Goal: Task Accomplishment & Management: Use online tool/utility

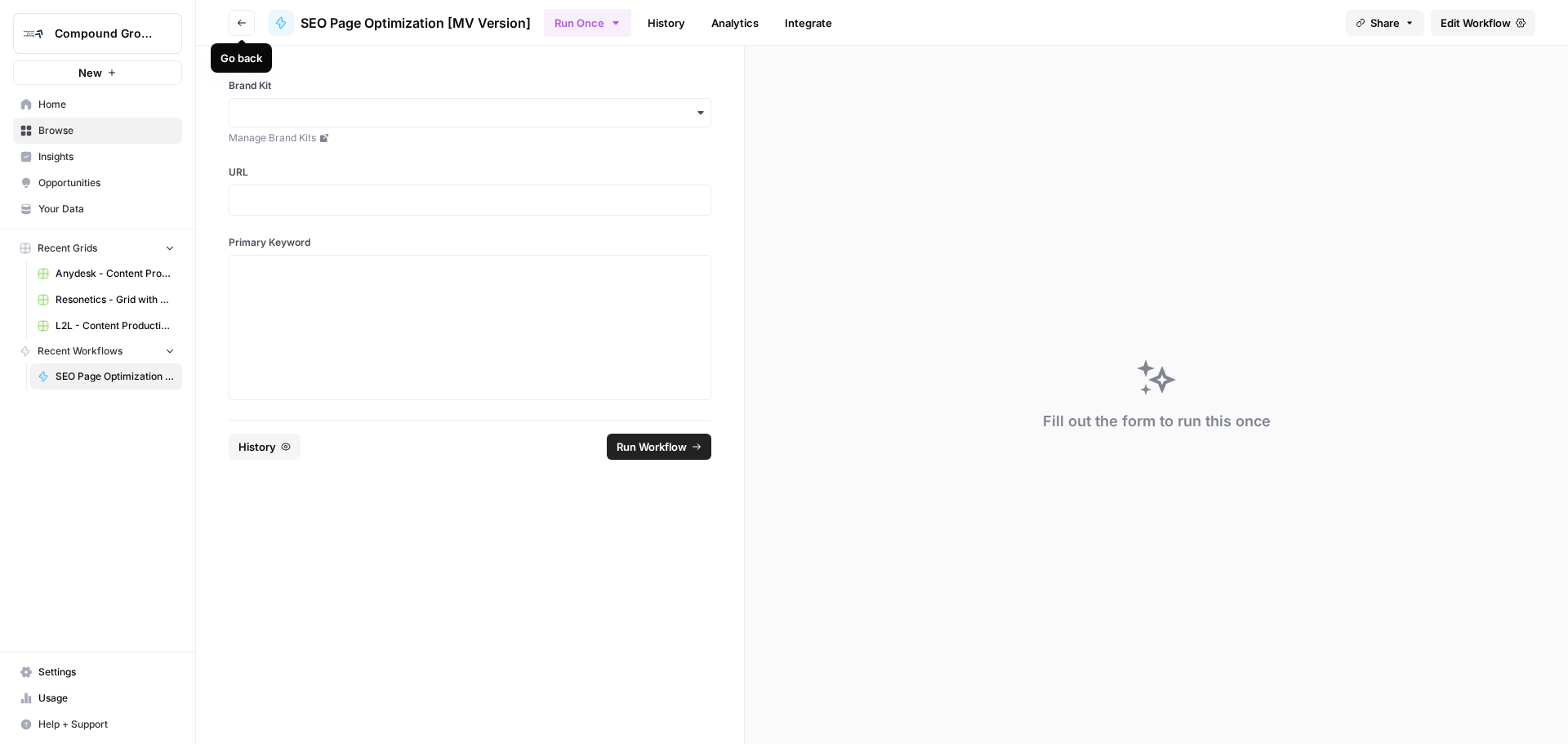
click at [236, 25] on button "Go back" at bounding box center [242, 23] width 26 height 26
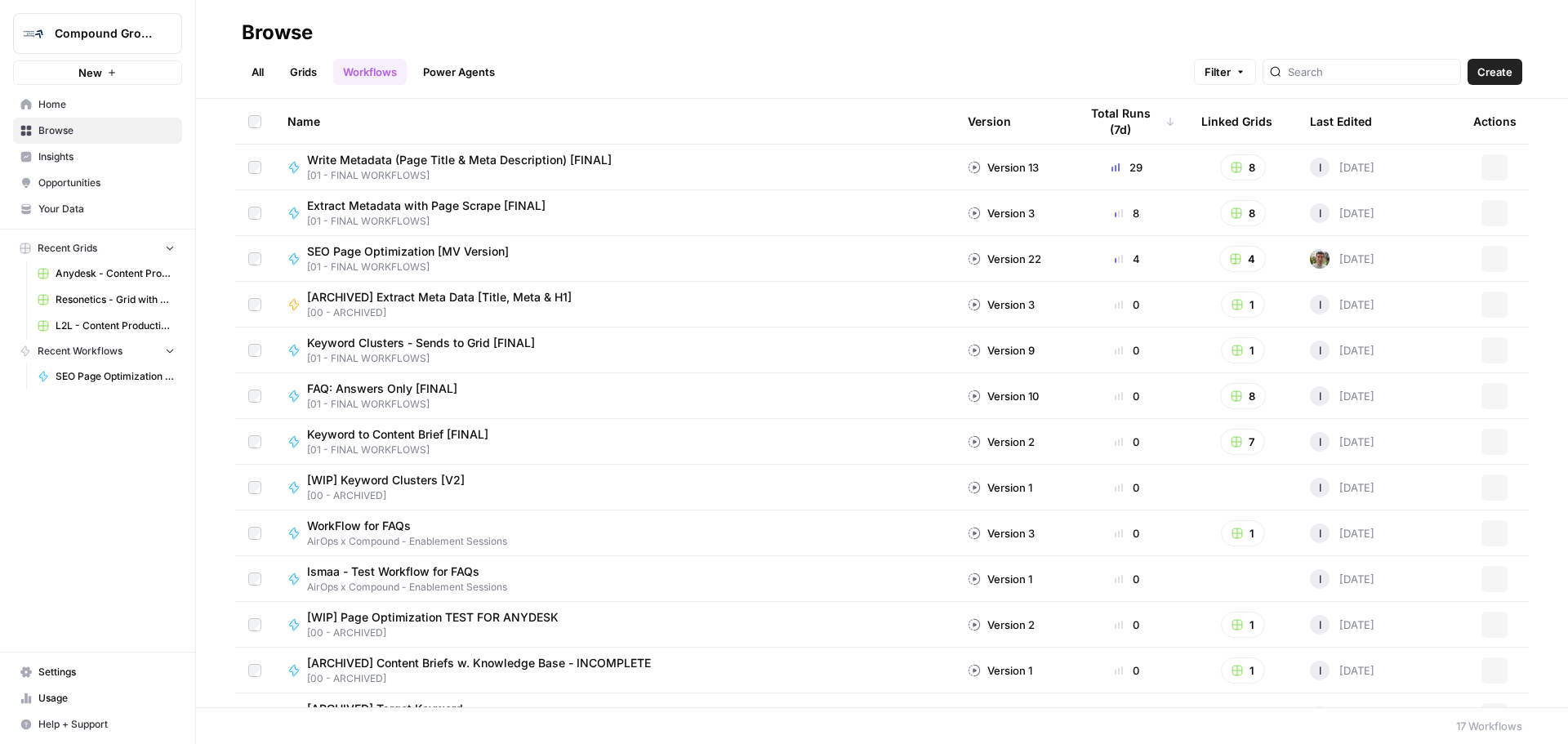
click at [67, 115] on link "Home" at bounding box center [97, 105] width 169 height 26
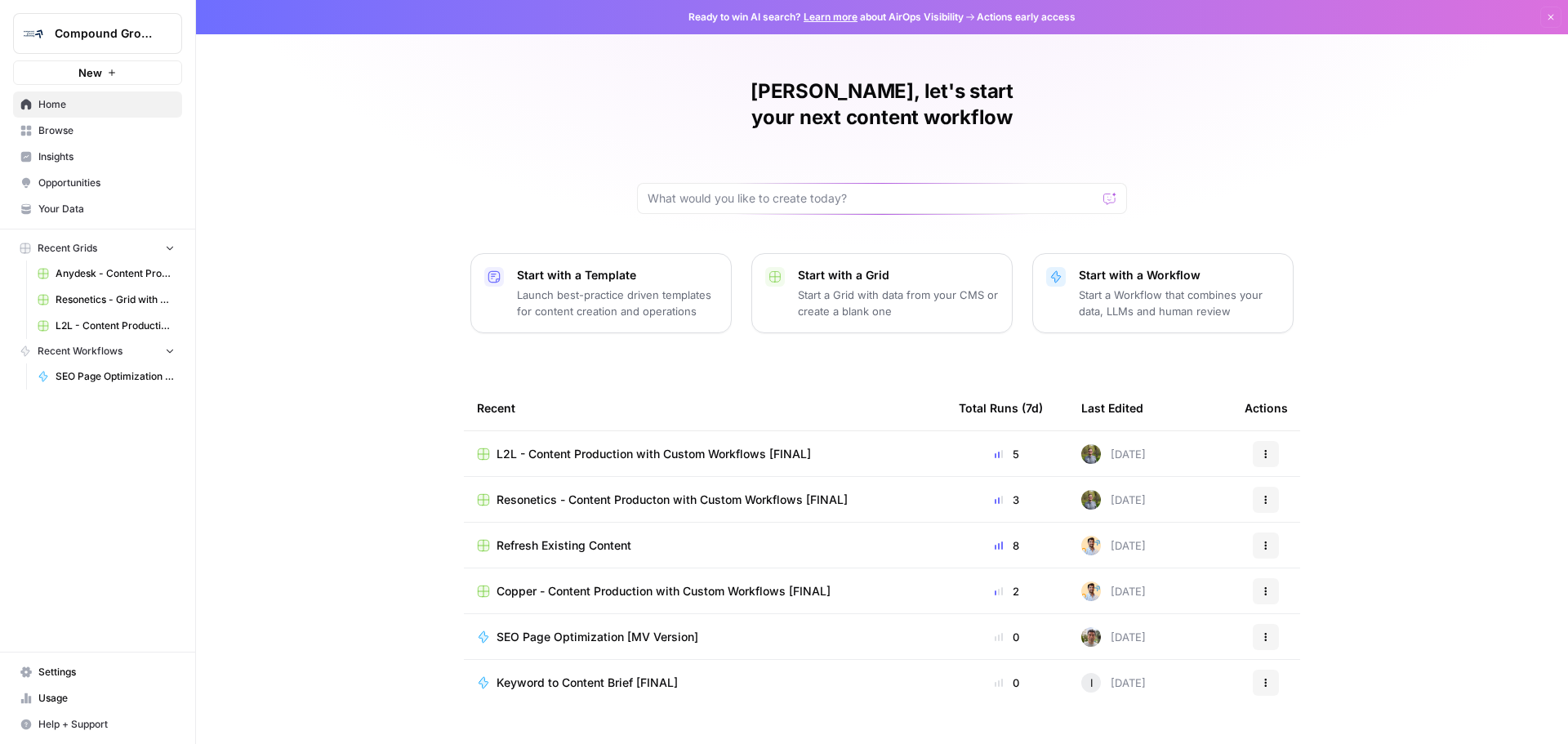
scroll to position [7, 0]
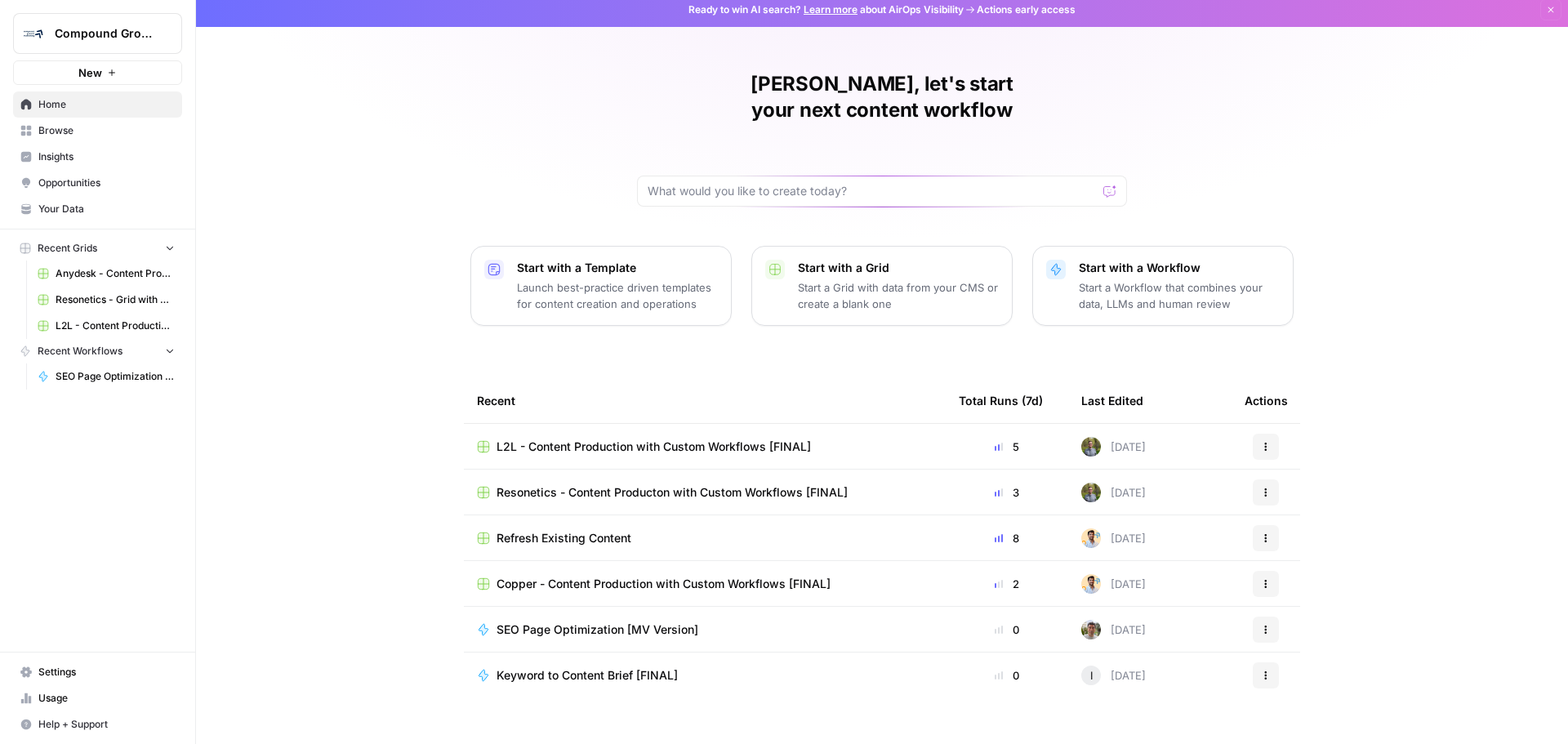
click at [580, 279] on p "Launch best-practice driven templates for content creation and operations" at bounding box center [617, 295] width 201 height 33
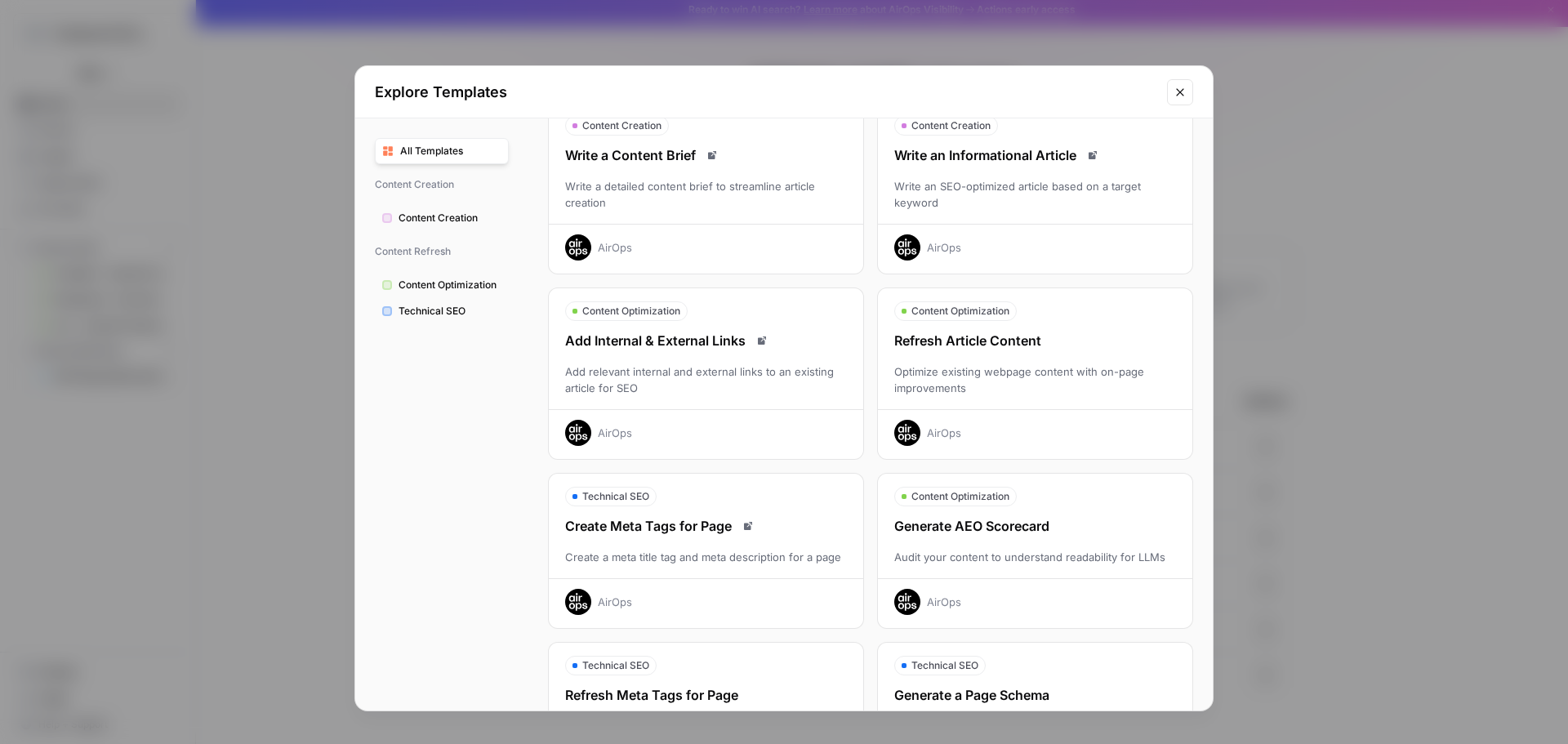
scroll to position [0, 0]
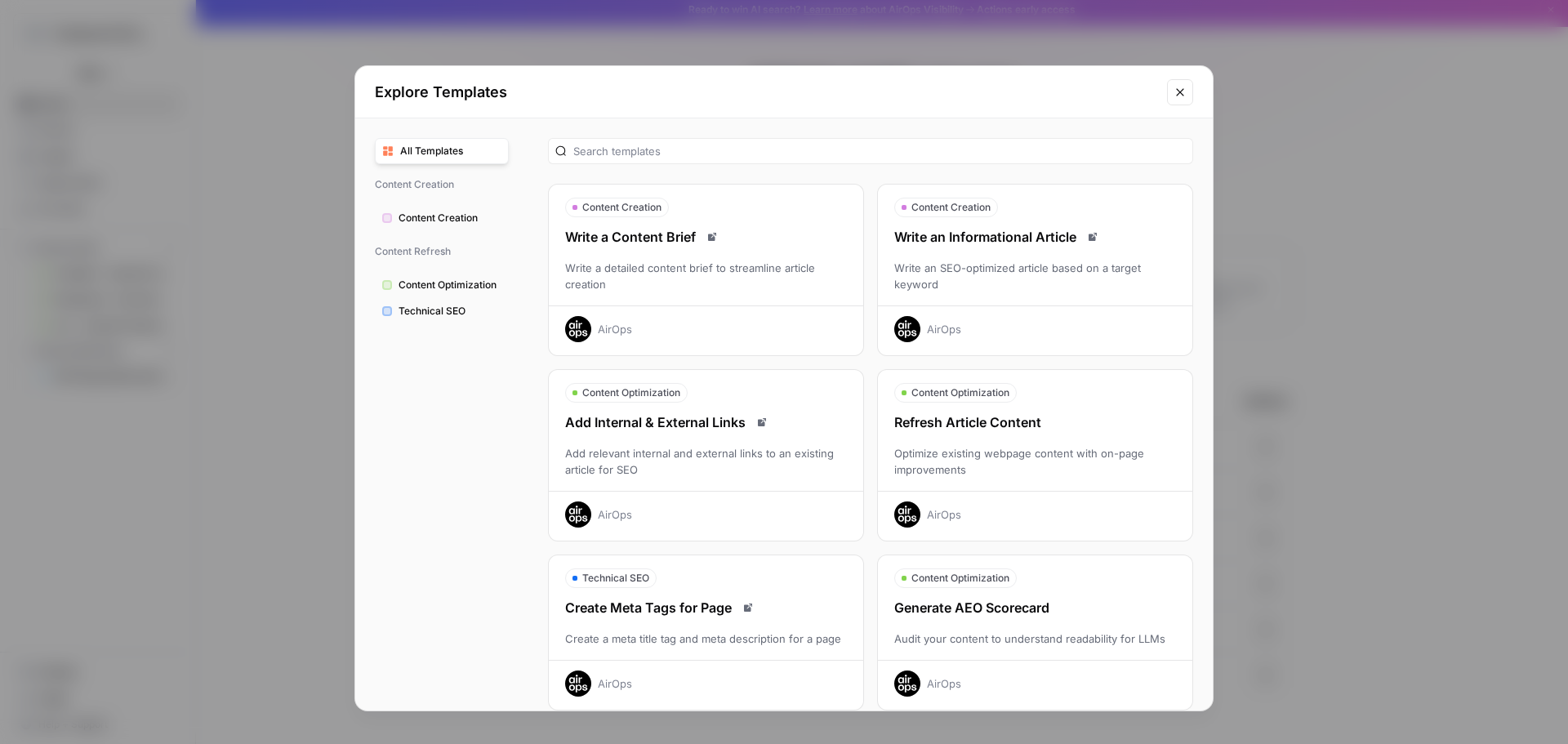
click at [1060, 467] on div "Optimize existing webpage content with on-page improvements" at bounding box center [1035, 462] width 314 height 33
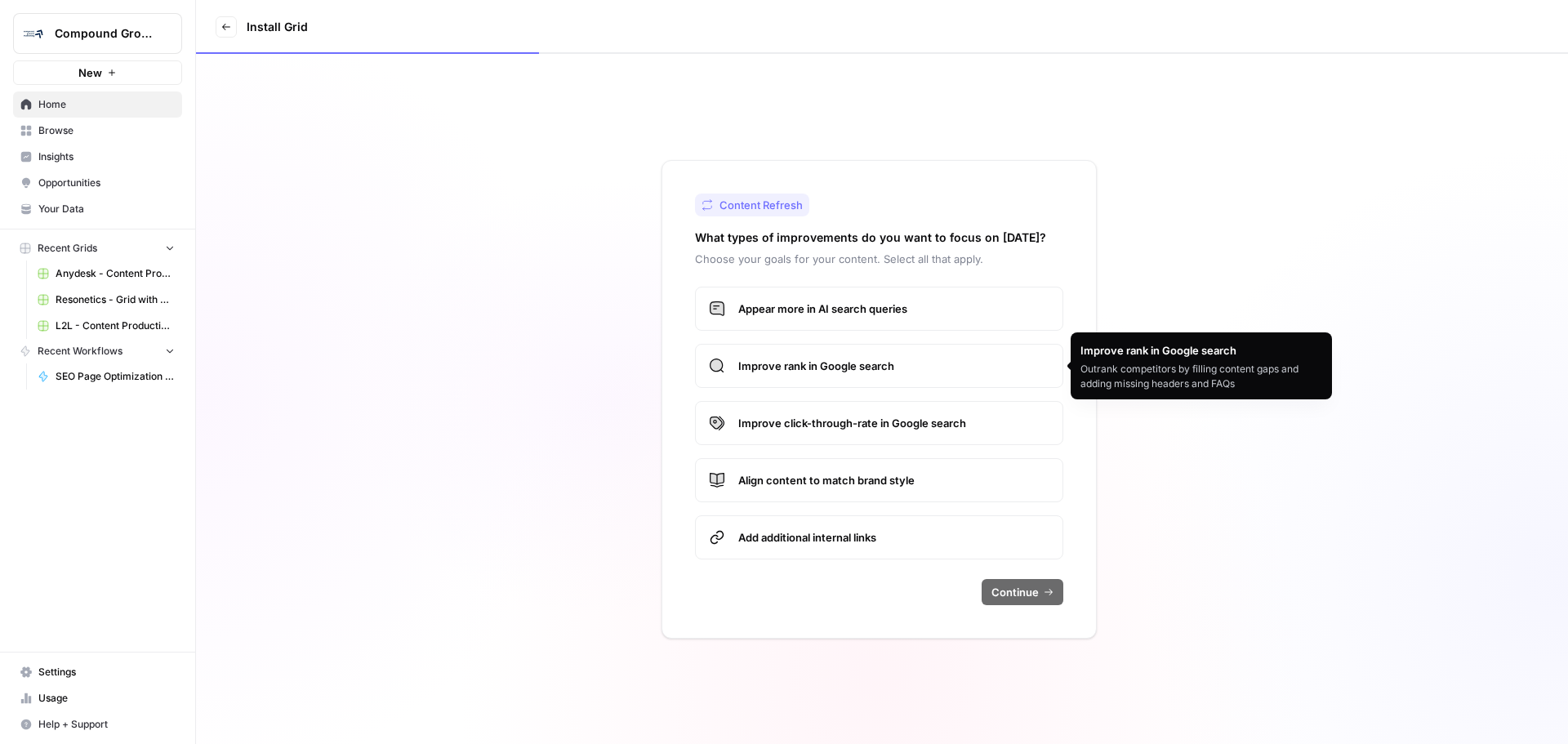
click at [829, 371] on span "Improve rank in Google search" at bounding box center [894, 366] width 311 height 16
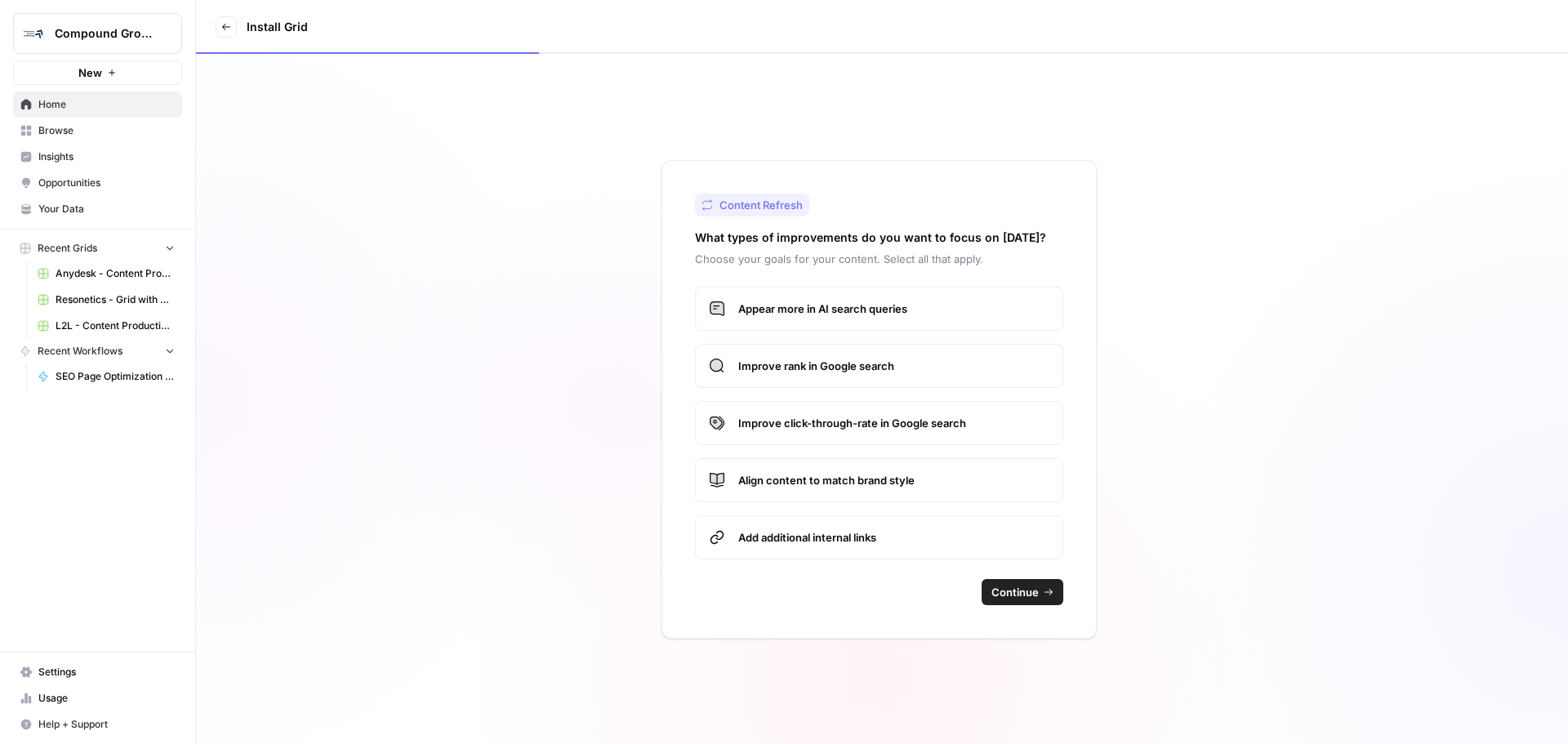
click at [861, 309] on span "Appear more in AI search queries" at bounding box center [894, 309] width 311 height 16
click at [798, 422] on span "Improve click-through-rate in Google search" at bounding box center [894, 423] width 311 height 16
click at [754, 498] on label "Align content to match brand style" at bounding box center [879, 480] width 368 height 44
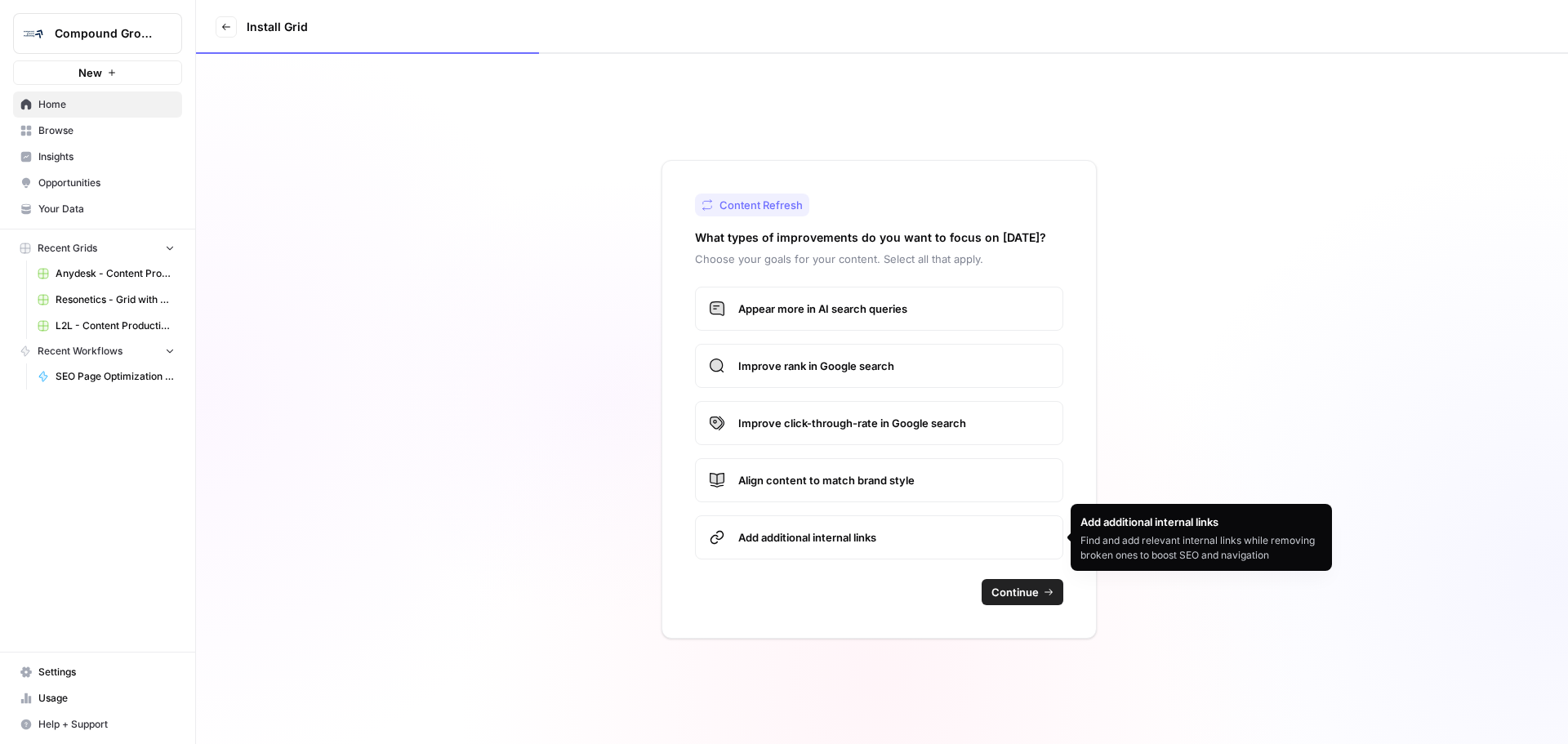
click at [766, 489] on label "Align content to match brand style" at bounding box center [879, 480] width 368 height 44
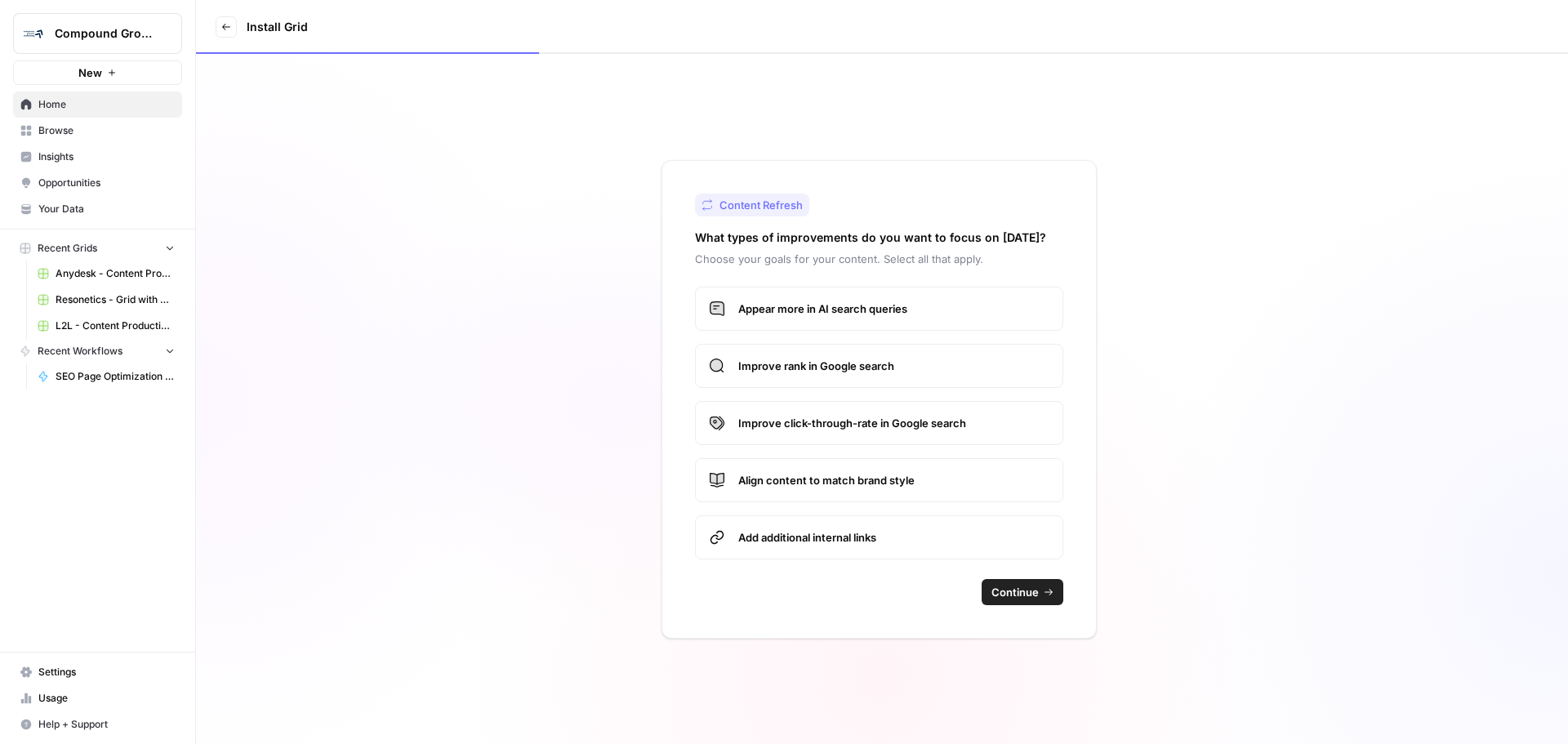
click at [744, 560] on div "Content Refresh What types of improvements do you want to focus on [DATE]? Choo…" at bounding box center [879, 399] width 436 height 479
click at [763, 530] on span "Add additional internal links" at bounding box center [894, 537] width 311 height 16
click at [1046, 584] on button "Continue" at bounding box center [1023, 592] width 82 height 26
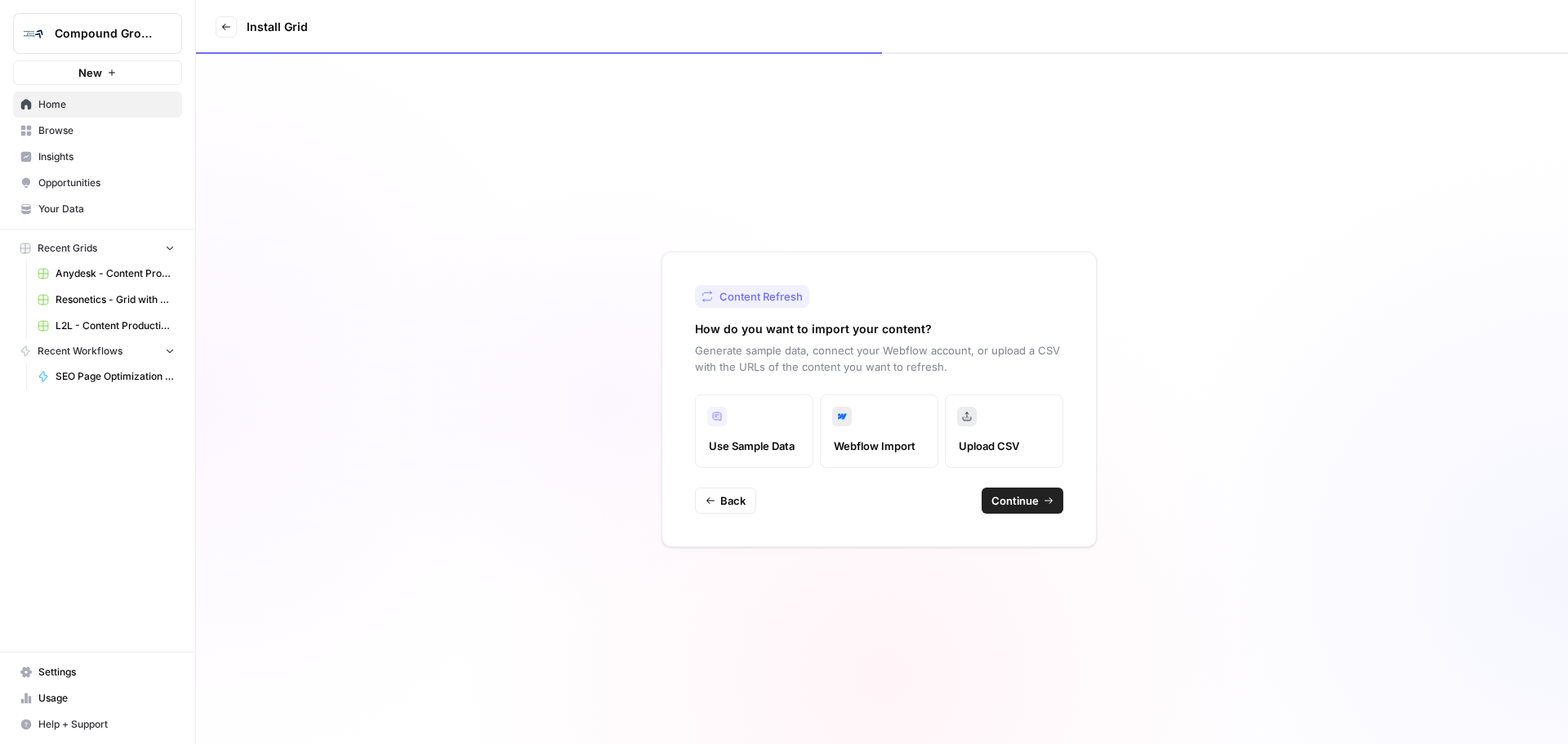
click at [1023, 498] on span "Continue" at bounding box center [1015, 501] width 47 height 16
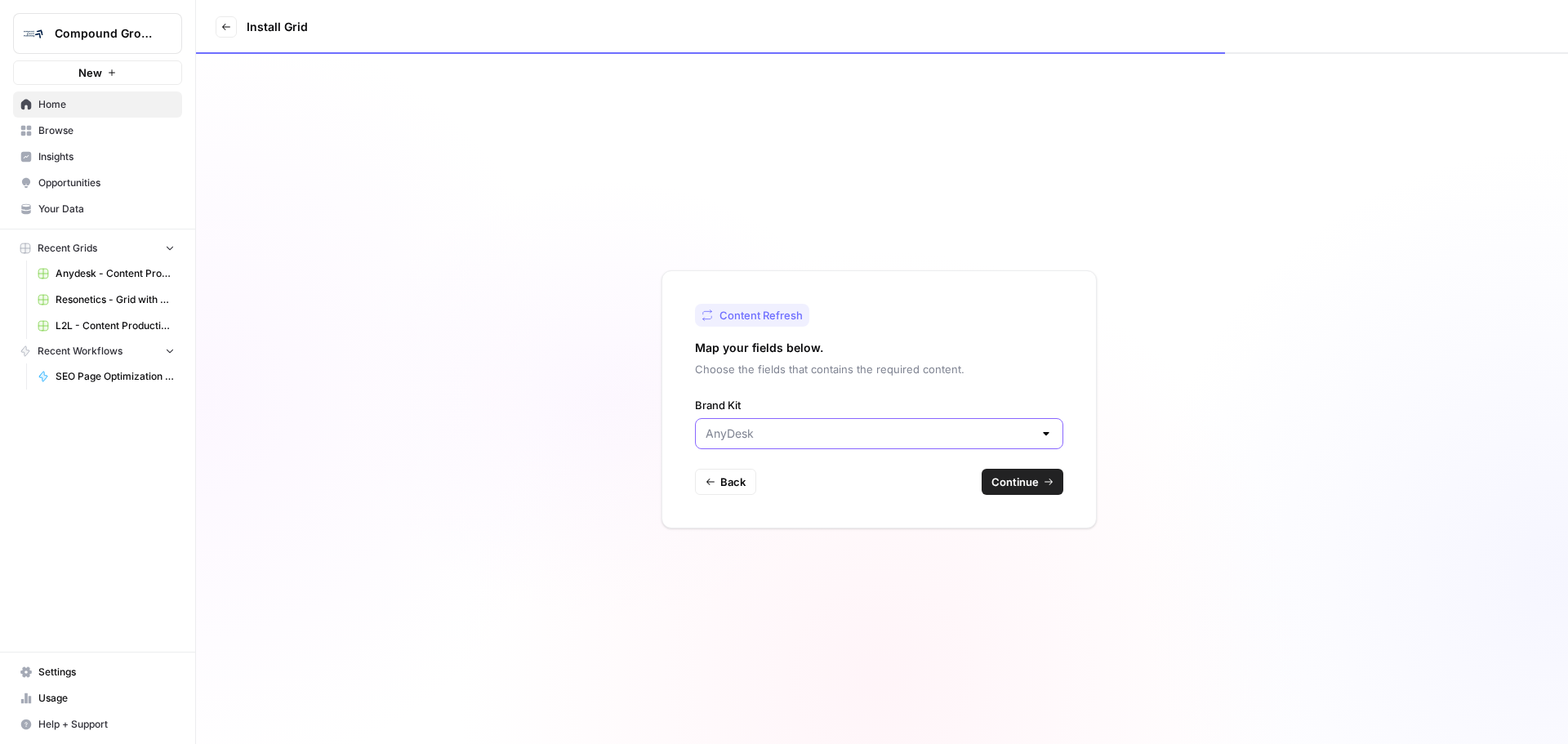
click at [805, 431] on input "Brand Kit" at bounding box center [870, 434] width 328 height 16
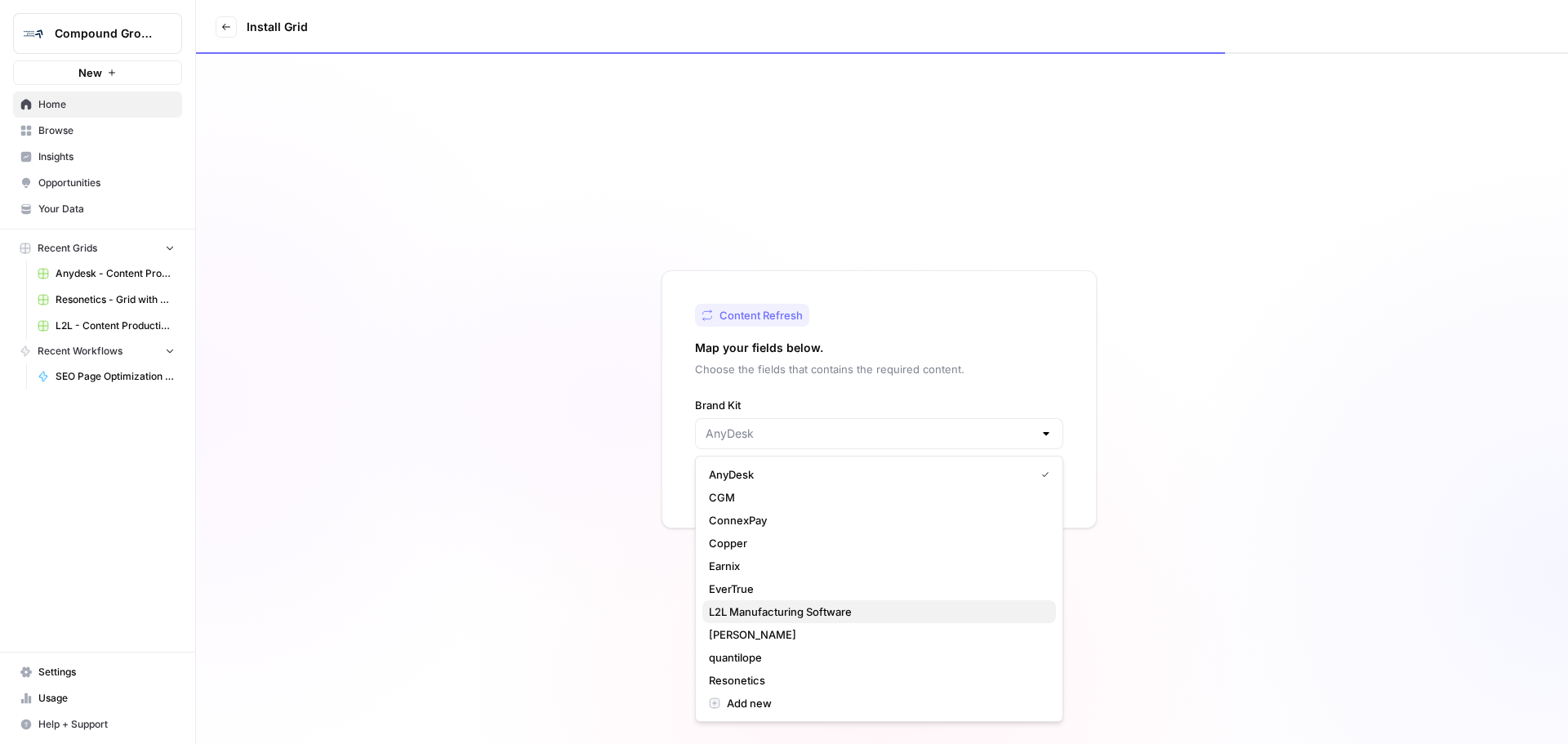
click at [860, 612] on span "L2L Manufacturing Software" at bounding box center [876, 611] width 334 height 16
type input "L2L Manufacturing Software"
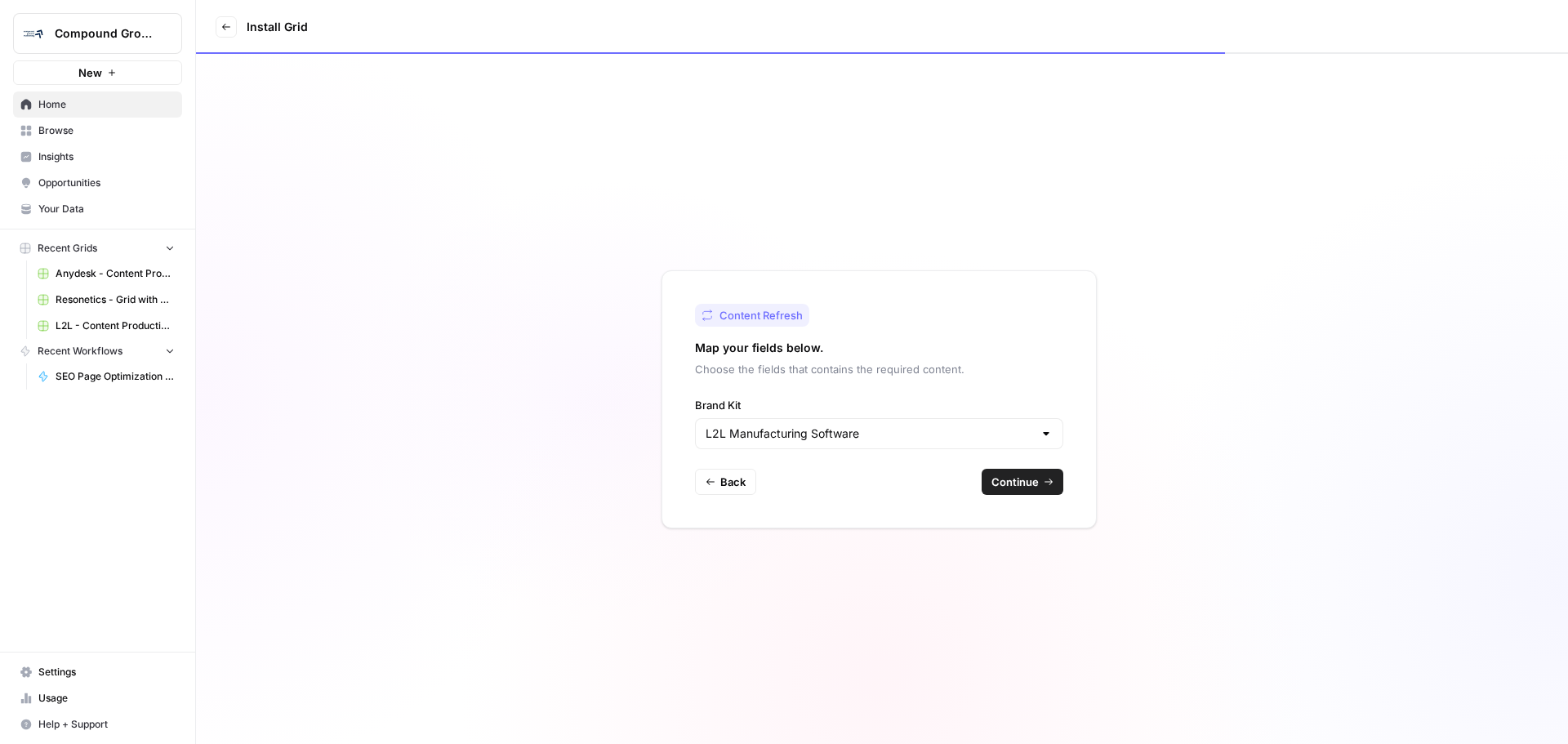
click at [1042, 489] on button "Continue" at bounding box center [1023, 482] width 82 height 26
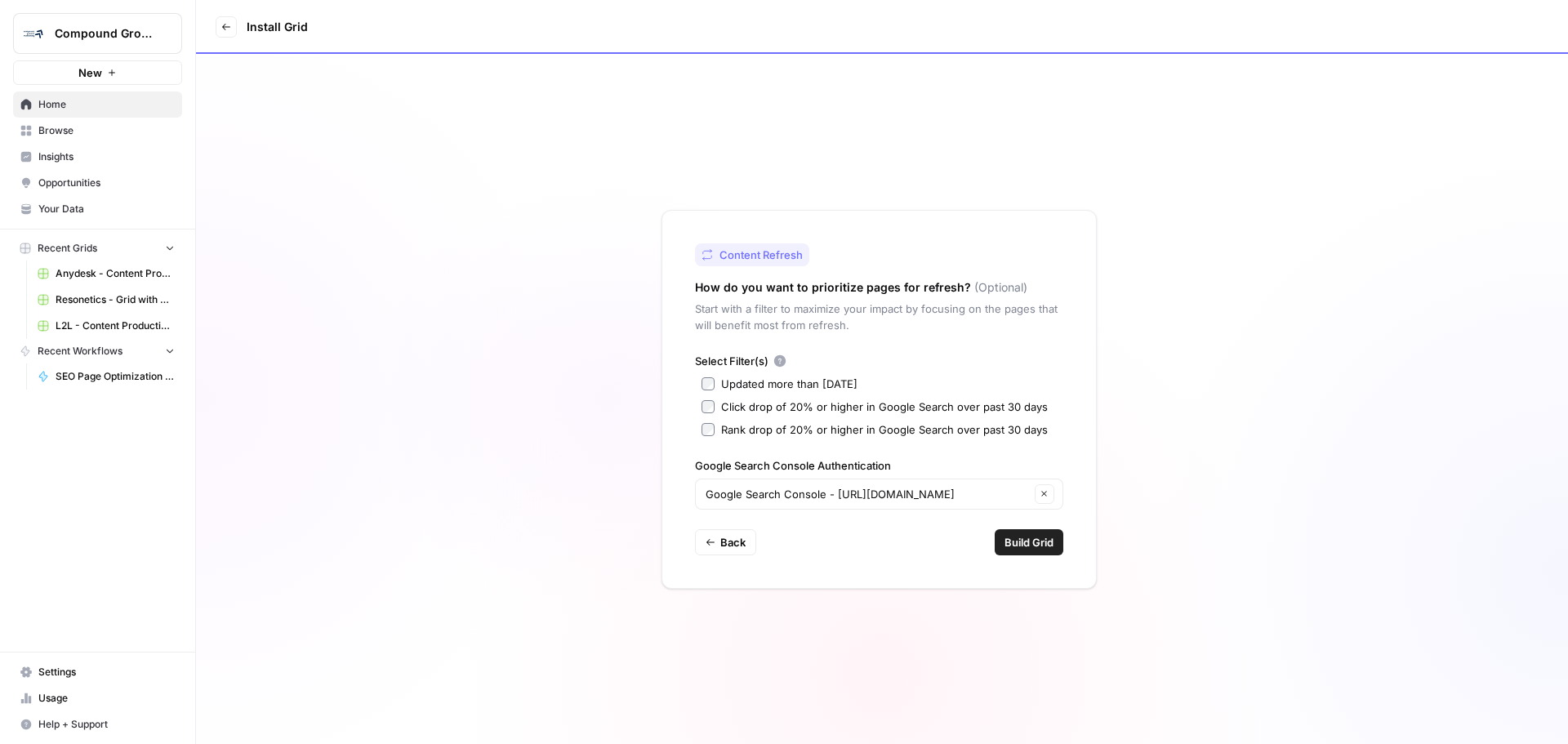
click at [975, 506] on div "Google Search Console - [URL][DOMAIN_NAME] Clear" at bounding box center [879, 494] width 368 height 31
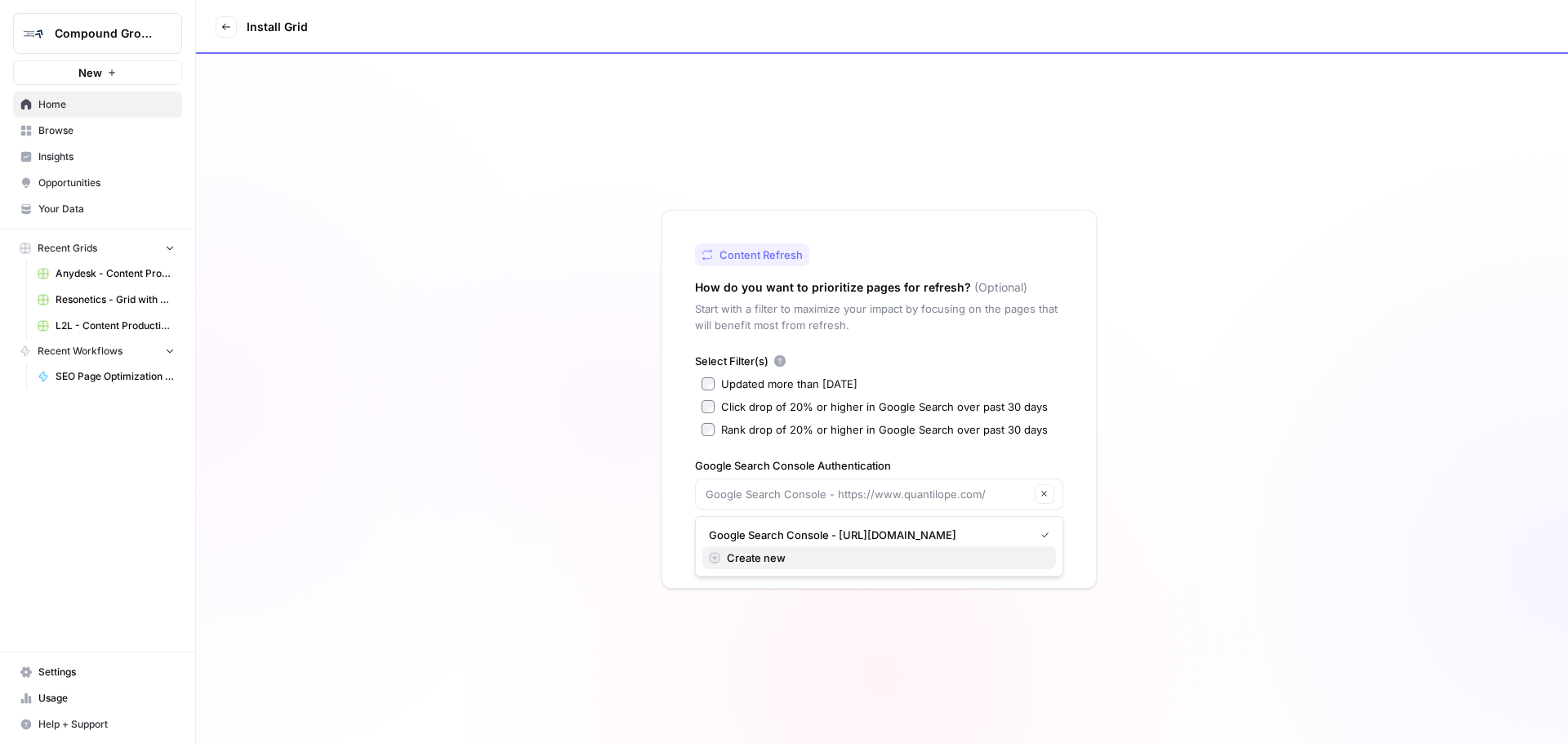
click at [749, 557] on span "Create new" at bounding box center [885, 557] width 316 height 16
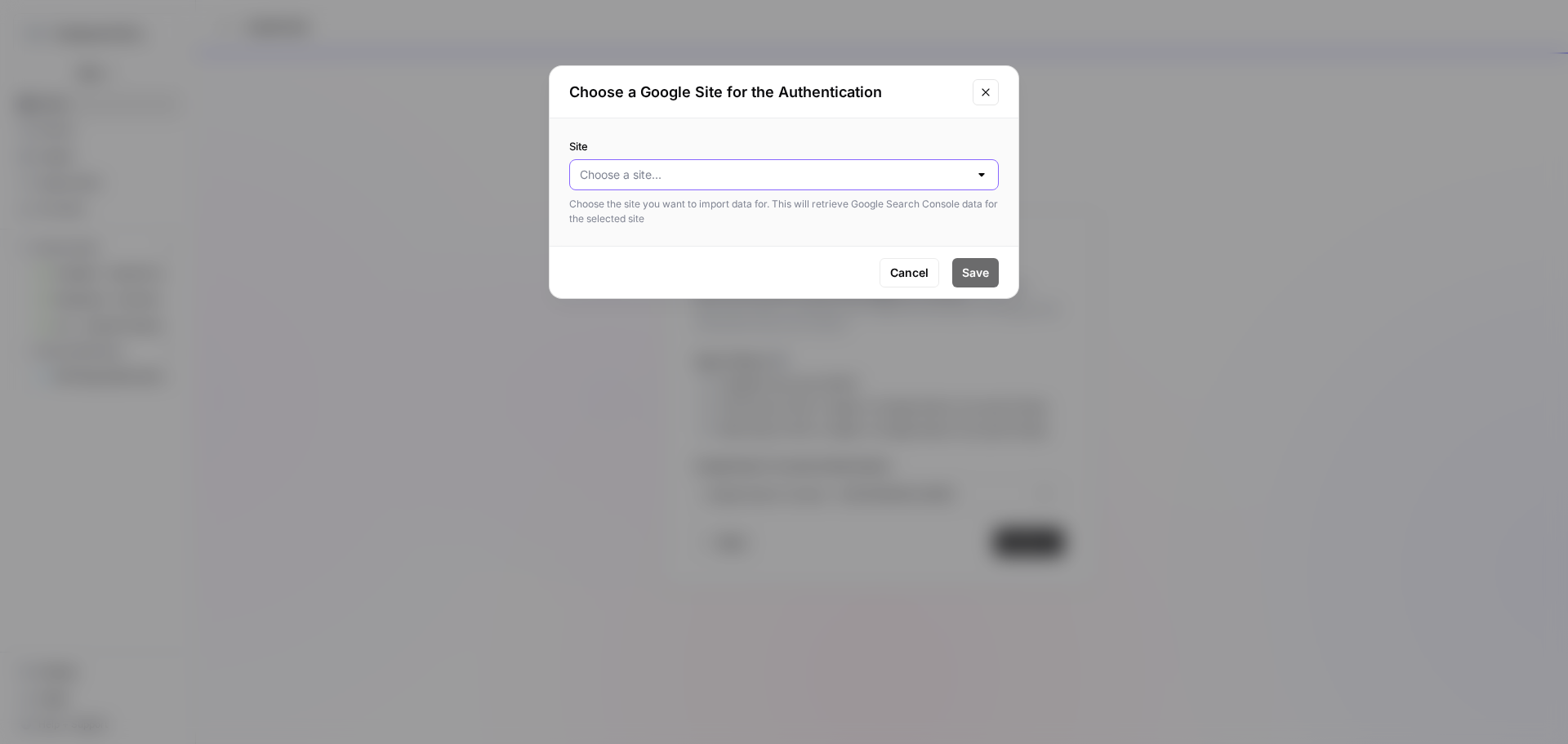
click at [758, 167] on input "Site" at bounding box center [774, 174] width 389 height 16
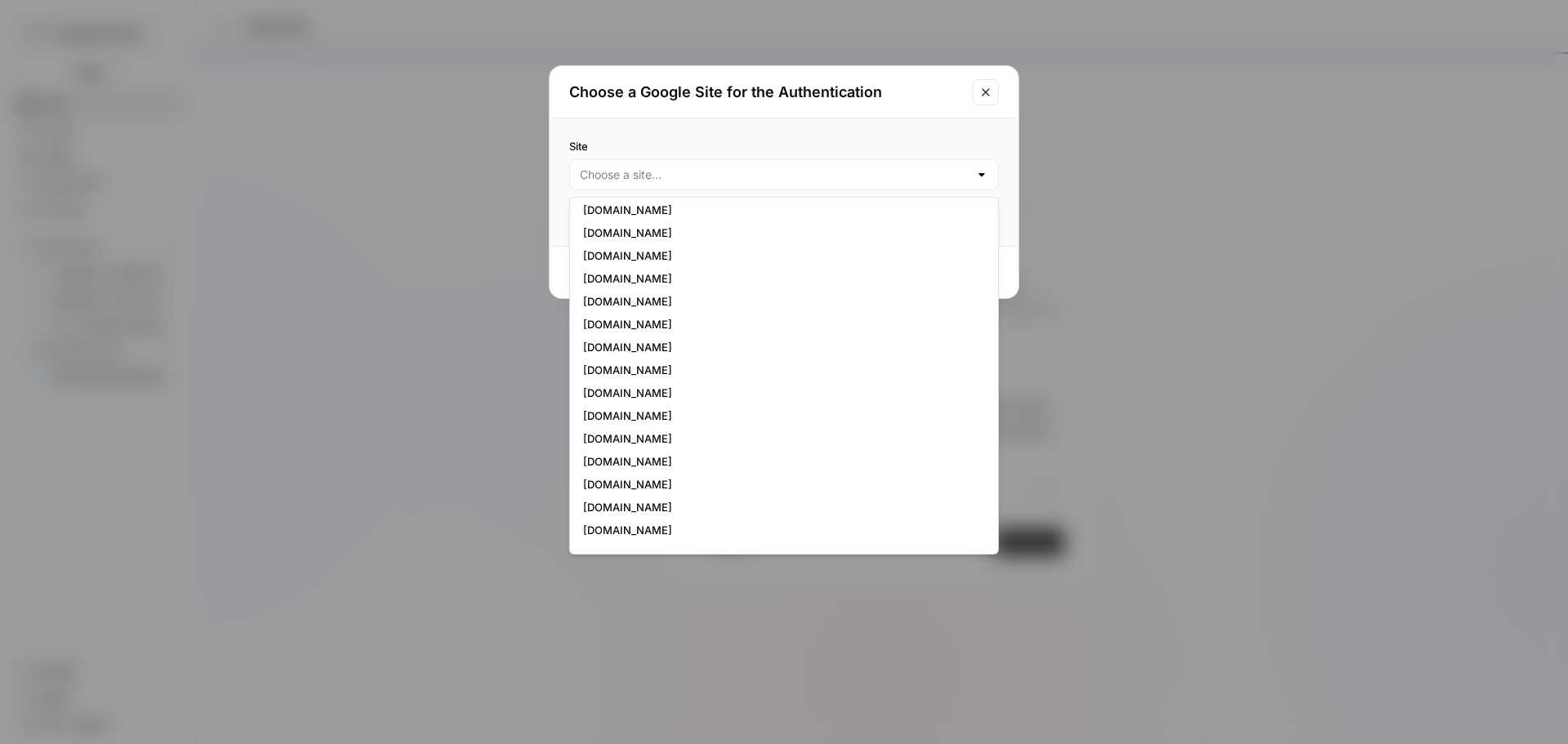
scroll to position [1649, 0]
click at [666, 467] on span "l2l.com" at bounding box center [780, 464] width 395 height 16
type input "l2l.com"
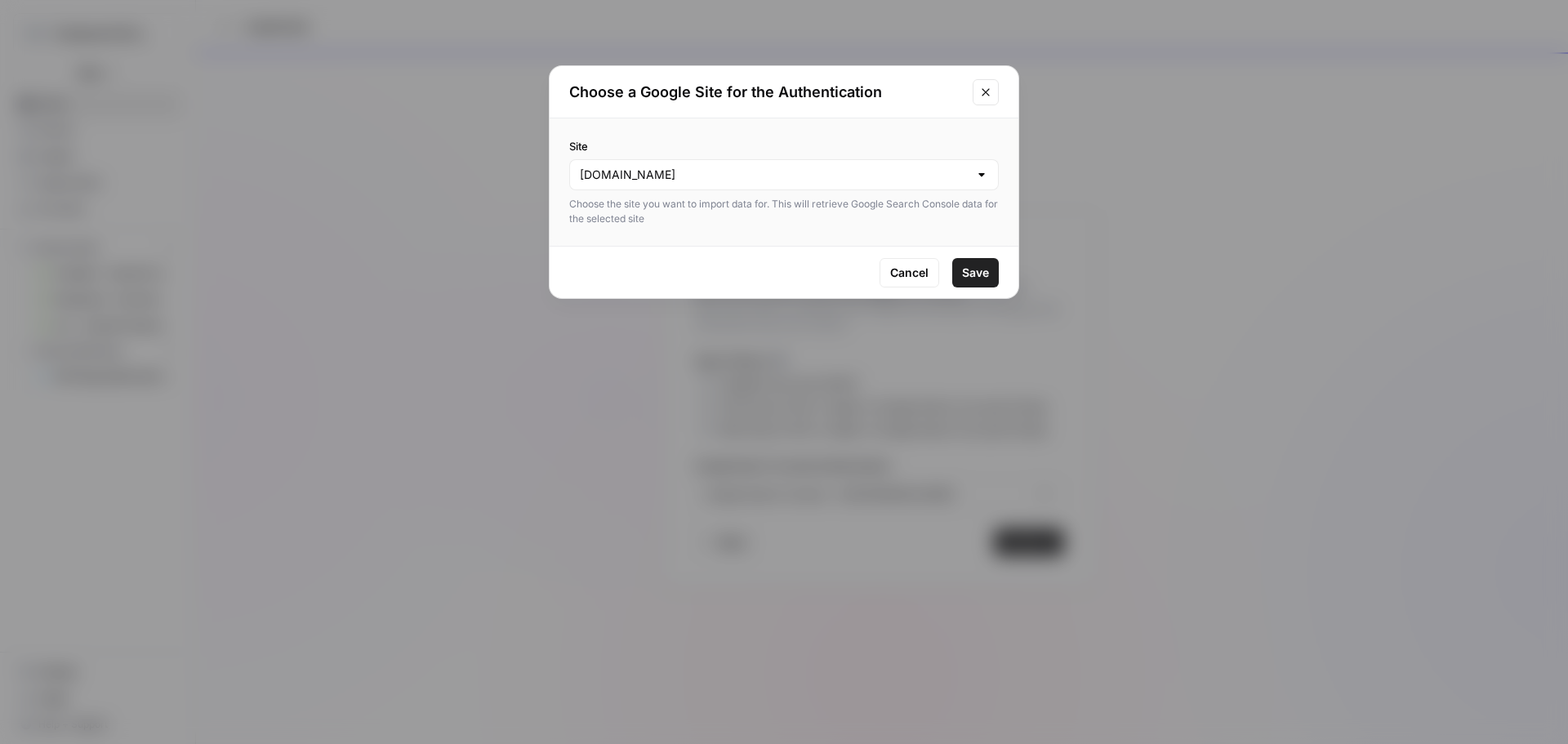
click at [978, 277] on span "Save" at bounding box center [975, 273] width 27 height 16
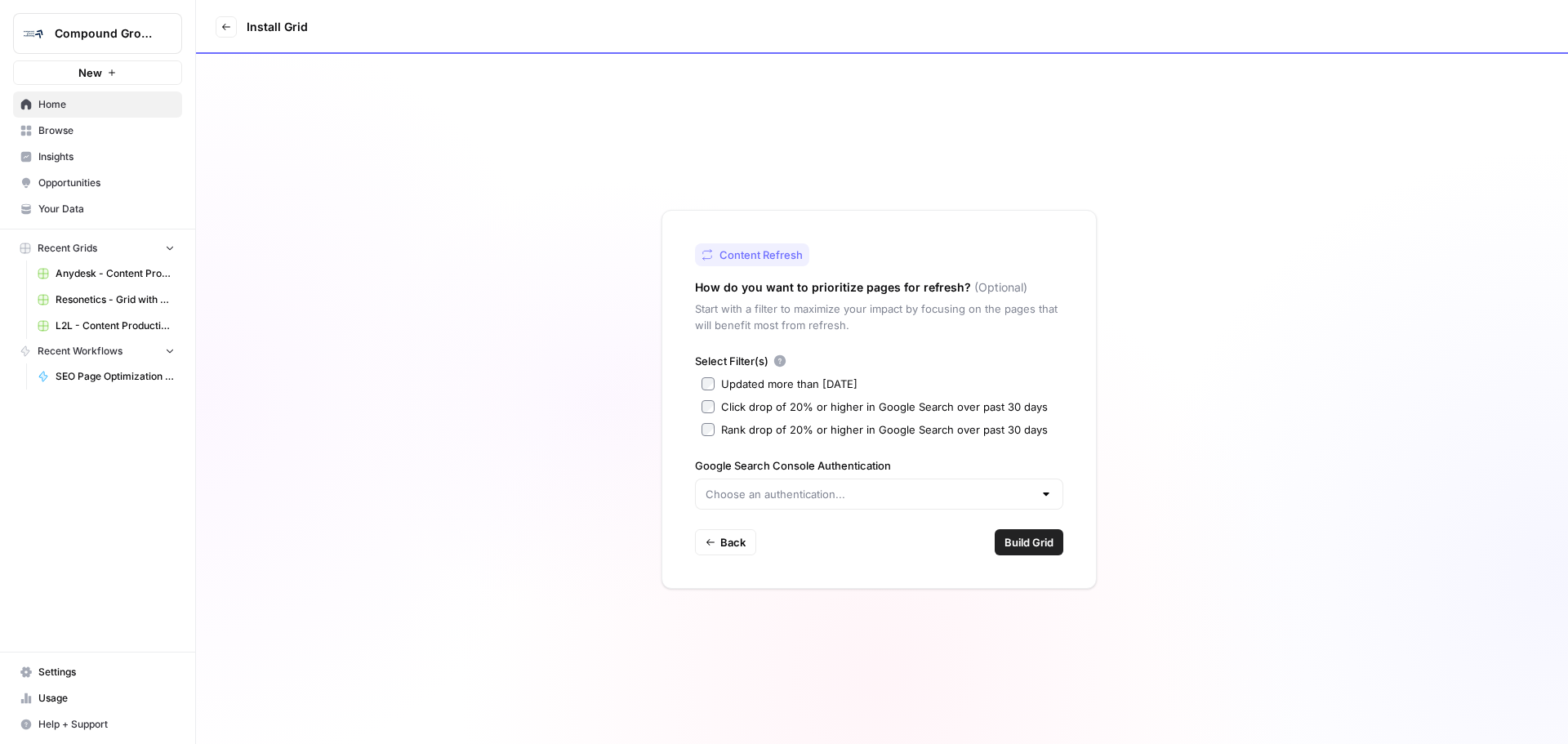
type input "Google Search Console - l2l.com"
click at [1025, 540] on span "Build Grid" at bounding box center [1029, 542] width 49 height 16
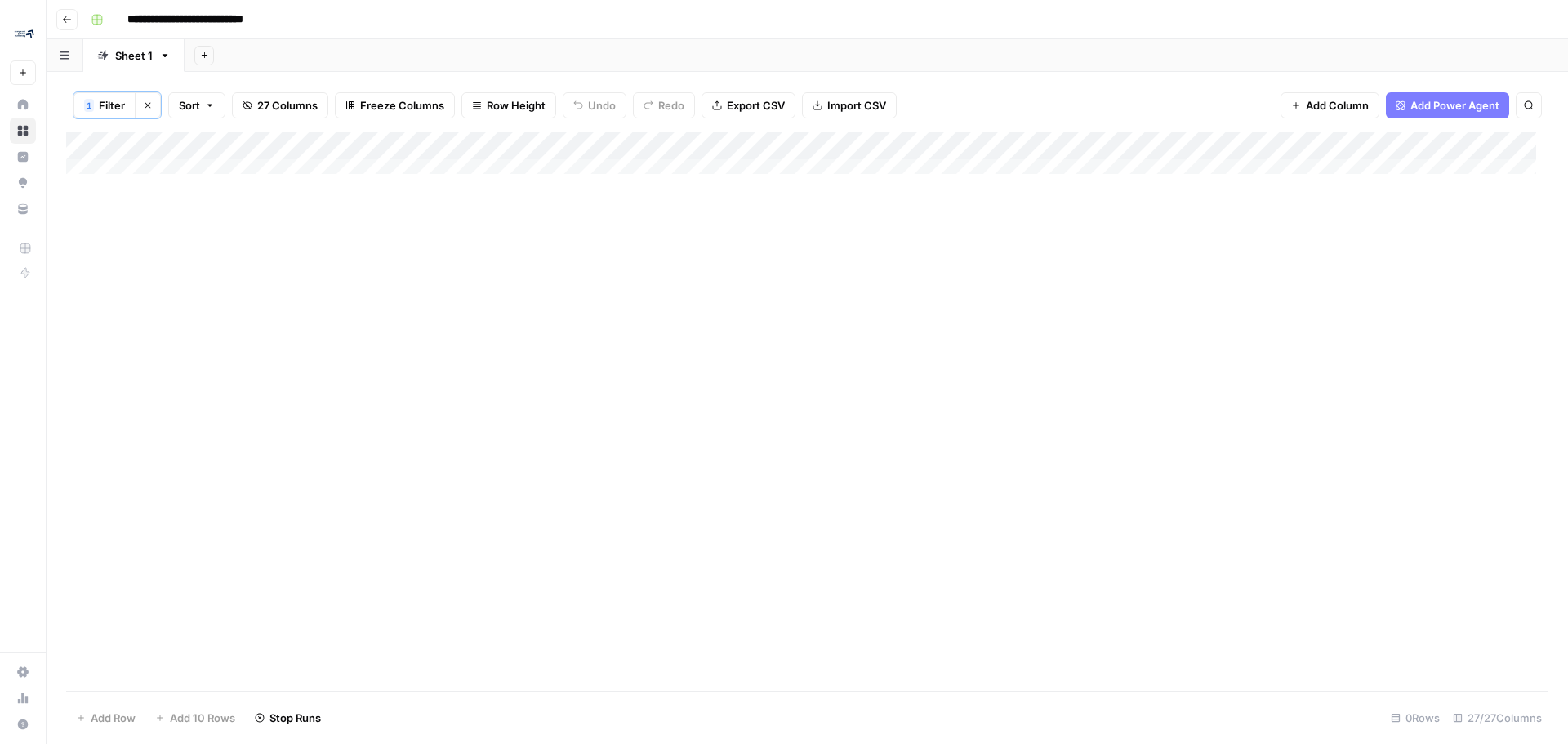
click at [346, 186] on div "Add Column" at bounding box center [807, 412] width 1483 height 558
click at [1046, 149] on div "Add Column" at bounding box center [807, 160] width 1483 height 54
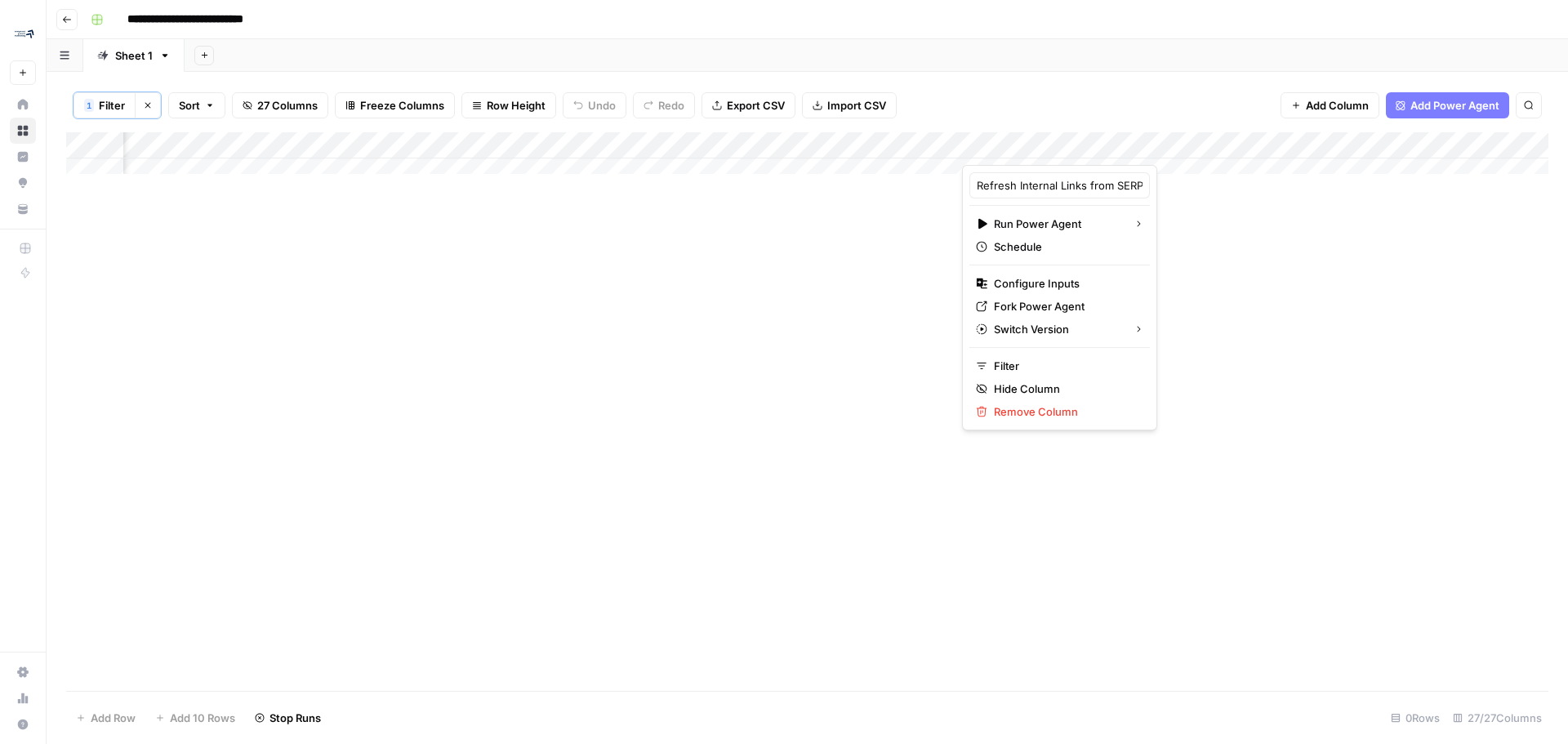
click at [978, 151] on div at bounding box center [1084, 149] width 244 height 33
click at [1050, 281] on span "Configure Inputs" at bounding box center [1065, 283] width 143 height 16
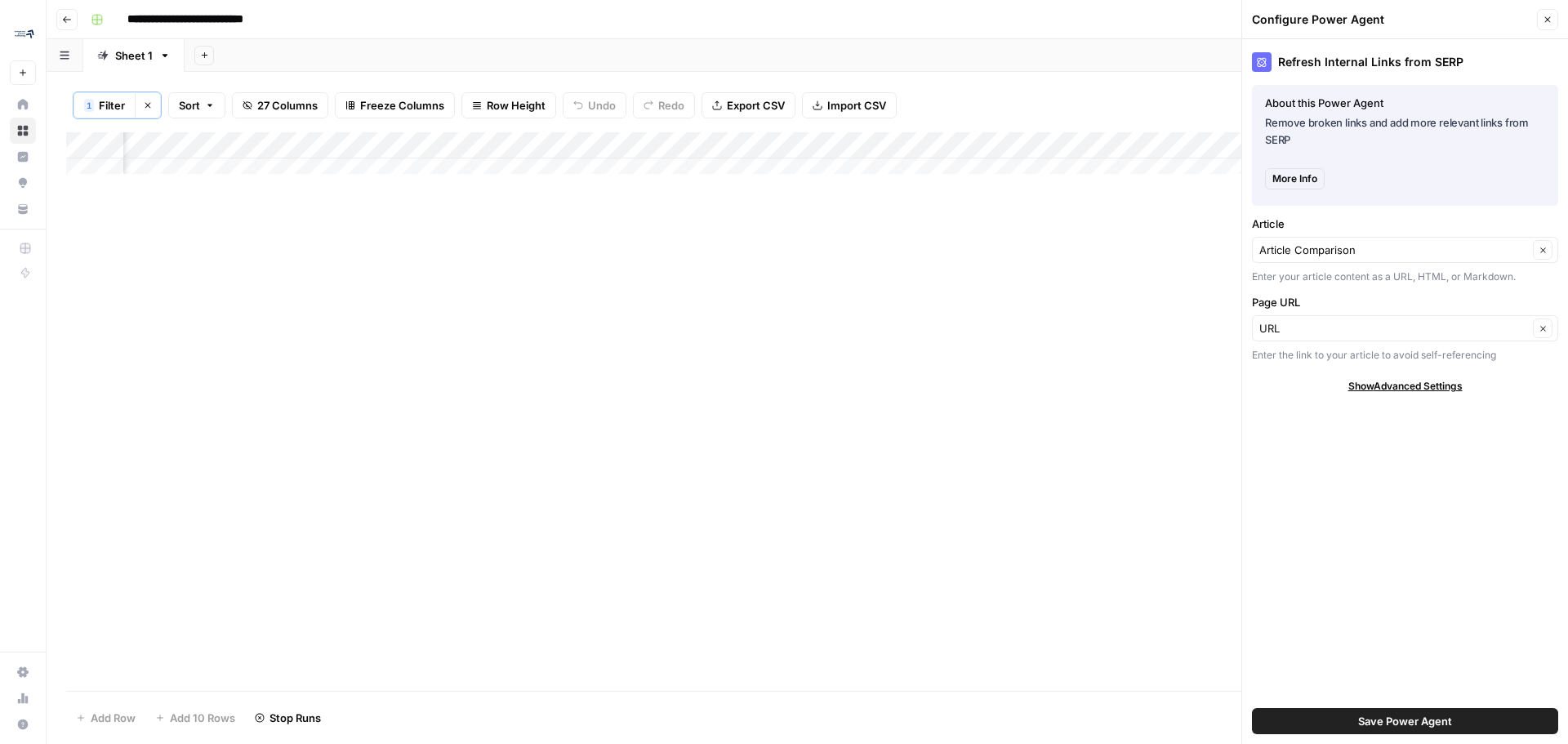
click at [1545, 23] on icon "button" at bounding box center [1548, 20] width 10 height 10
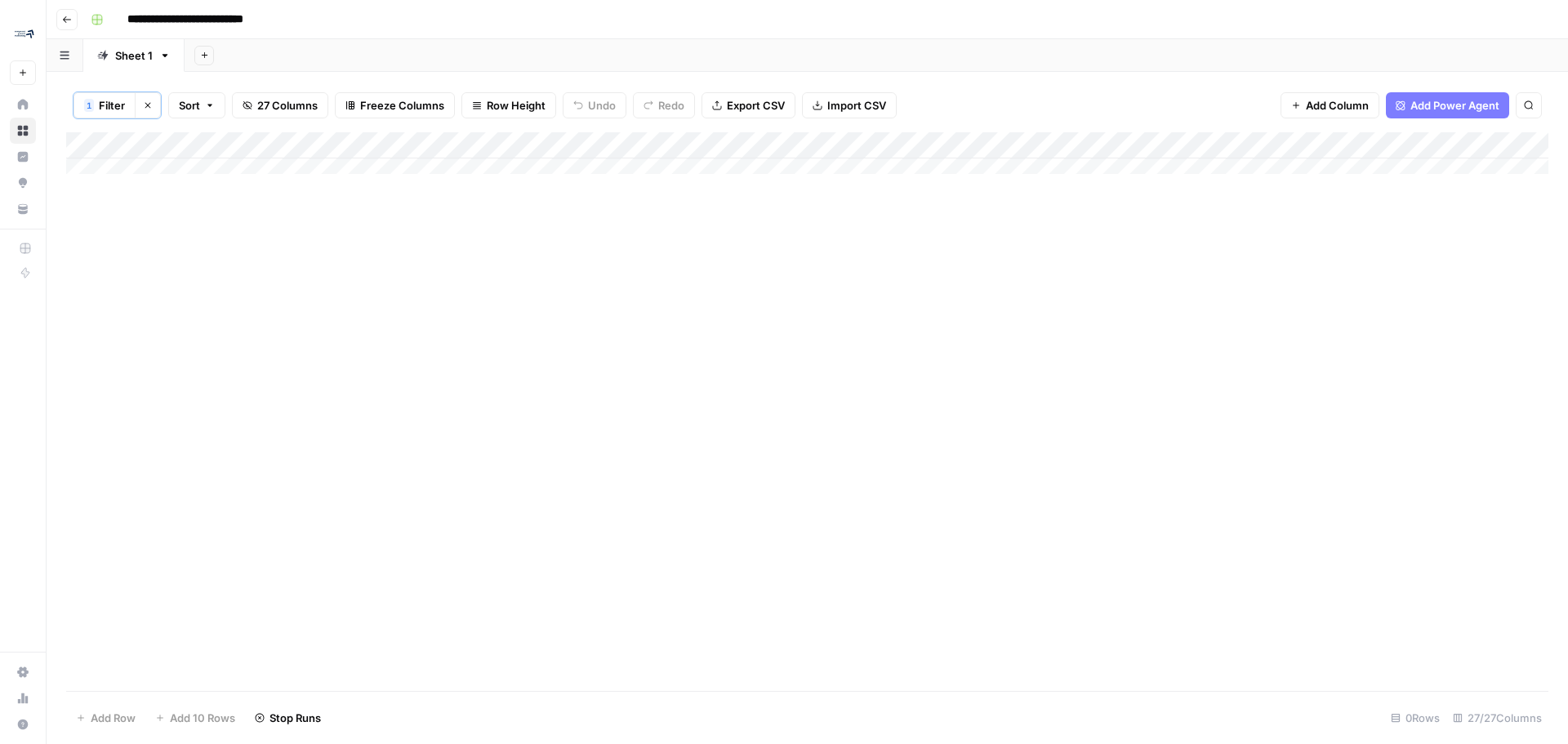
scroll to position [0, 0]
click at [684, 152] on div "Add Column" at bounding box center [807, 160] width 1483 height 54
click at [1037, 138] on div "Add Column" at bounding box center [807, 160] width 1483 height 54
click at [1342, 372] on div "Add Column" at bounding box center [807, 412] width 1483 height 558
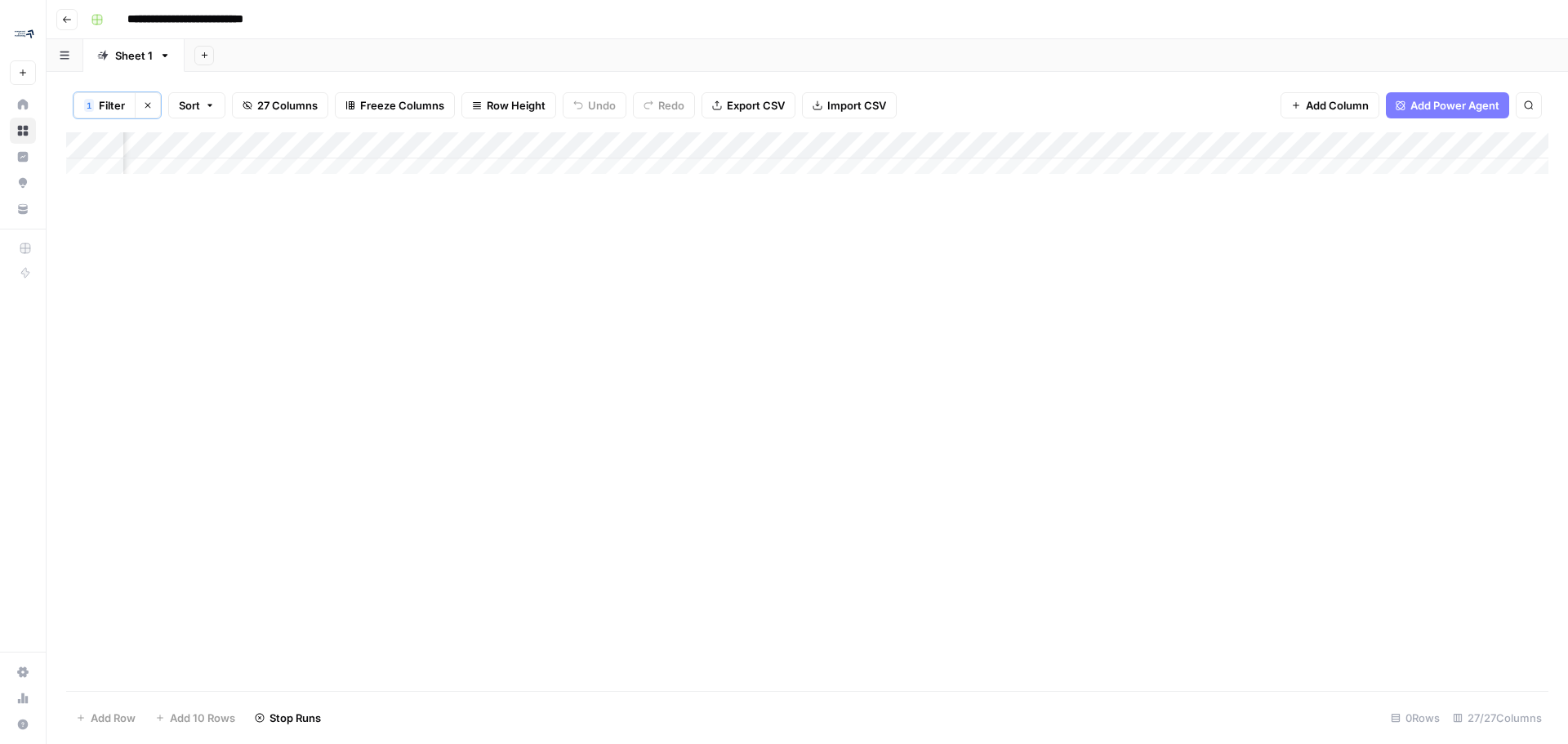
scroll to position [0, 1331]
click at [1267, 142] on div "Add Column" at bounding box center [807, 160] width 1483 height 54
click at [1426, 135] on div "Add Column" at bounding box center [807, 160] width 1483 height 54
click at [191, 20] on input "**********" at bounding box center [204, 20] width 168 height 26
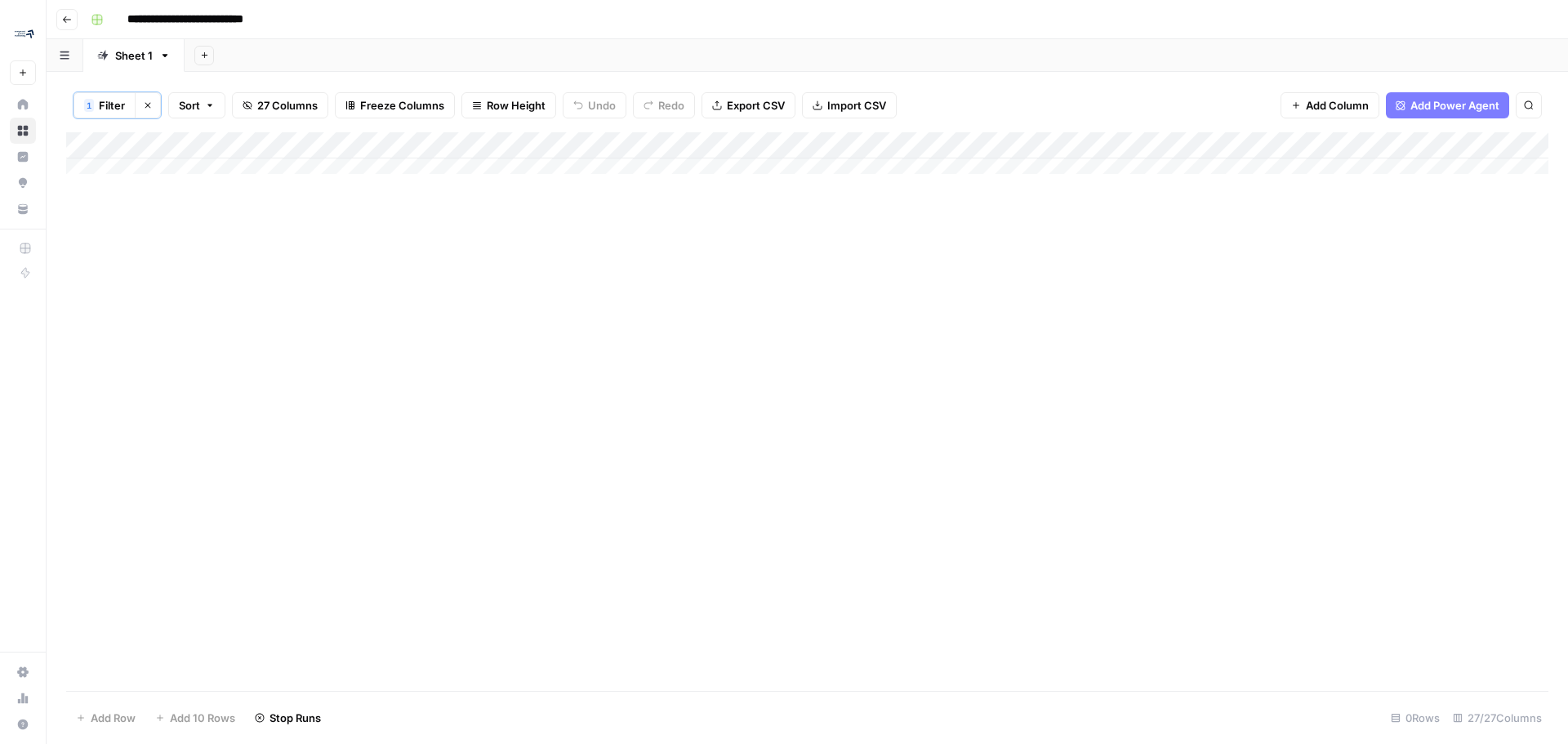
click at [250, 19] on input "**********" at bounding box center [204, 20] width 168 height 26
click at [362, 142] on div "Add Column" at bounding box center [807, 160] width 1483 height 54
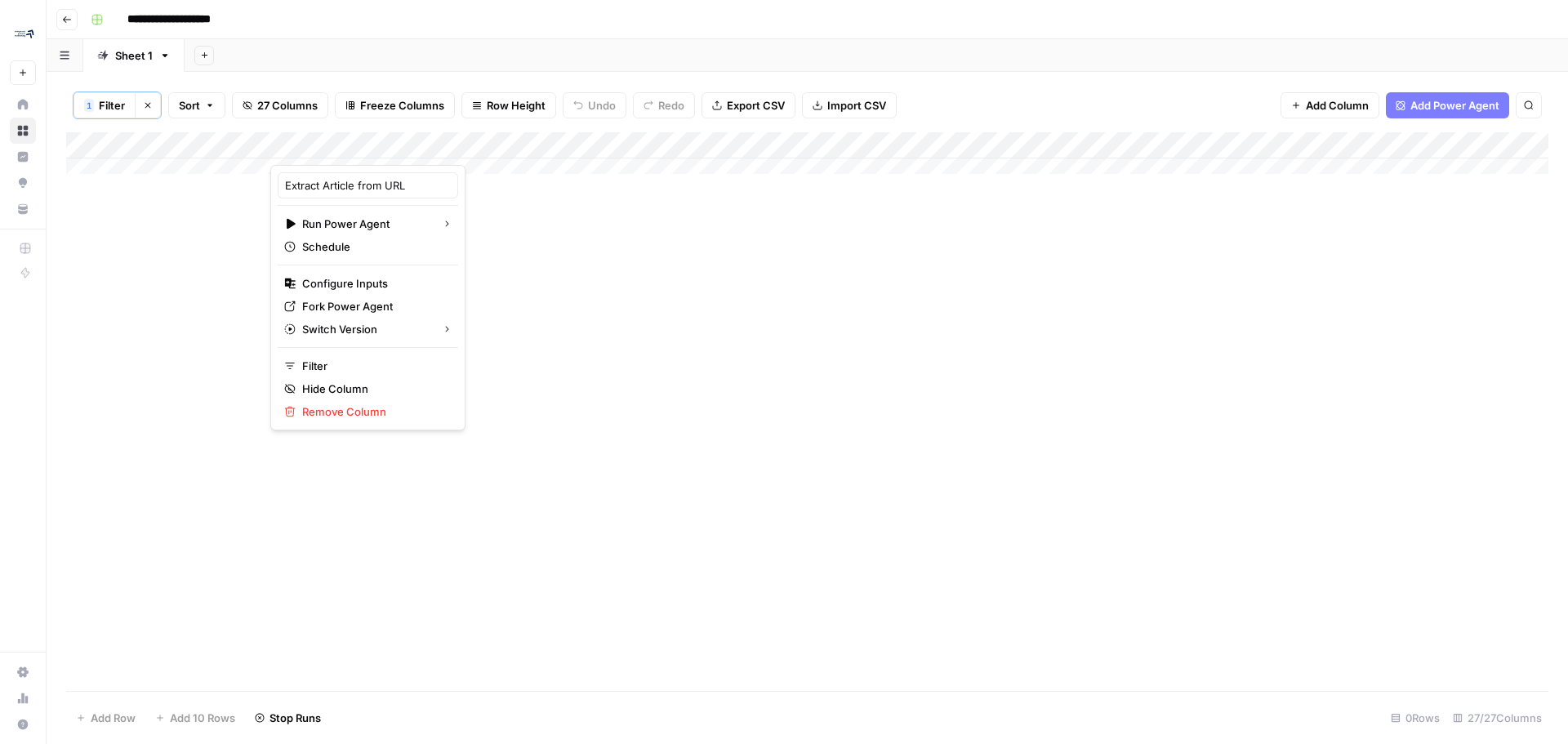
click at [964, 467] on div "Add Column" at bounding box center [807, 412] width 1483 height 558
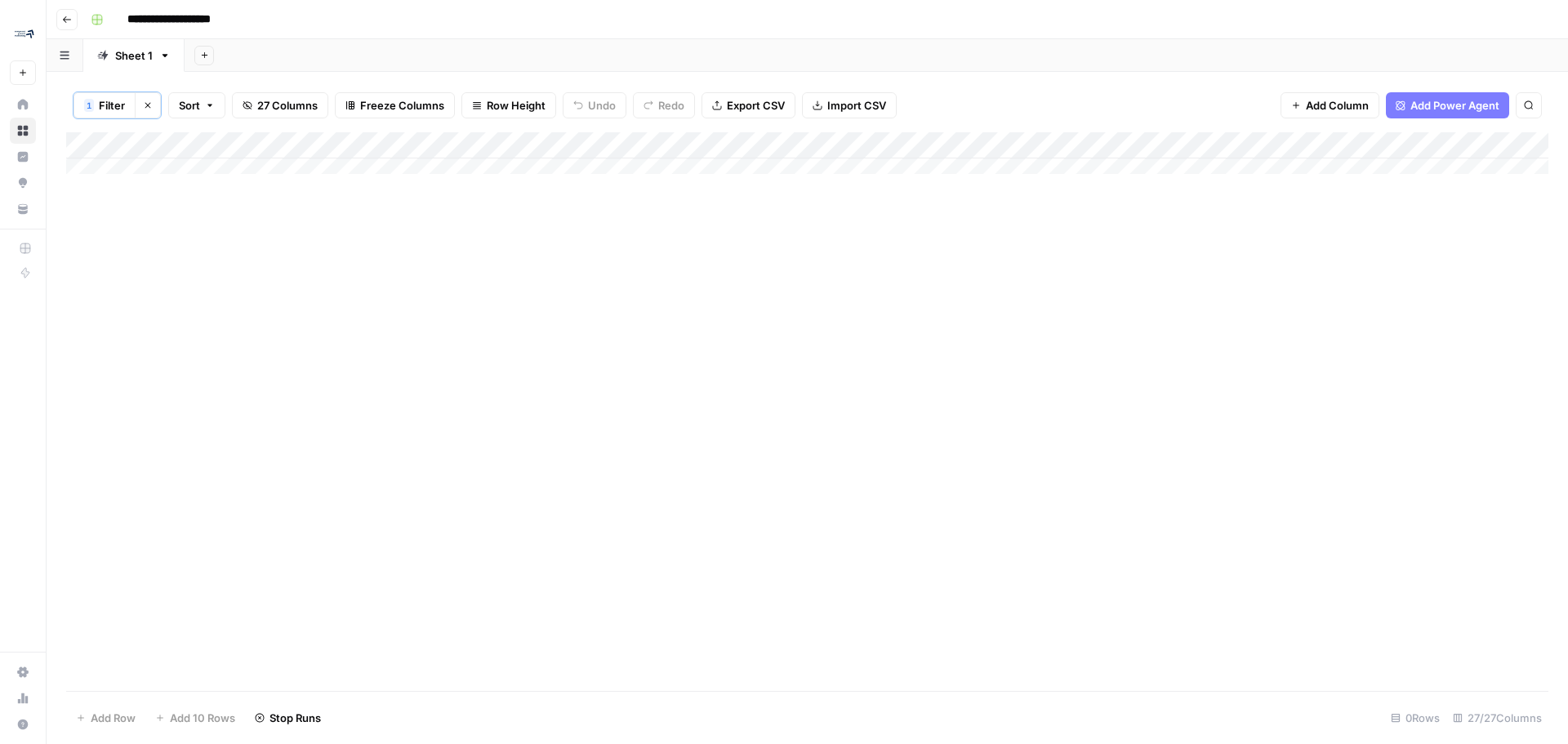
click at [1230, 143] on div "Add Column" at bounding box center [807, 160] width 1483 height 54
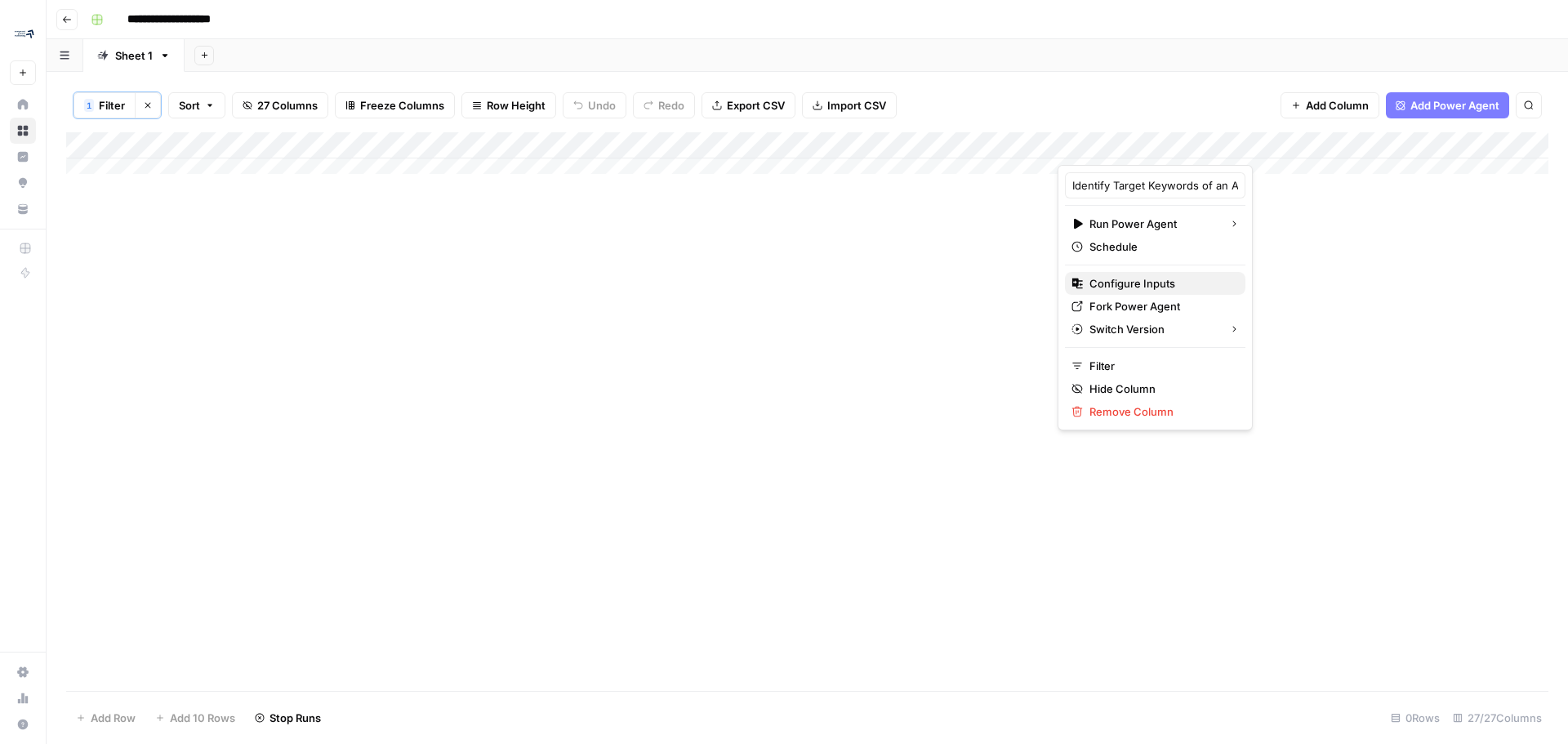
click at [1145, 279] on span "Configure Inputs" at bounding box center [1161, 283] width 143 height 16
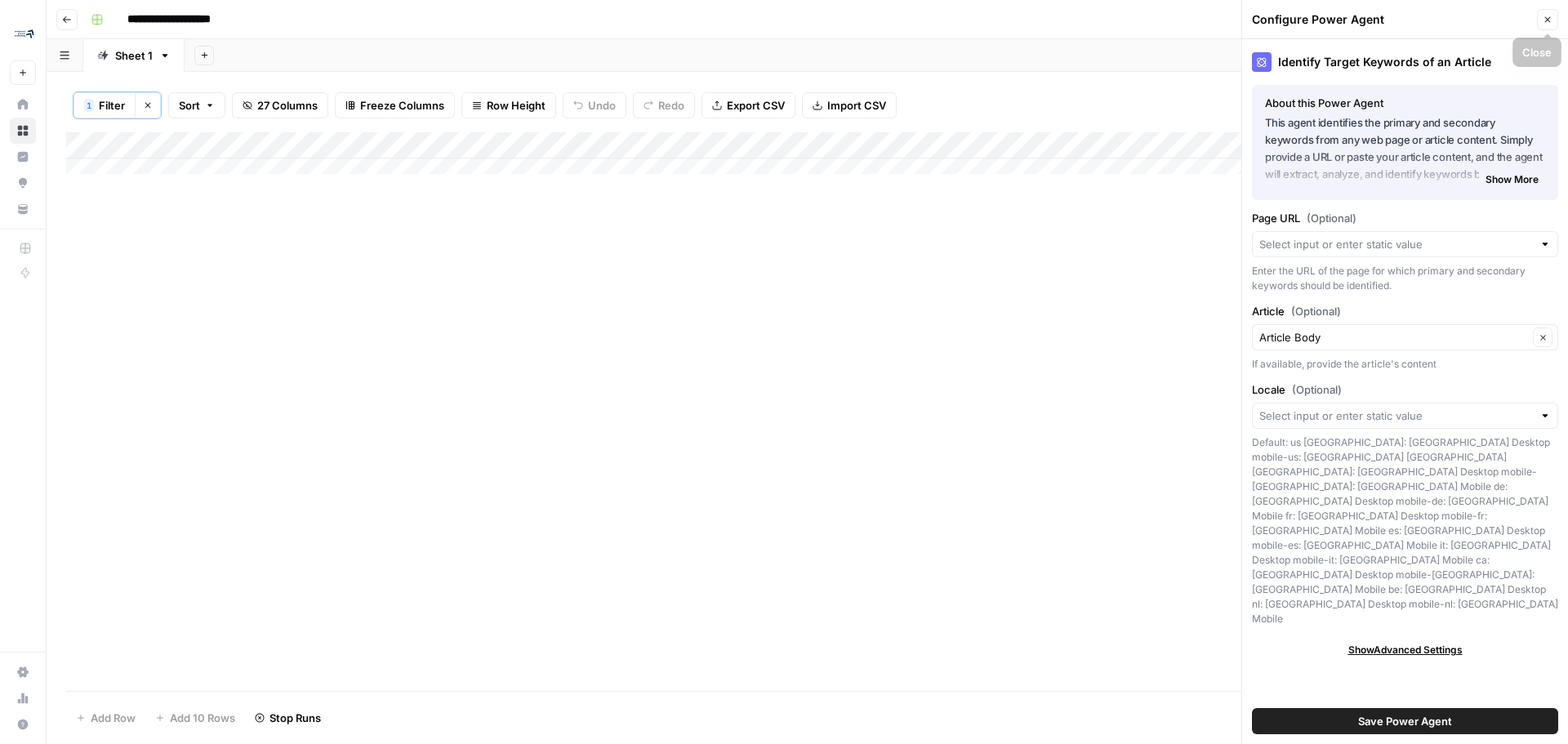
click at [1552, 10] on button "Close" at bounding box center [1548, 20] width 21 height 21
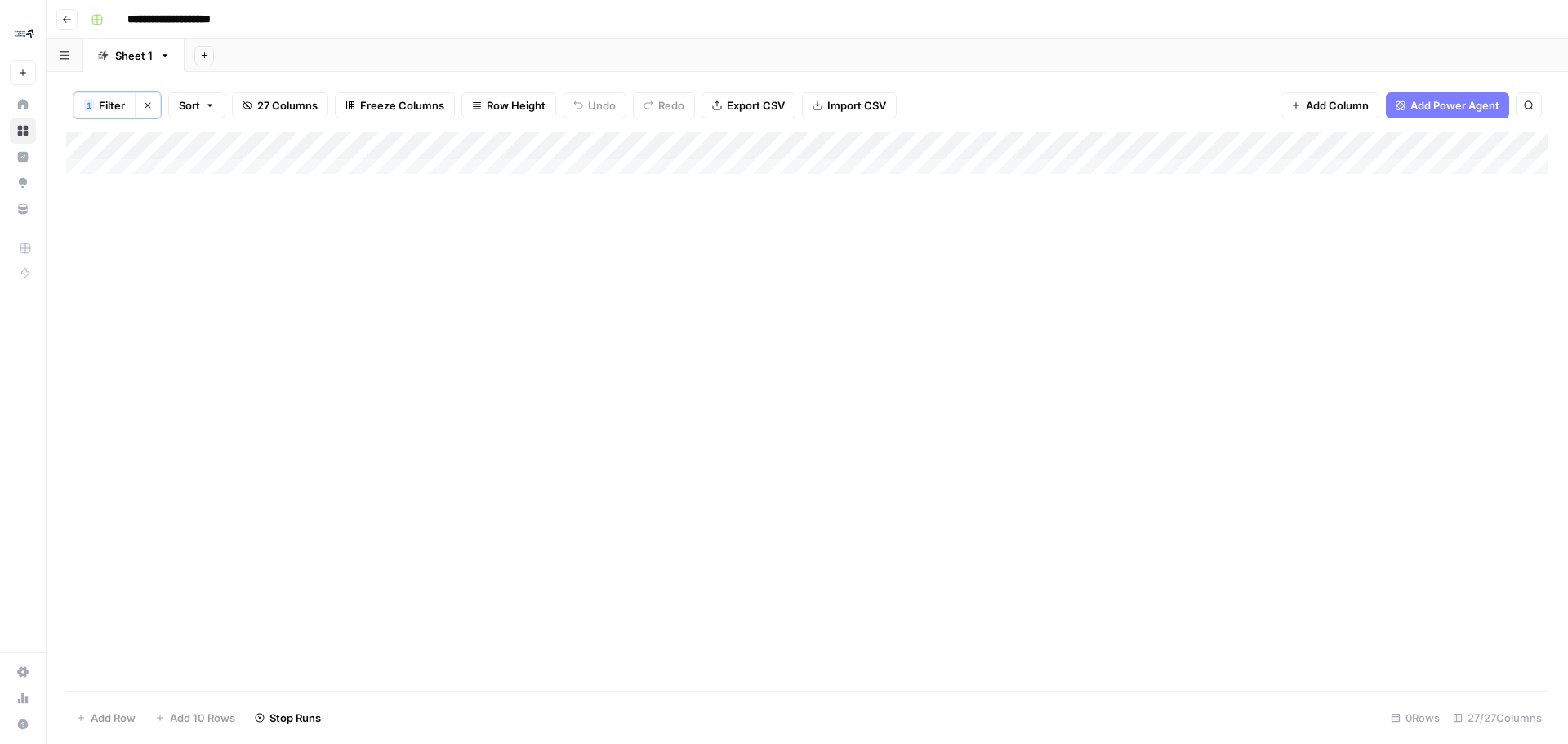
click at [228, 21] on input "**********" at bounding box center [188, 20] width 136 height 26
type input "**********"
click at [534, 138] on div "Add Column" at bounding box center [807, 160] width 1483 height 54
click at [169, 391] on div "Add Column" at bounding box center [807, 412] width 1483 height 558
click at [174, 165] on div "Add Column" at bounding box center [807, 160] width 1483 height 54
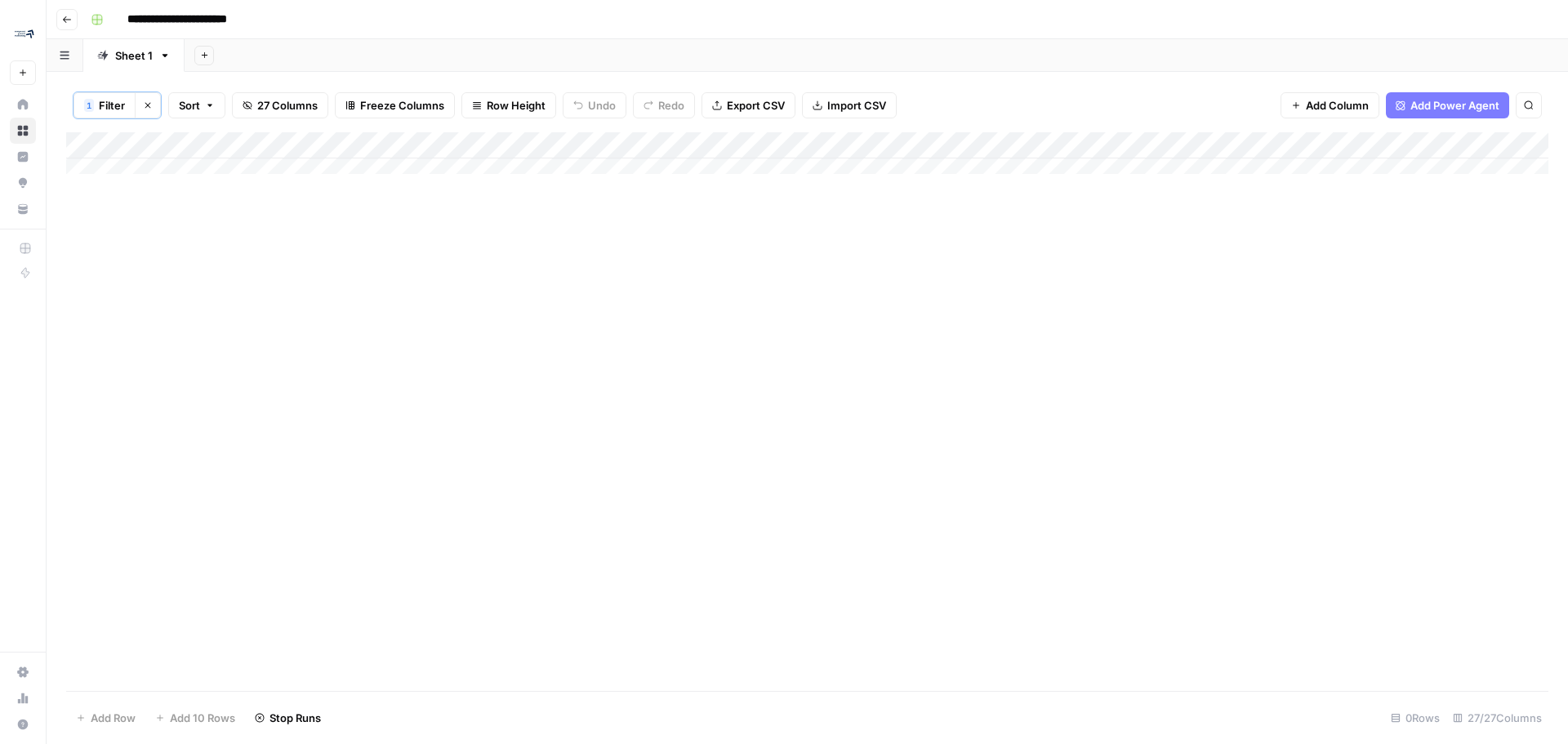
click at [158, 169] on div "Add Column" at bounding box center [807, 160] width 1483 height 54
click at [176, 165] on div "Add Column" at bounding box center [807, 160] width 1483 height 54
click at [129, 372] on div "Add Column" at bounding box center [807, 412] width 1483 height 558
click at [171, 167] on div "Add Column" at bounding box center [807, 160] width 1483 height 54
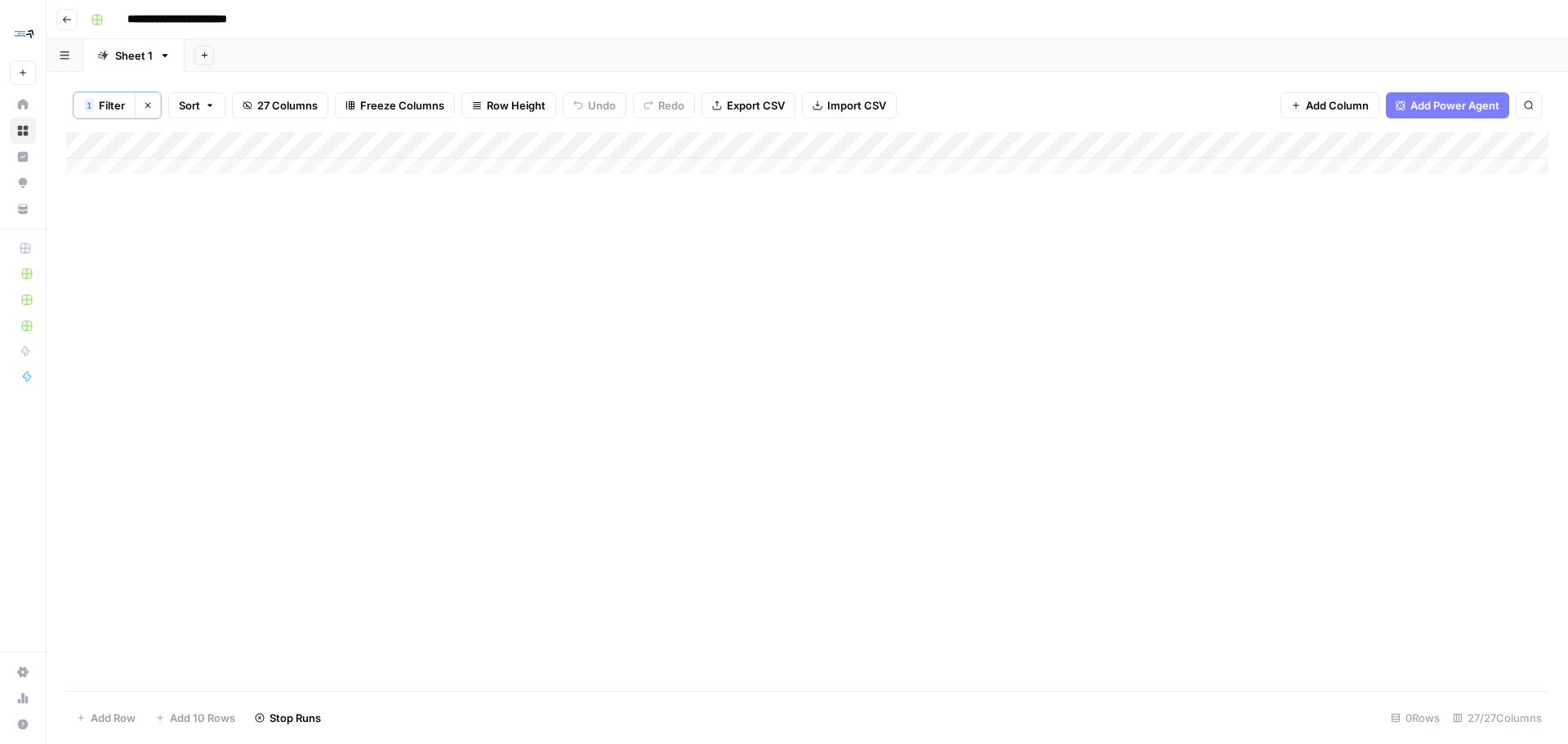
click at [171, 167] on div "Add Column" at bounding box center [807, 160] width 1483 height 54
click at [1213, 301] on div "Add Column" at bounding box center [807, 412] width 1483 height 558
click at [90, 107] on span "1" at bounding box center [89, 106] width 5 height 13
type input "Position 30D"
click at [90, 107] on span "1" at bounding box center [89, 106] width 5 height 13
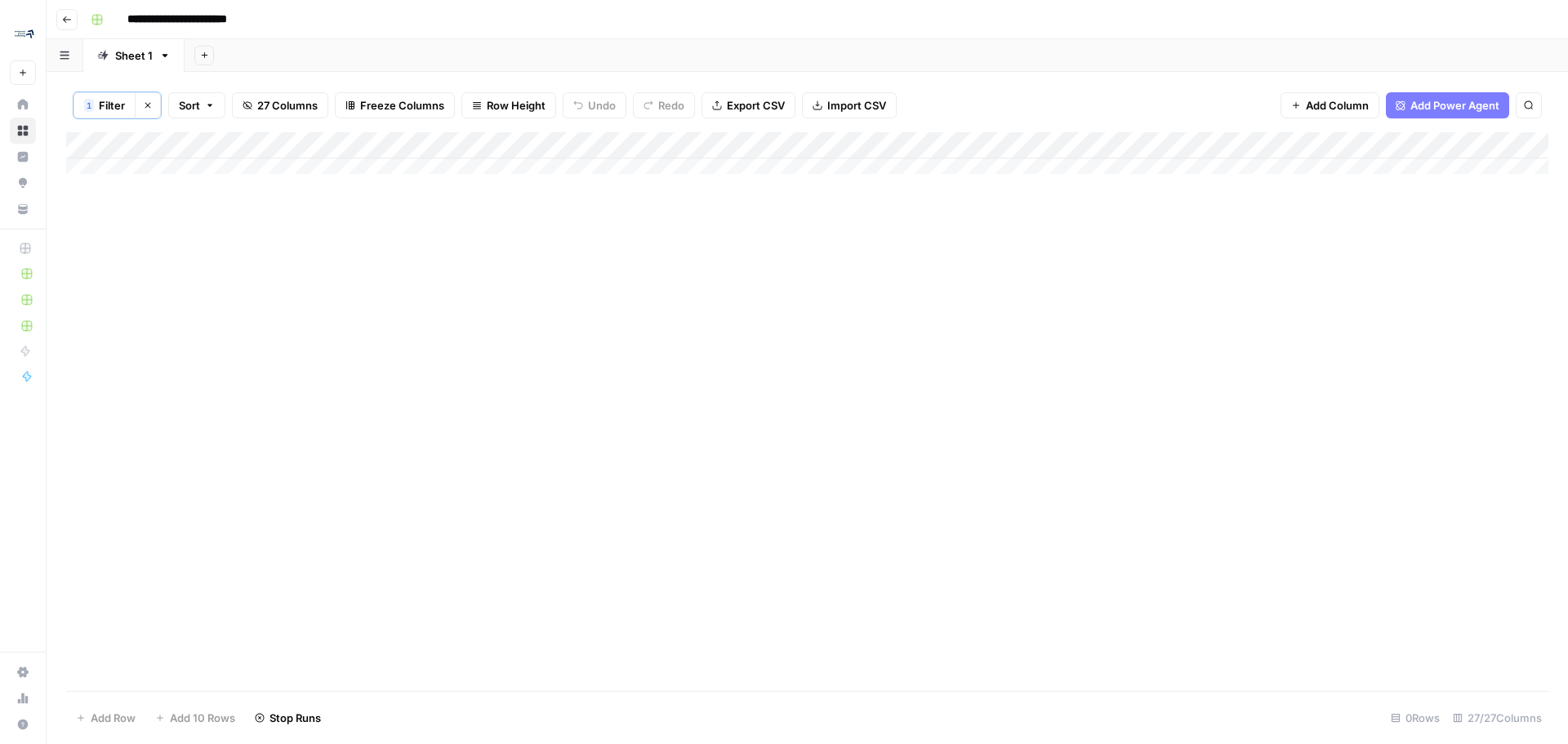
click at [151, 105] on icon "button" at bounding box center [148, 106] width 10 height 10
click at [544, 168] on div "Add Column" at bounding box center [807, 241] width 1483 height 220
click at [679, 172] on div "Add Column" at bounding box center [807, 241] width 1483 height 220
click at [459, 143] on div "Add Column" at bounding box center [807, 241] width 1483 height 220
click at [107, 239] on div "Add Column" at bounding box center [807, 241] width 1483 height 220
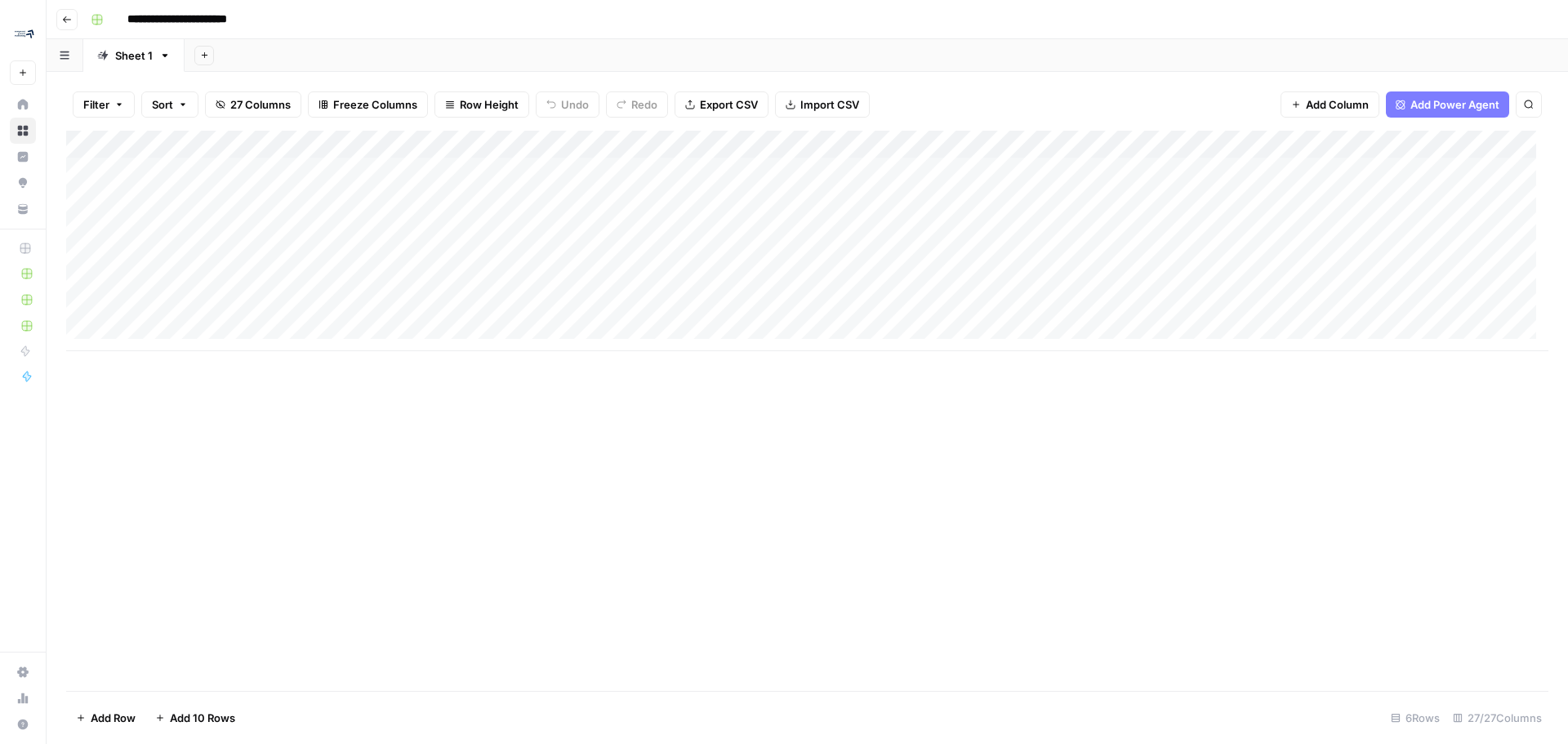
click at [466, 493] on div "Add Column" at bounding box center [807, 411] width 1483 height 560
click at [87, 169] on div "Add Column" at bounding box center [807, 241] width 1483 height 220
click at [85, 198] on div "Add Column" at bounding box center [807, 241] width 1483 height 220
click at [81, 227] on div "Add Column" at bounding box center [807, 241] width 1483 height 220
click at [406, 170] on div "Add Column" at bounding box center [807, 241] width 1483 height 220
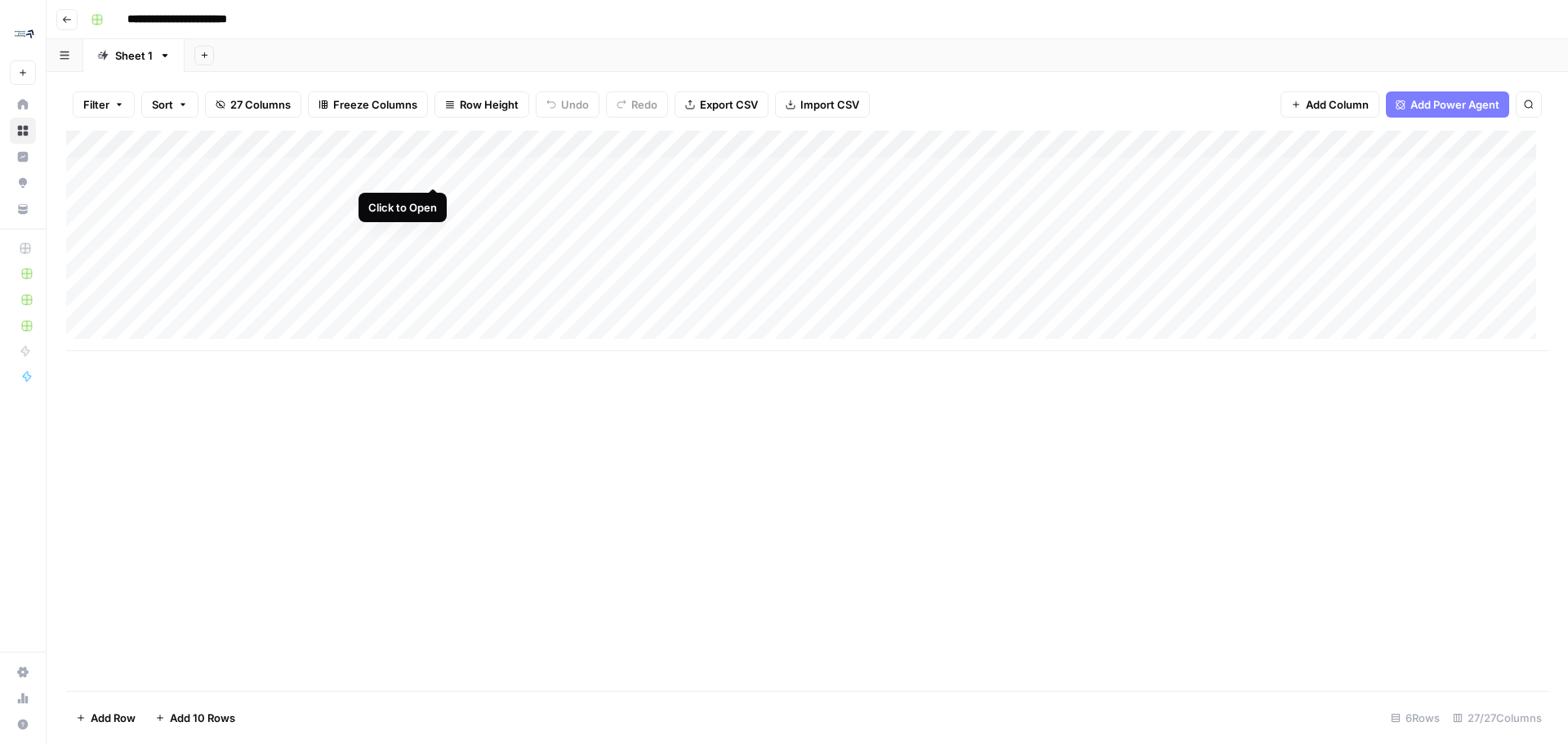
click at [435, 167] on div "Add Column" at bounding box center [807, 241] width 1483 height 220
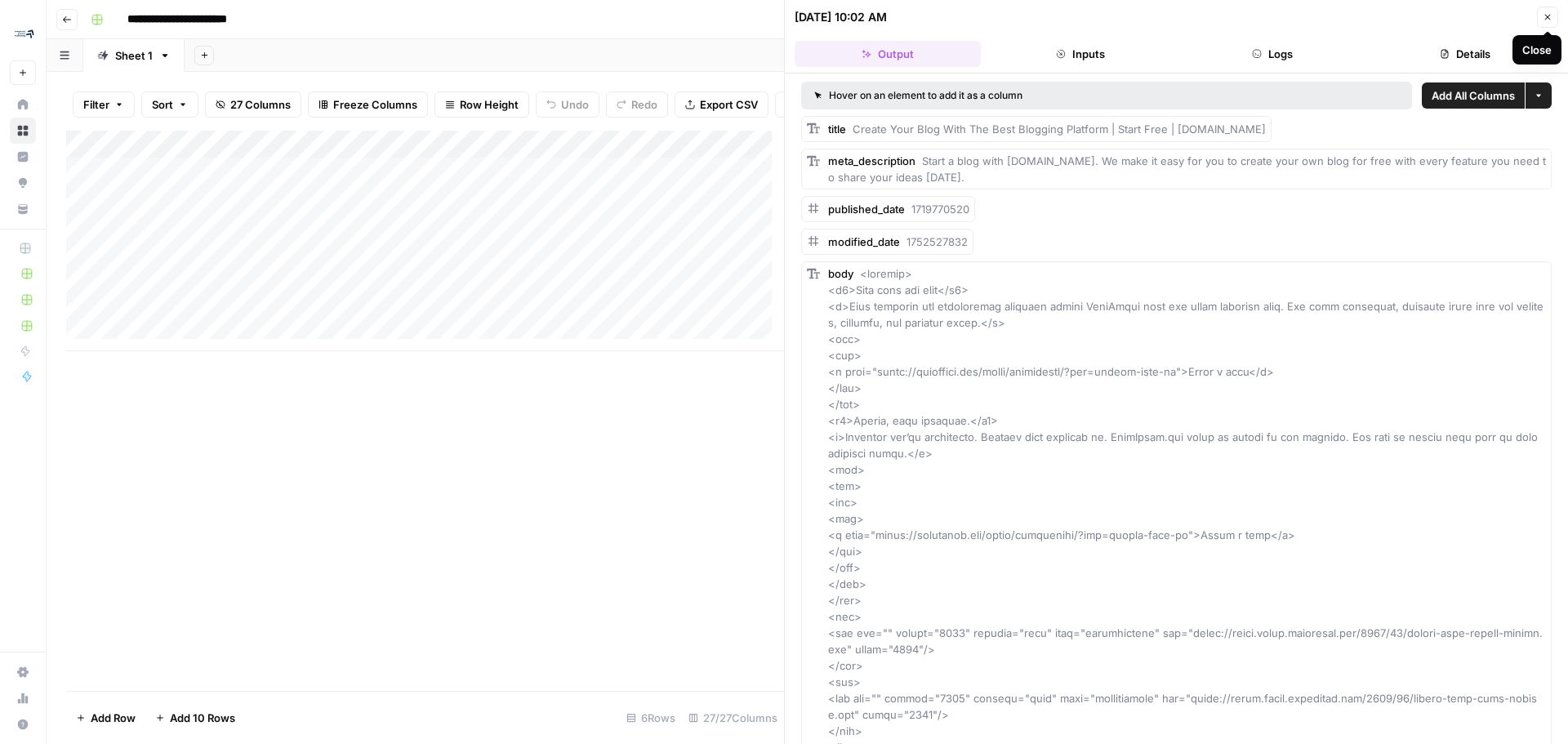
click at [1550, 19] on icon "button" at bounding box center [1548, 17] width 10 height 10
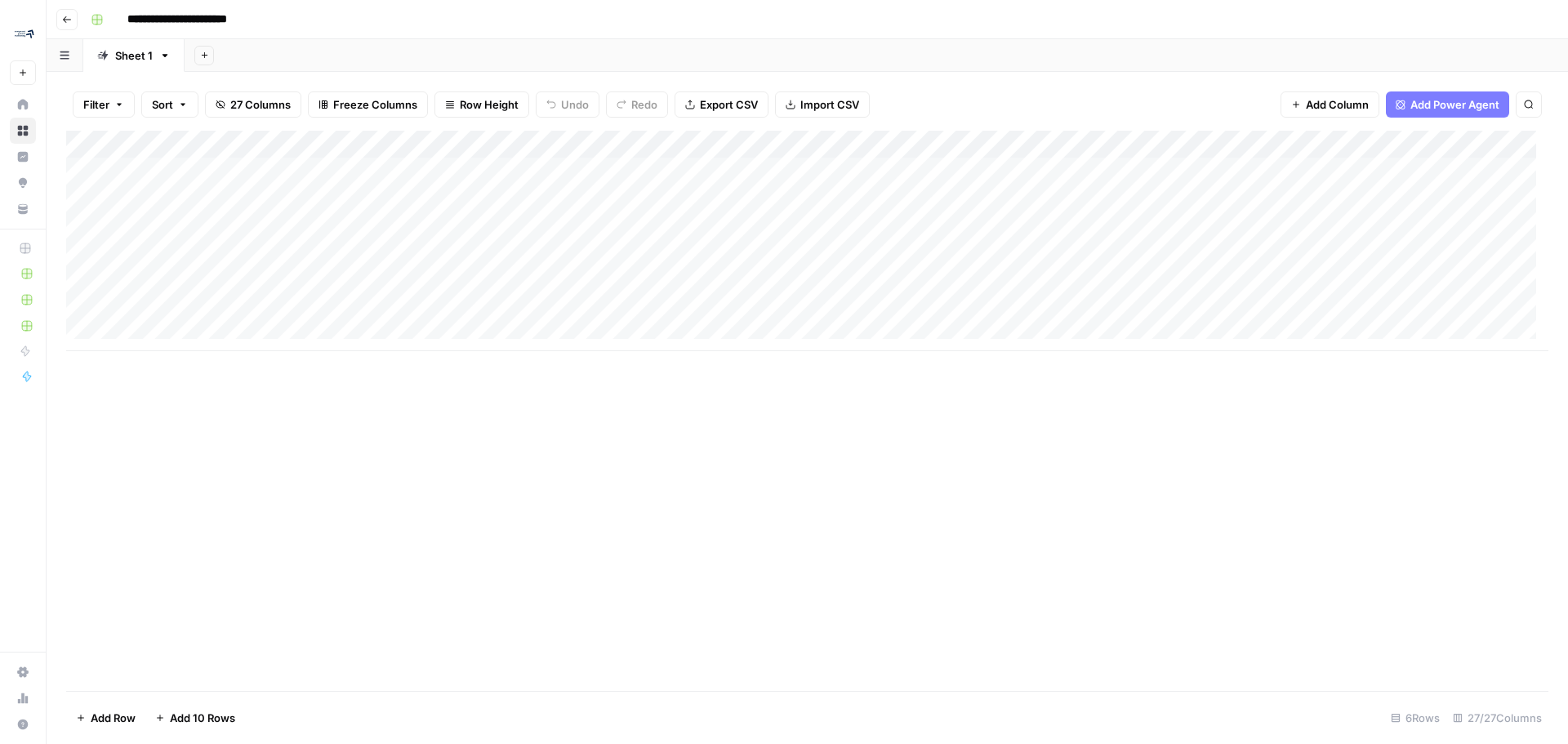
click at [70, 20] on icon "button" at bounding box center [67, 20] width 10 height 10
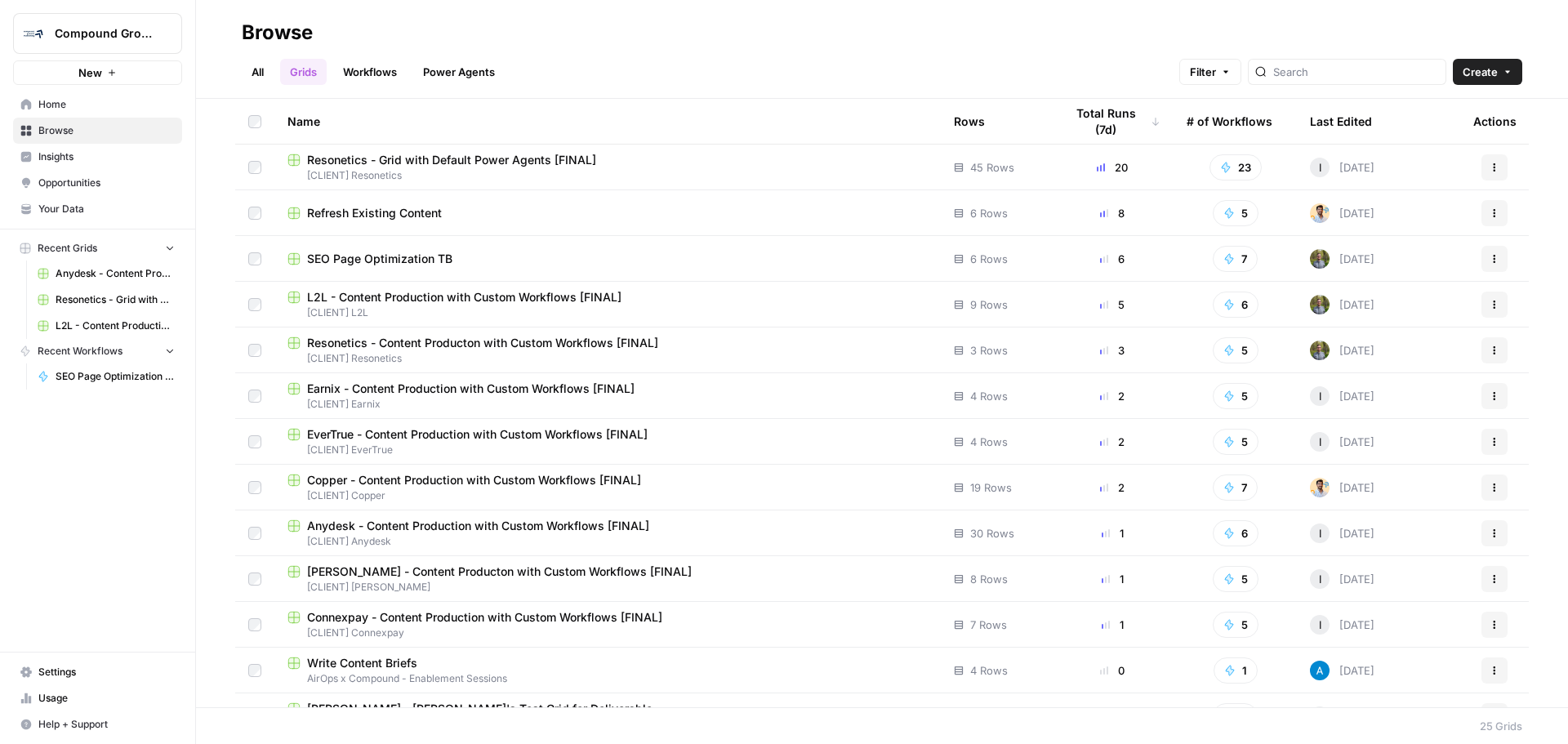
click at [423, 300] on span "L2L - Content Production with Custom Workflows [FINAL]" at bounding box center [464, 297] width 314 height 16
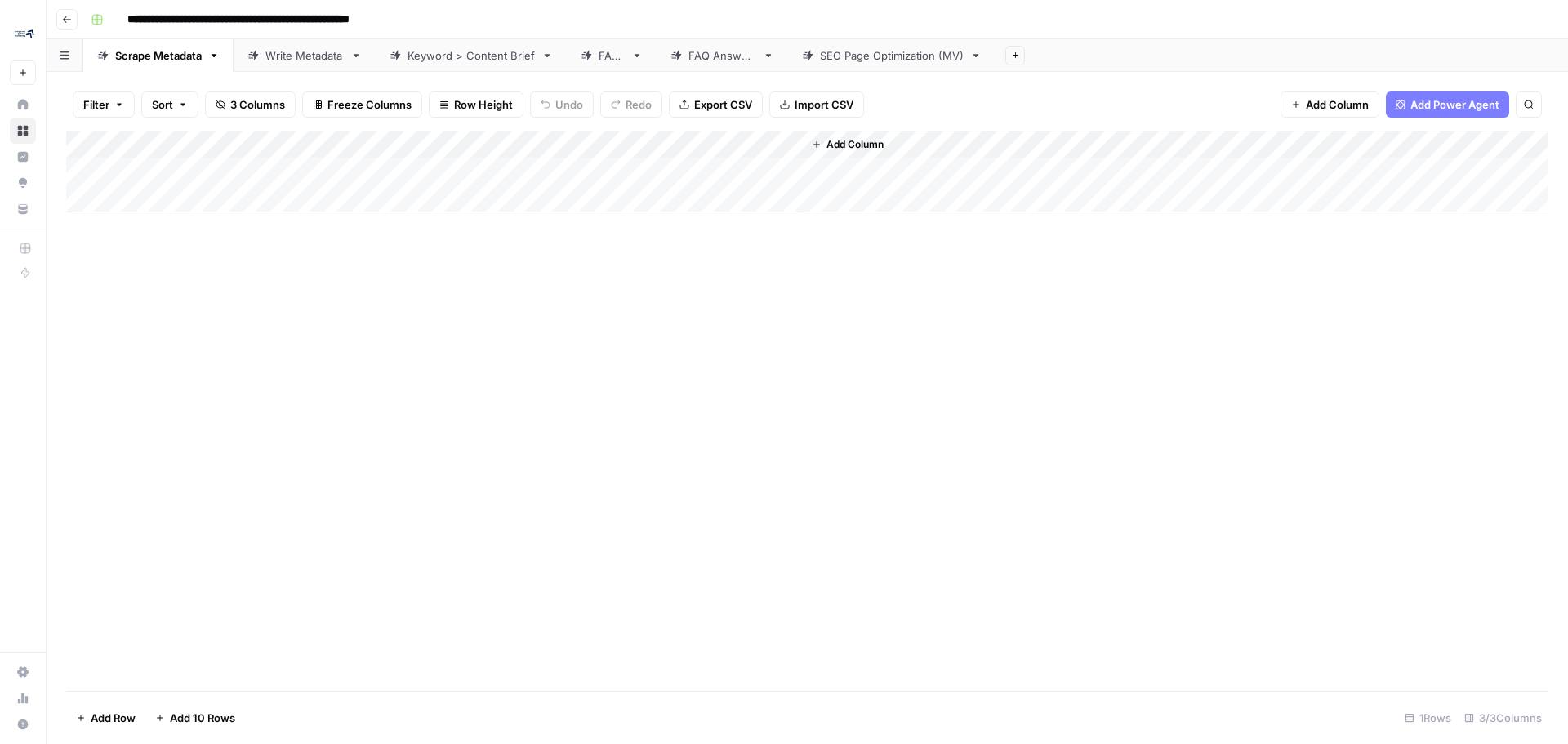
click at [469, 58] on div "Keyword > Content Brief" at bounding box center [472, 56] width 128 height 16
click at [451, 144] on div "Add Column" at bounding box center [807, 158] width 1483 height 54
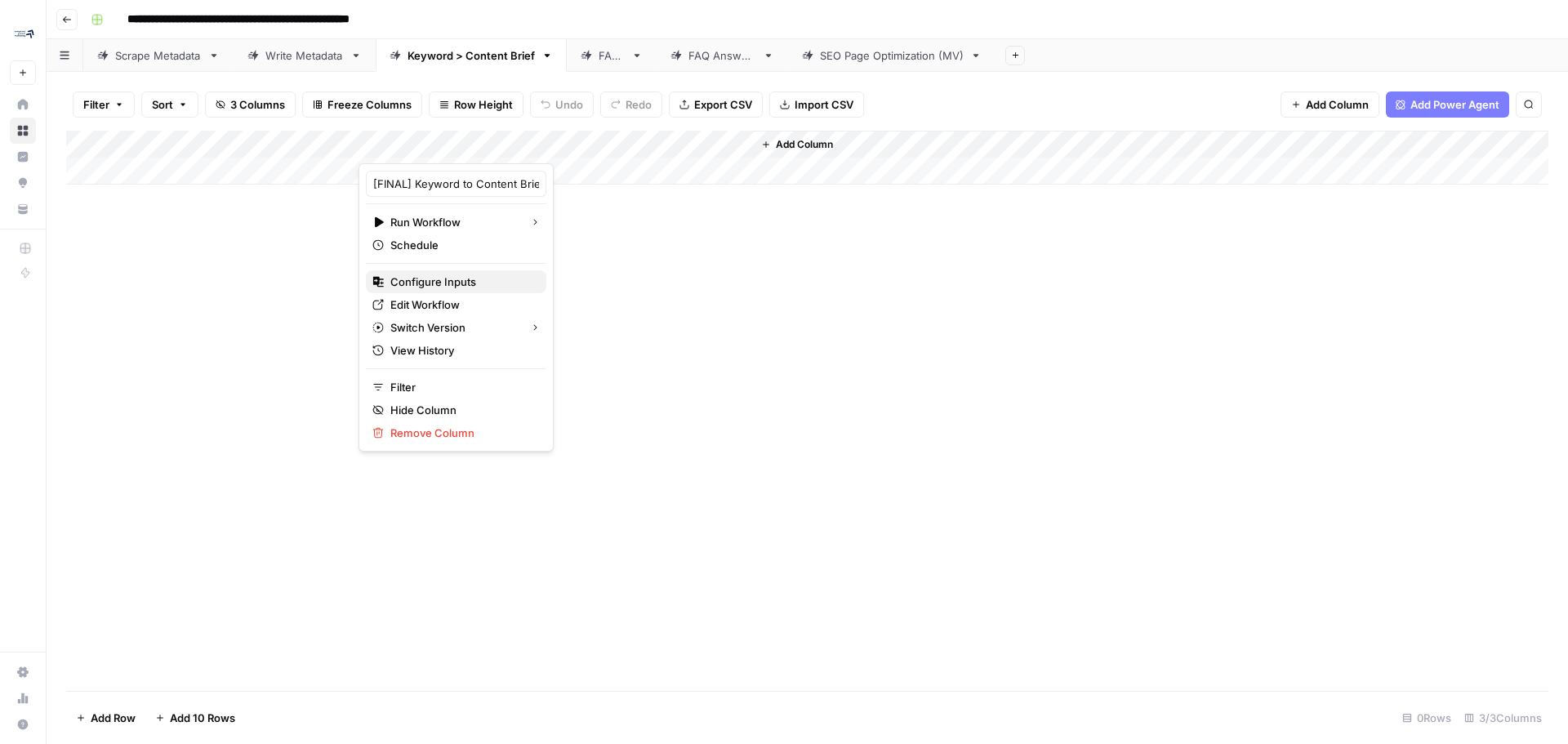
click at [450, 273] on span "Configure Inputs" at bounding box center [462, 282] width 143 height 16
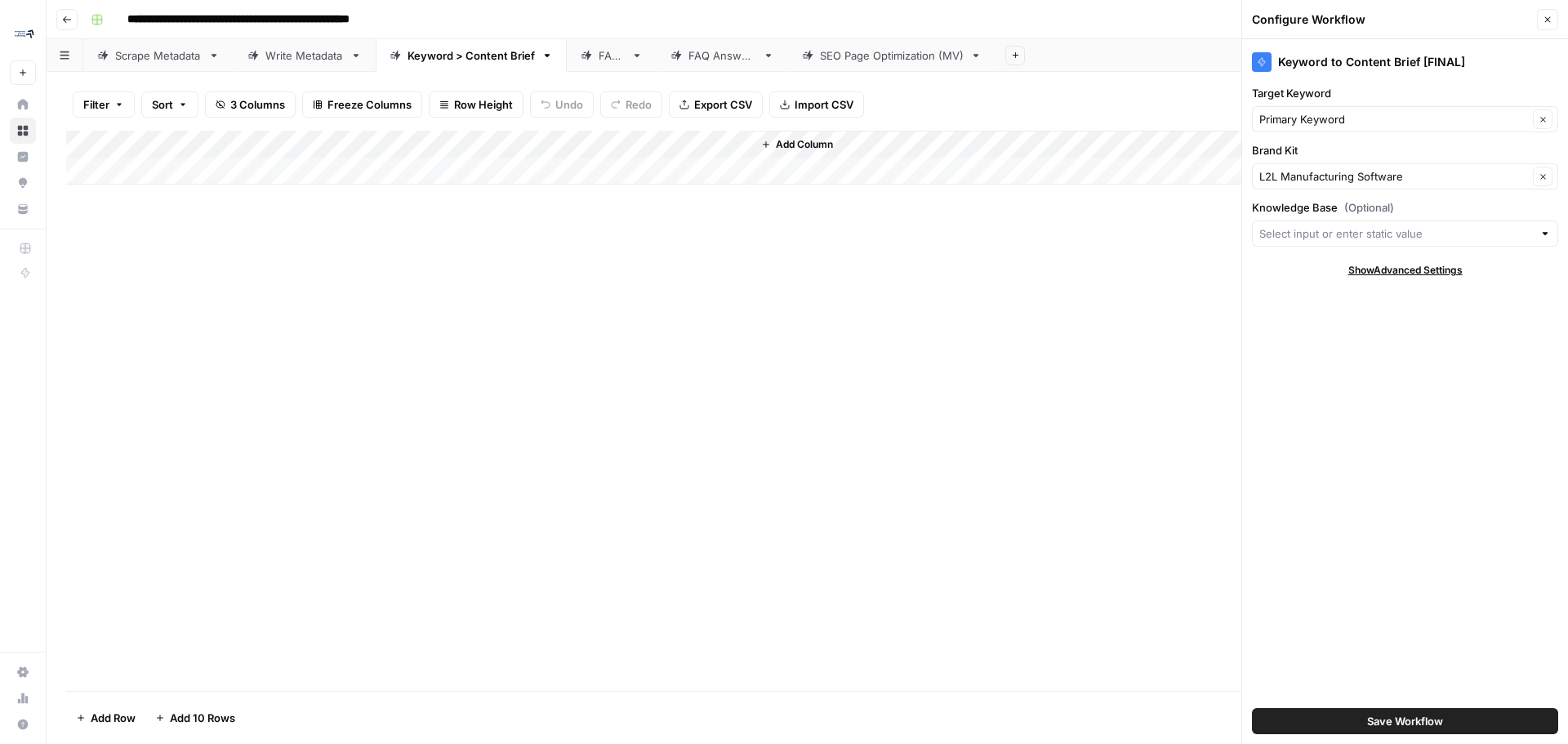
click at [463, 135] on div "Add Column" at bounding box center [807, 158] width 1483 height 54
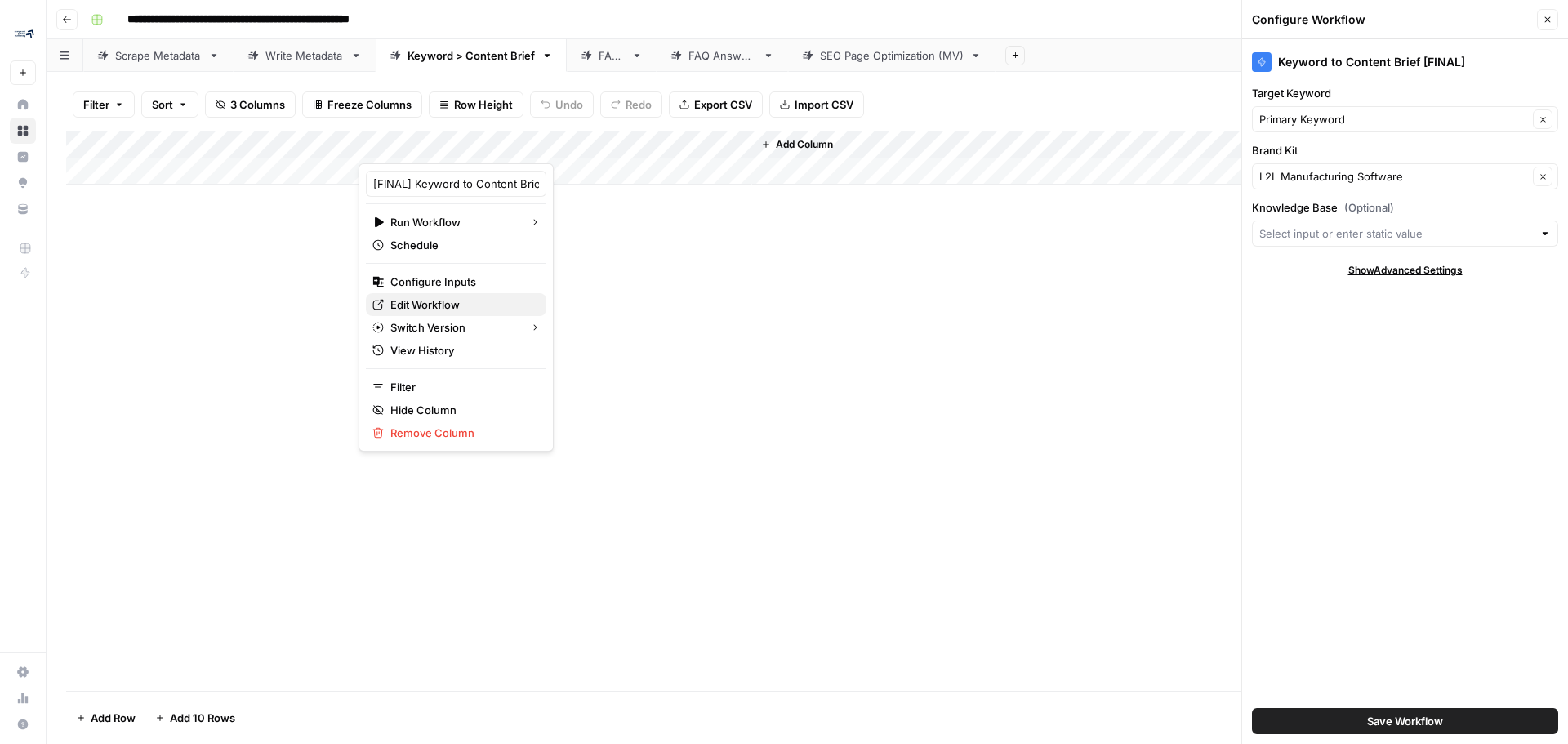
click at [444, 300] on span "Edit Workflow" at bounding box center [462, 304] width 143 height 16
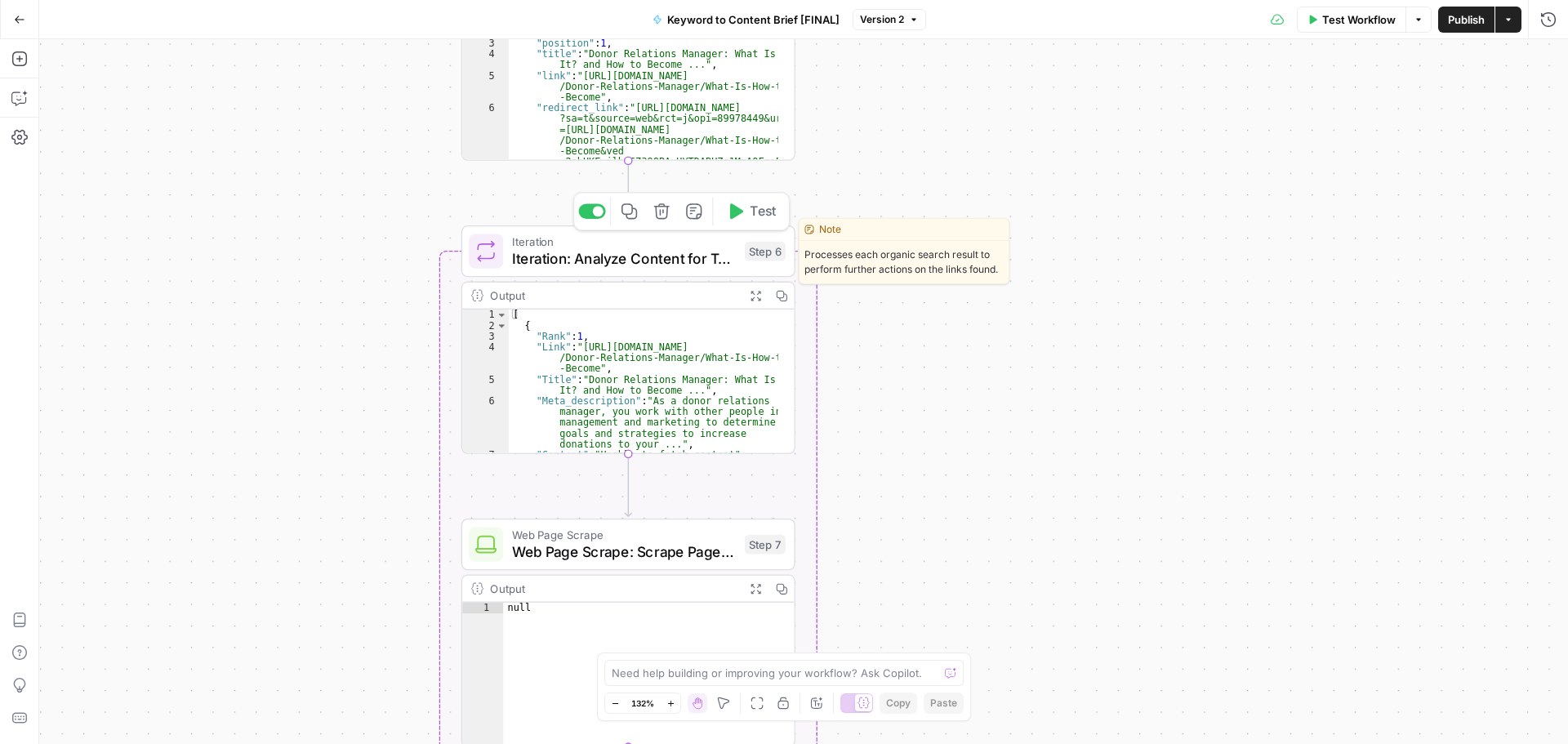
click at [657, 253] on span "Iteration: Analyze Content for Top Ranking Pages" at bounding box center [623, 259] width 224 height 21
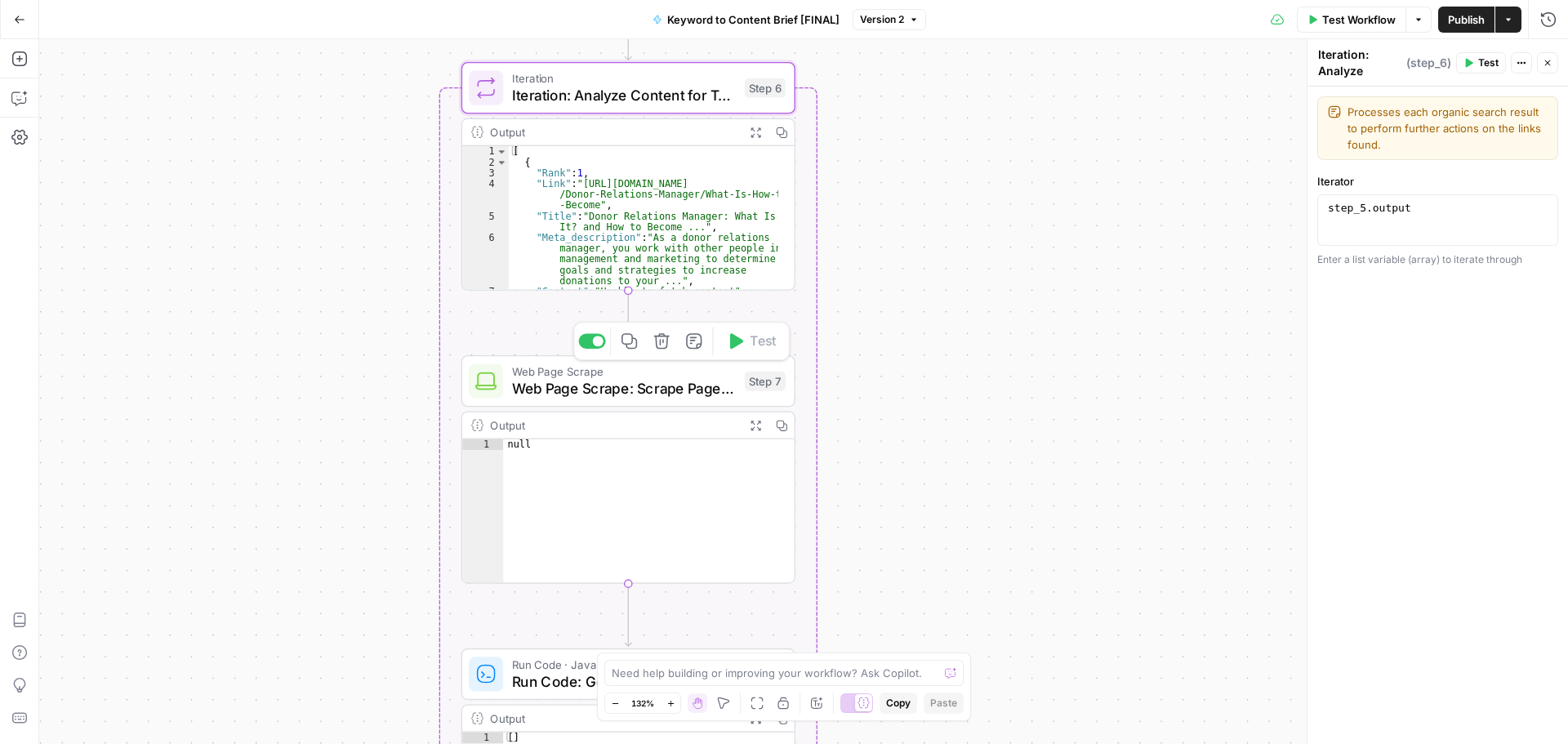
click at [651, 386] on span "Web Page Scrape: Scrape Page Content" at bounding box center [623, 389] width 224 height 21
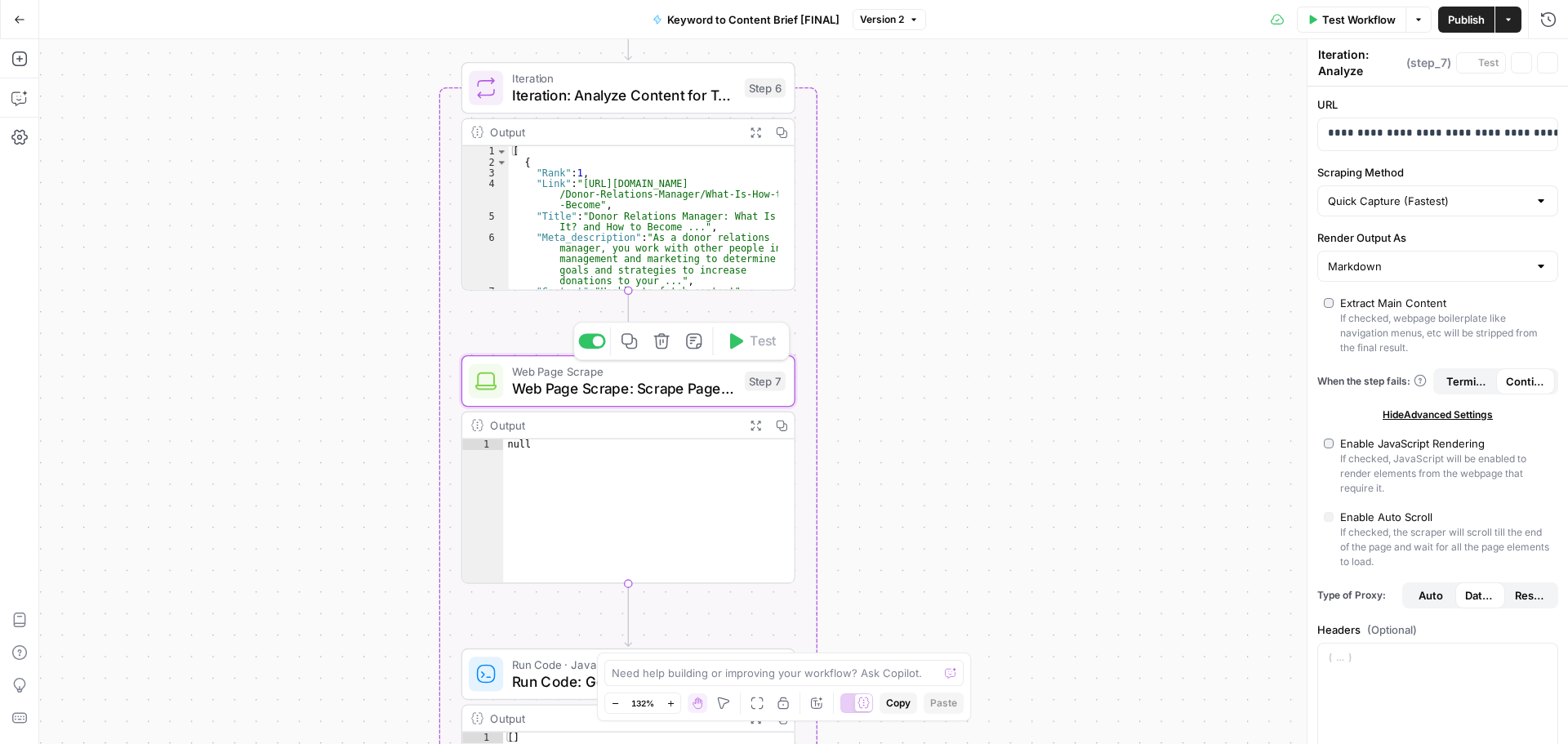
type textarea "Web Page Scrape: Scrape Page Content"
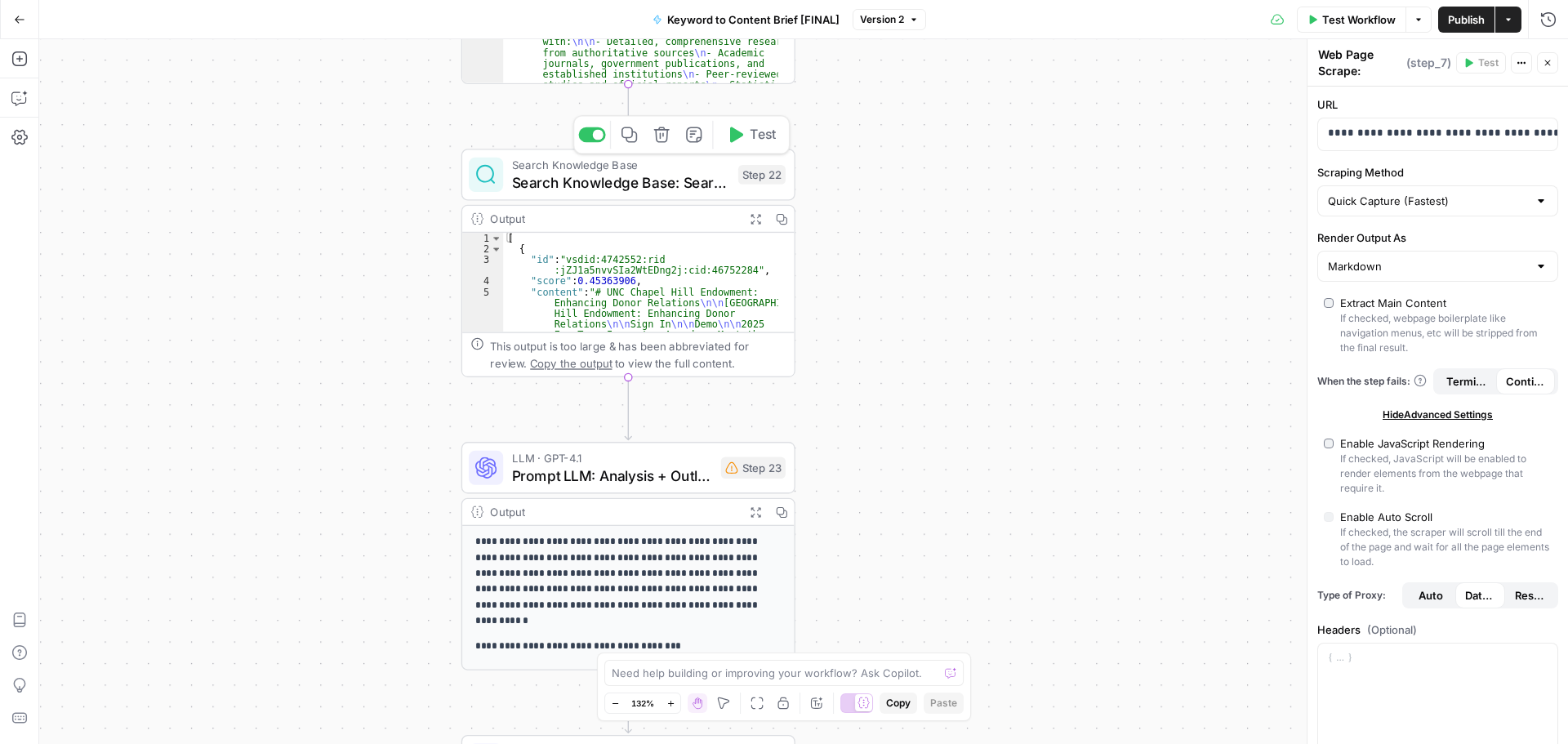
click at [678, 183] on span "Search Knowledge Base: Search Sitemap for Internal Links" at bounding box center [621, 182] width 218 height 21
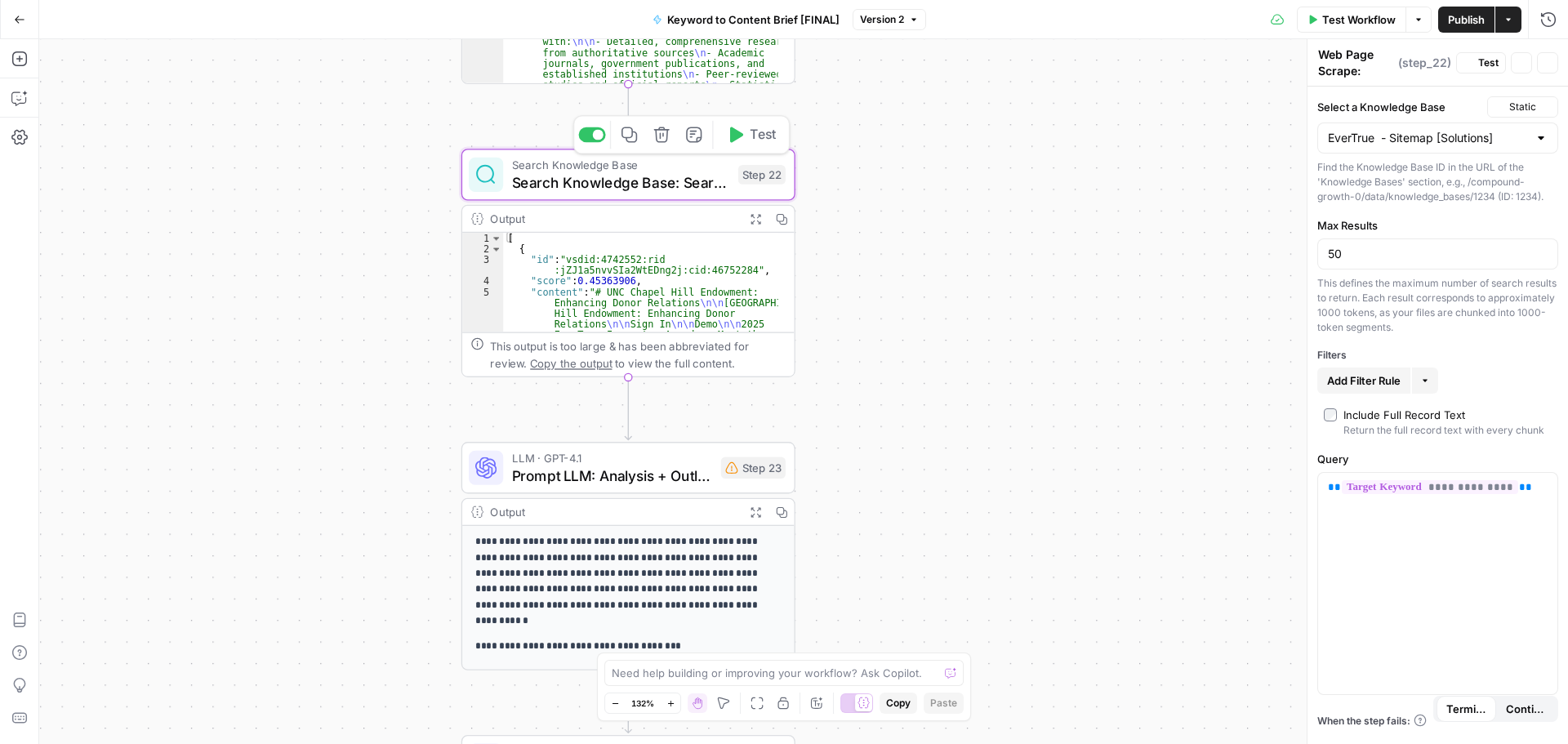
type textarea "Search Knowledge Base: Search Sitemap for Internal Links"
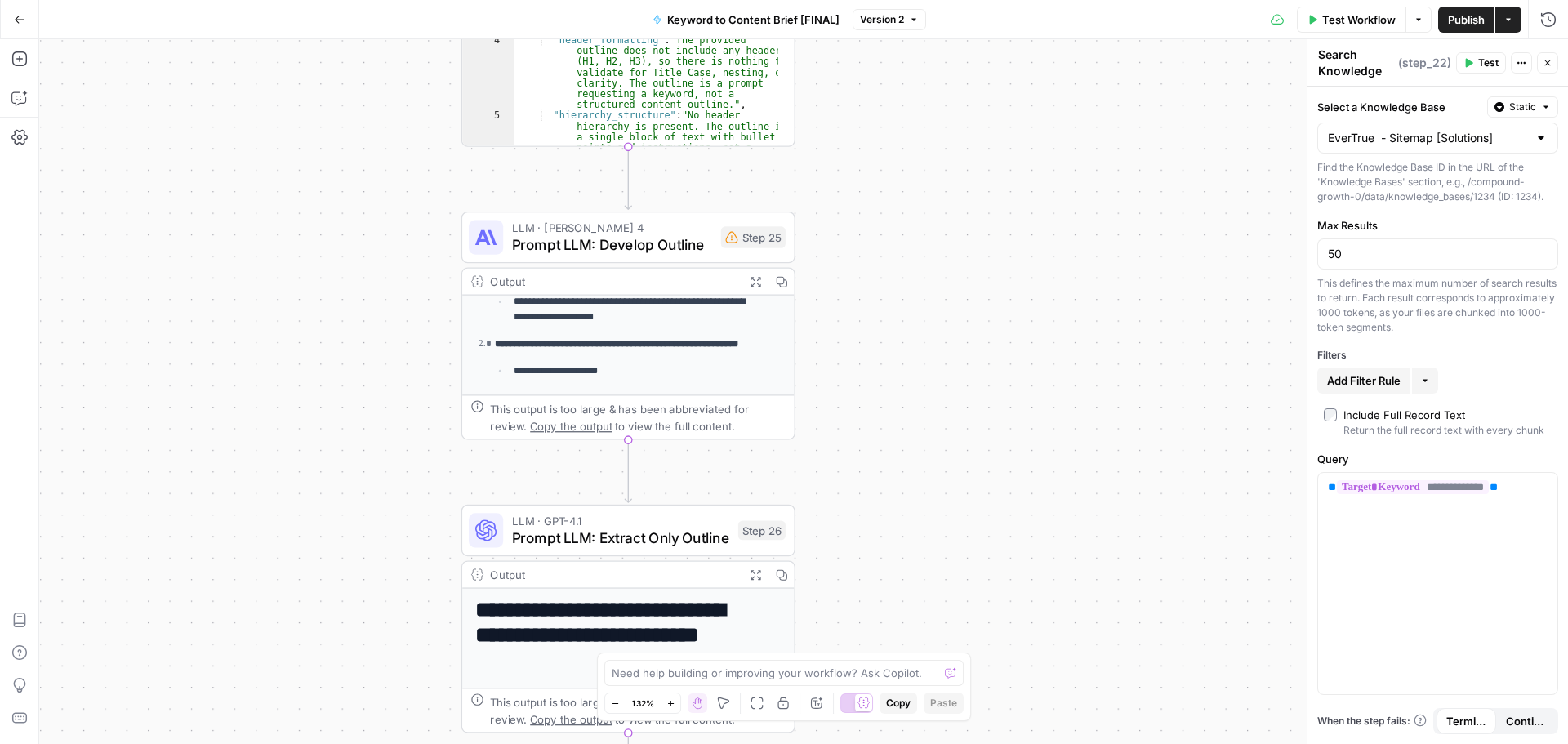
scroll to position [303, 0]
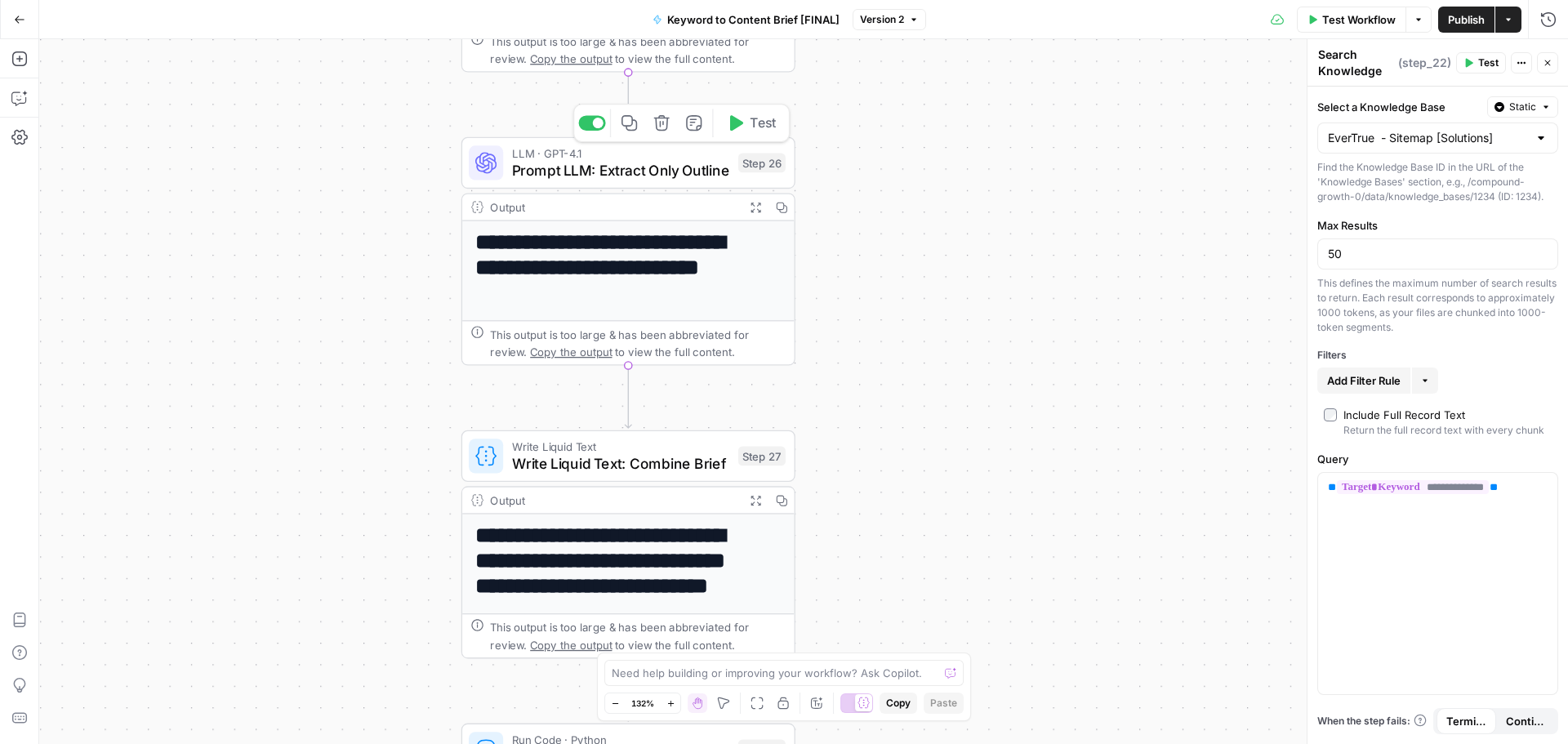
click at [687, 174] on span "Prompt LLM: Extract Only Outline" at bounding box center [621, 171] width 218 height 21
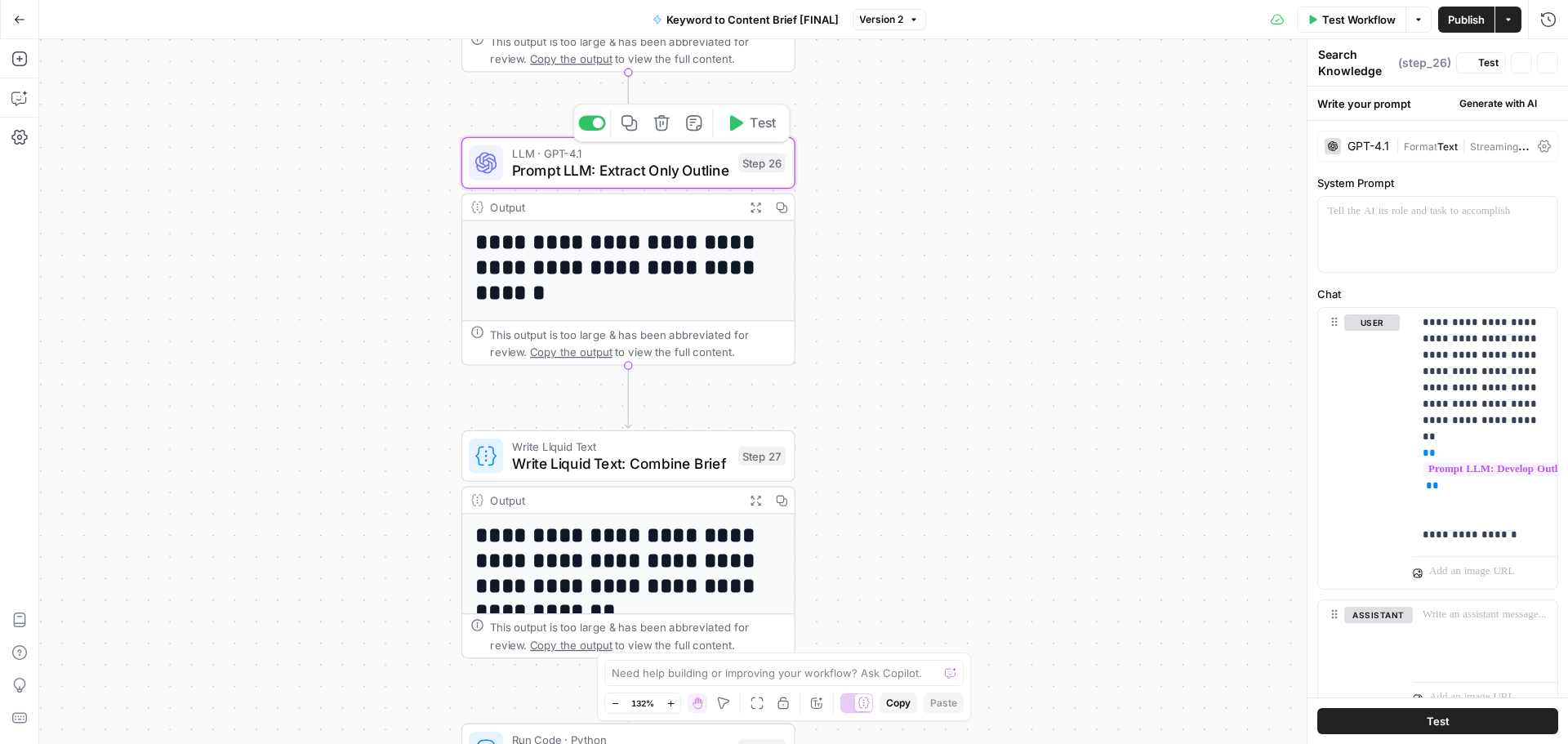
type textarea "Prompt LLM: Extract Only Outline"
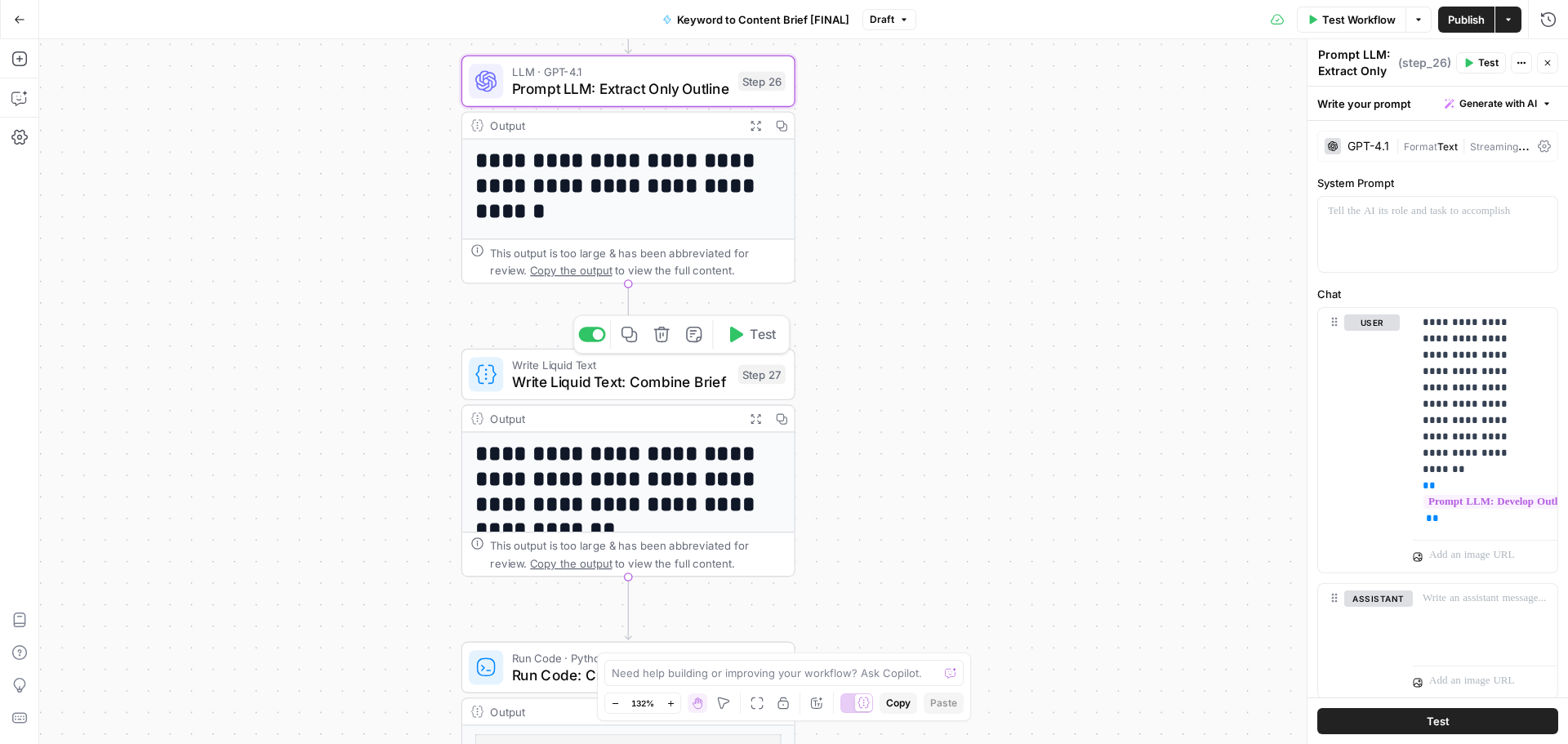
click at [673, 391] on span "Write Liquid Text: Combine Brief" at bounding box center [621, 381] width 218 height 21
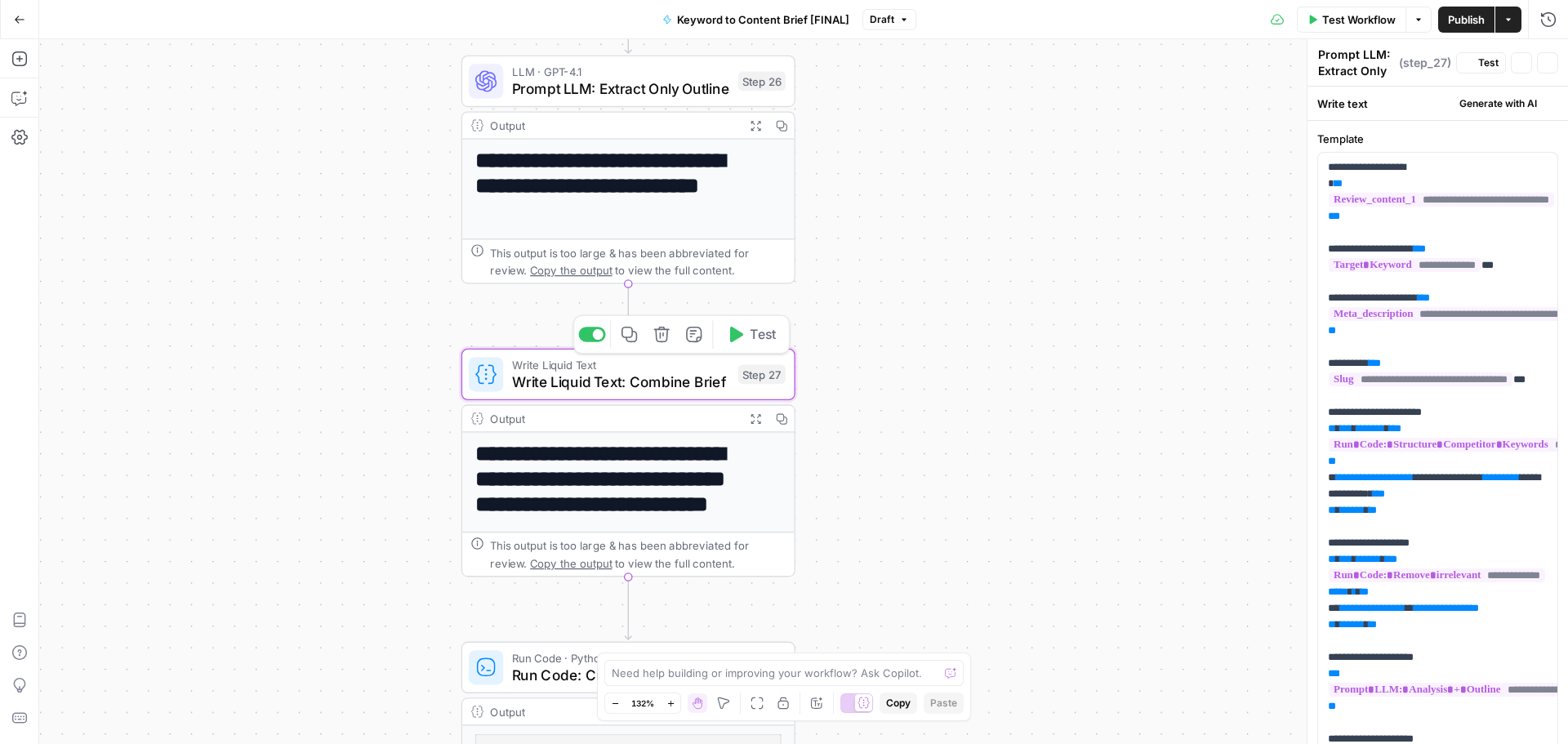
type textarea "Write Liquid Text: Combine Brief"
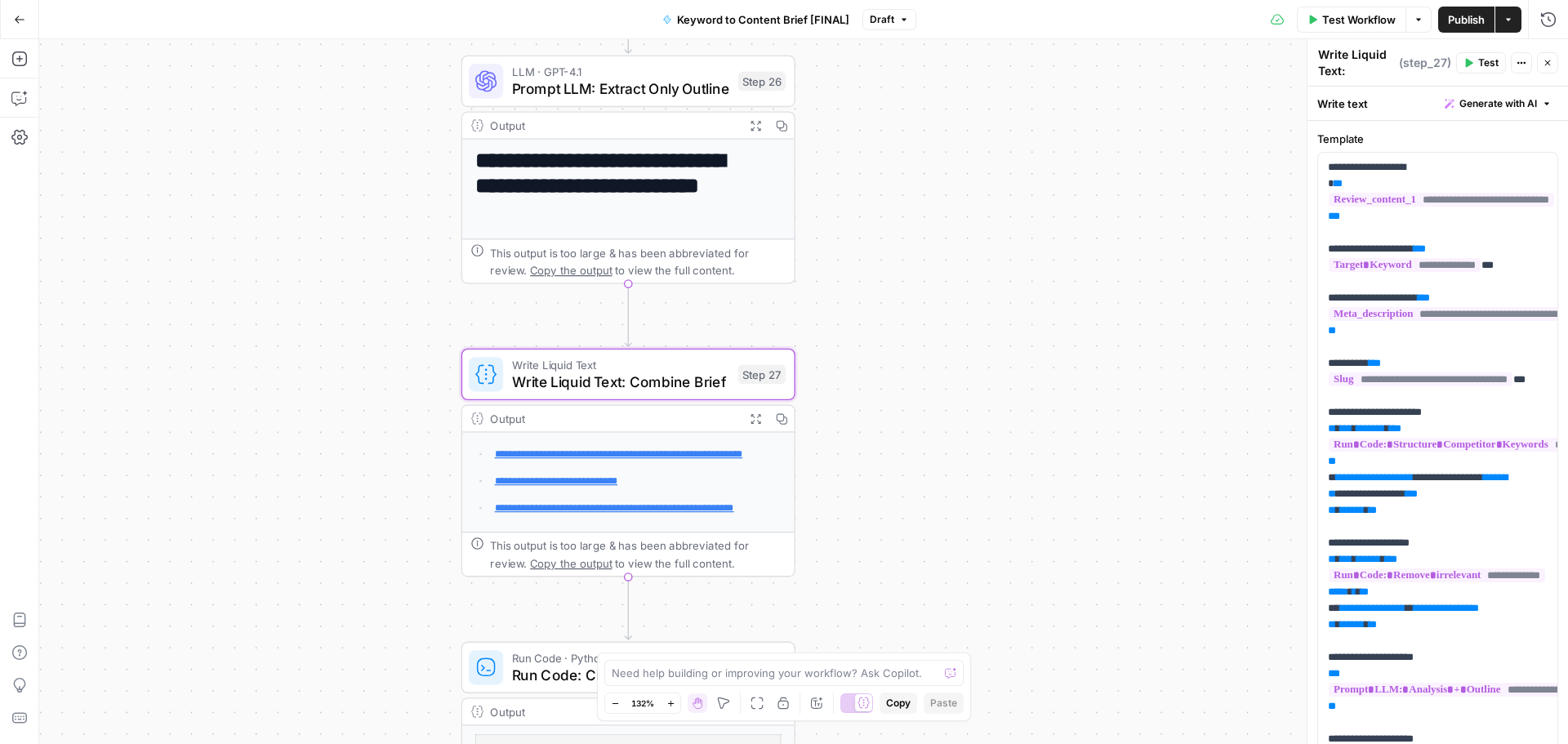
scroll to position [245, 0]
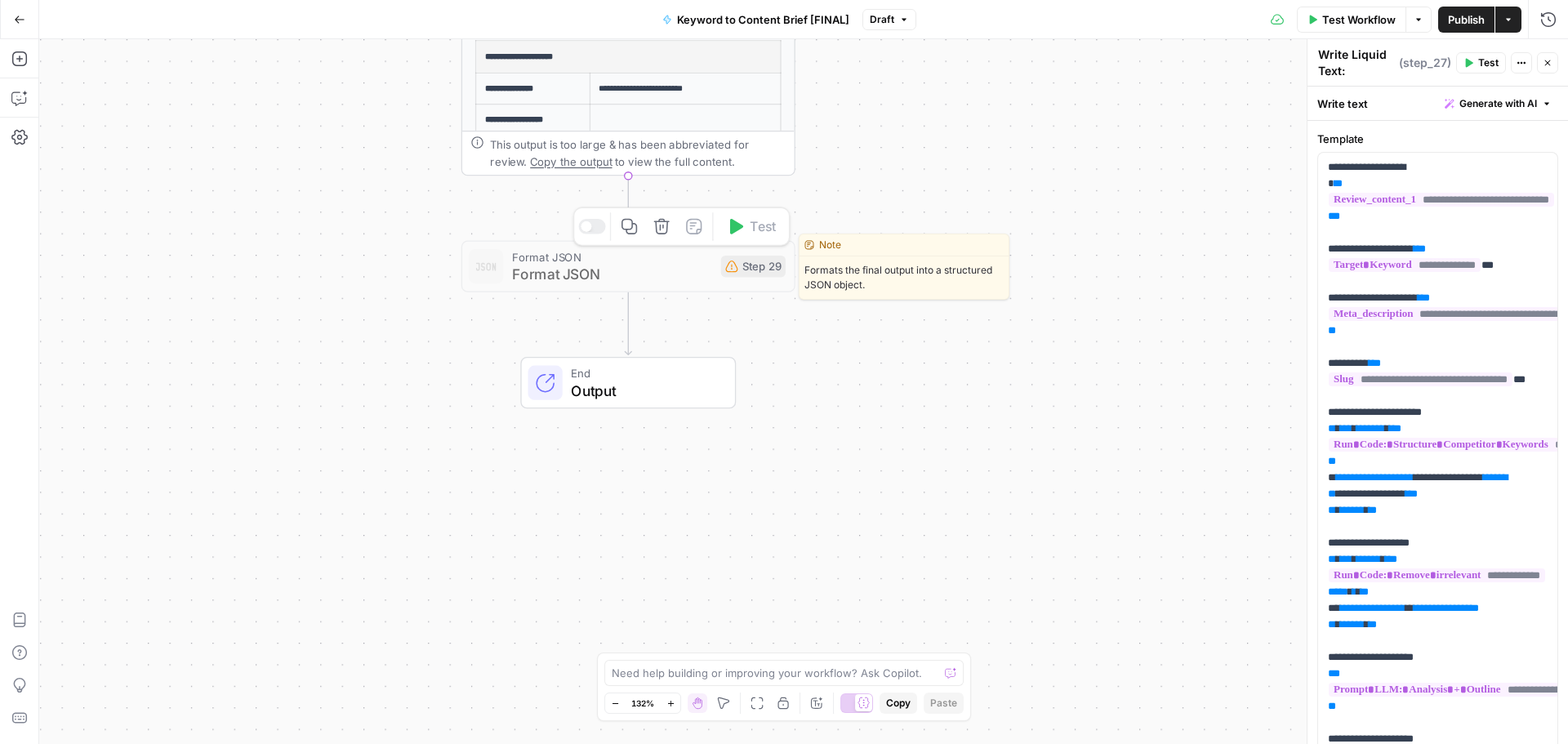
click at [661, 283] on span "Format JSON" at bounding box center [612, 273] width 200 height 21
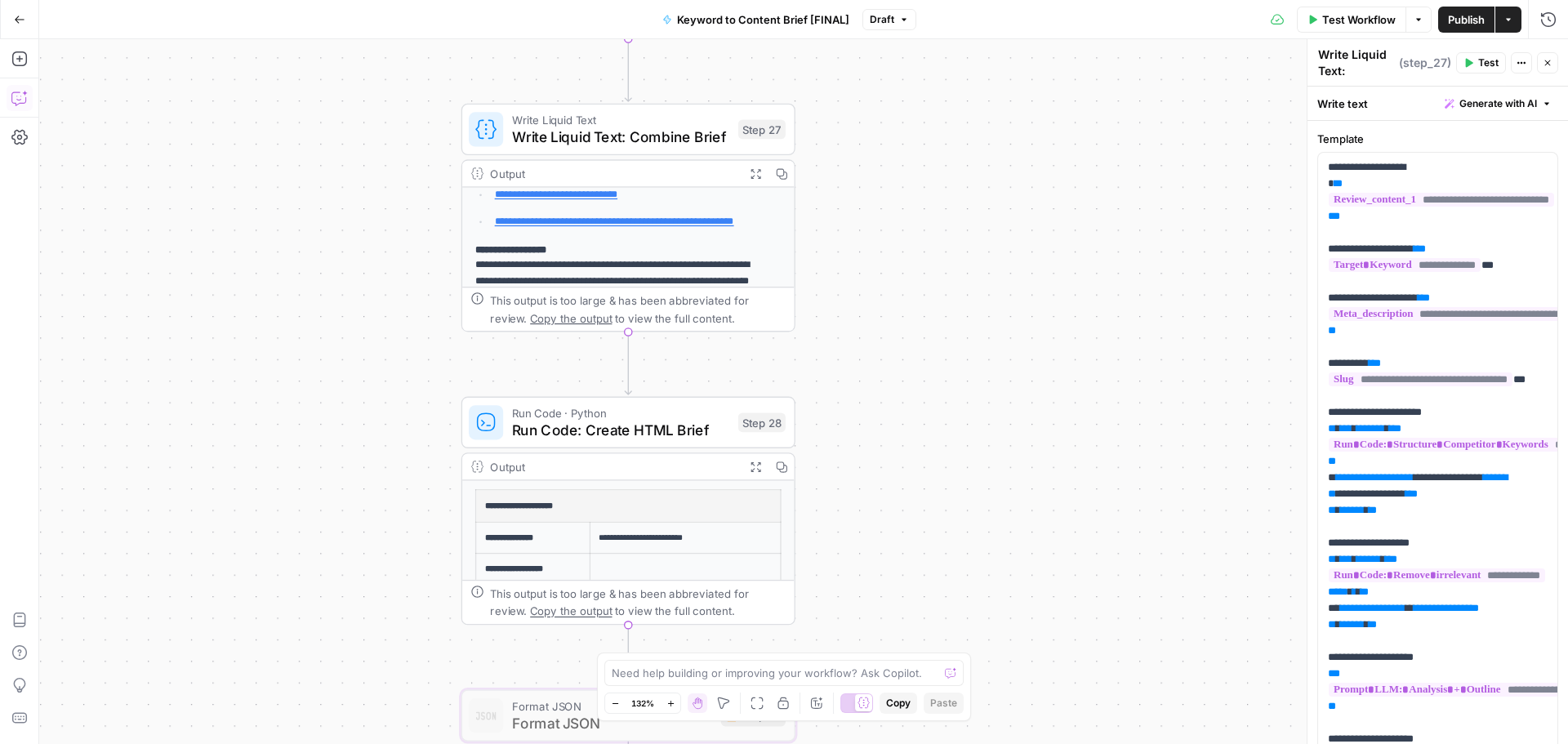
click at [28, 16] on button "Go Back" at bounding box center [20, 20] width 29 height 29
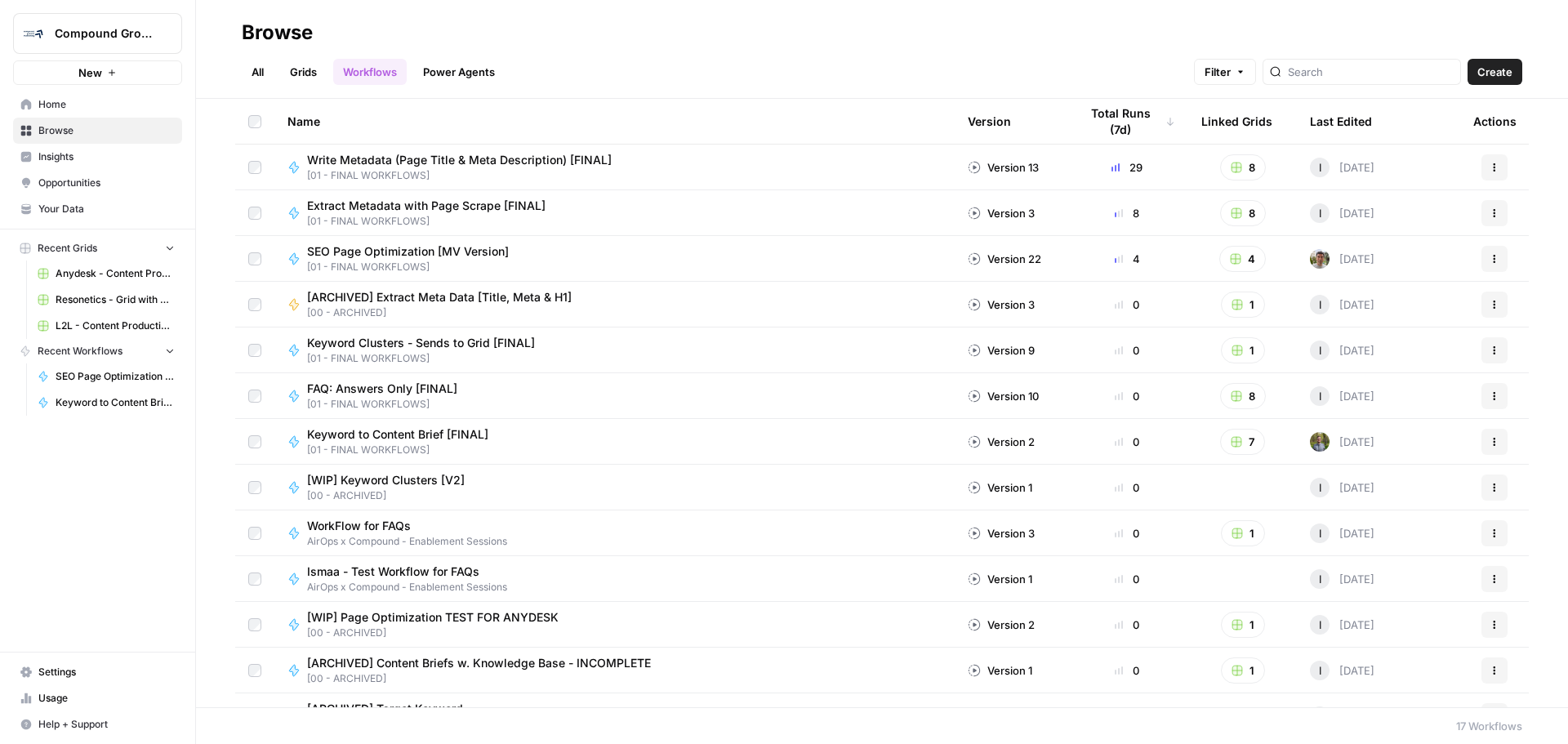
click at [101, 322] on span "L2L - Content Production with Custom Workflows [FINAL]" at bounding box center [115, 326] width 120 height 15
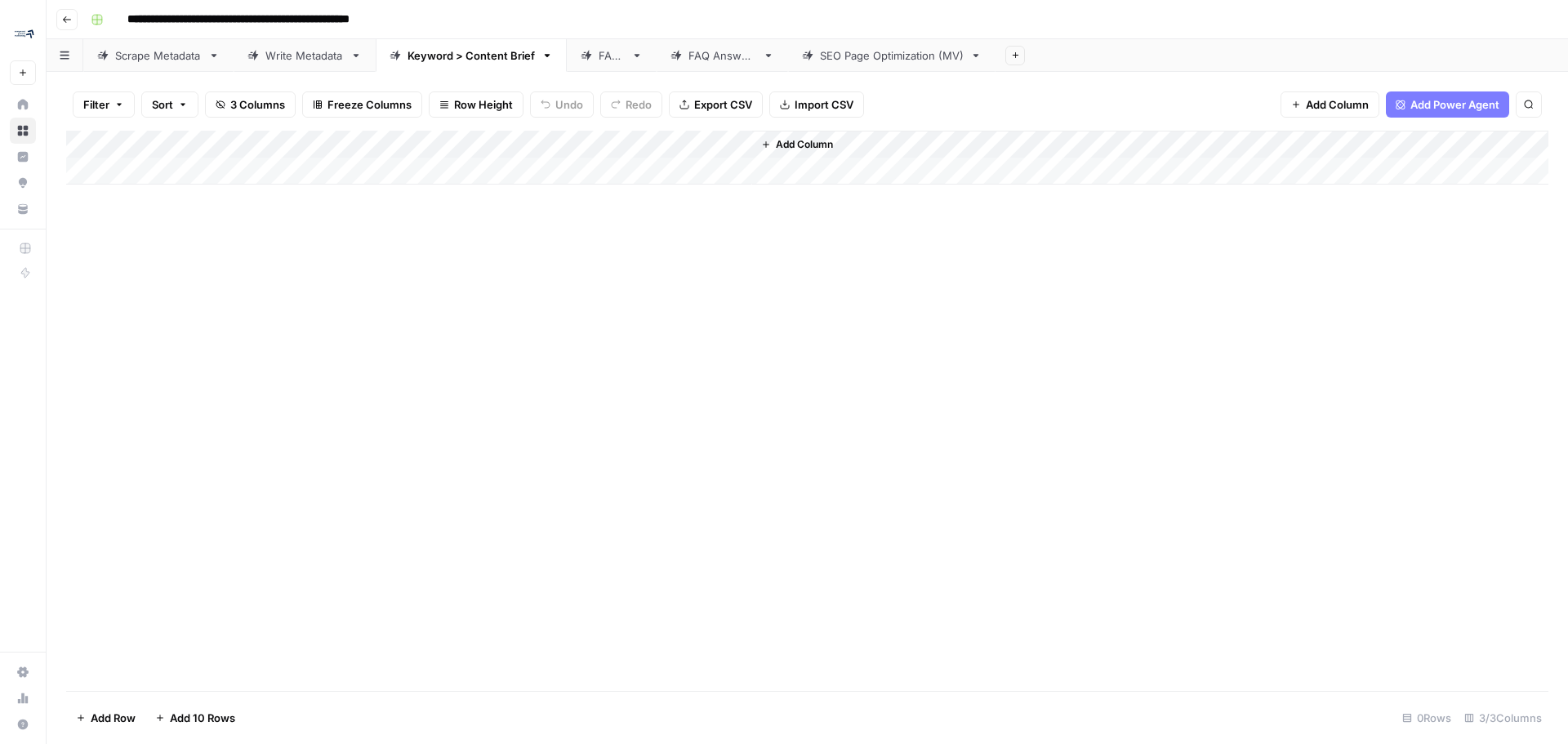
click at [71, 17] on icon "button" at bounding box center [67, 20] width 10 height 10
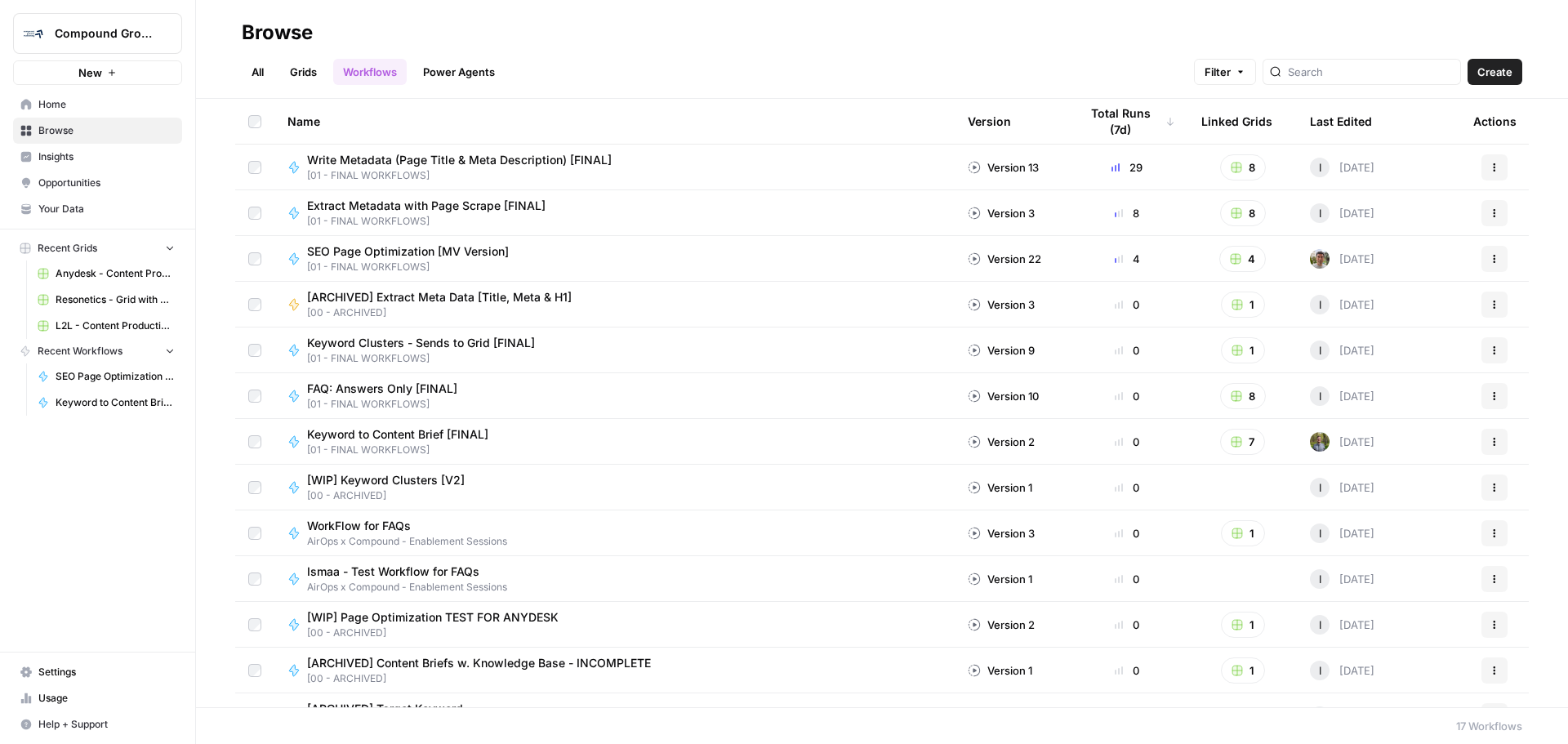
click at [307, 79] on link "Grids" at bounding box center [303, 72] width 47 height 26
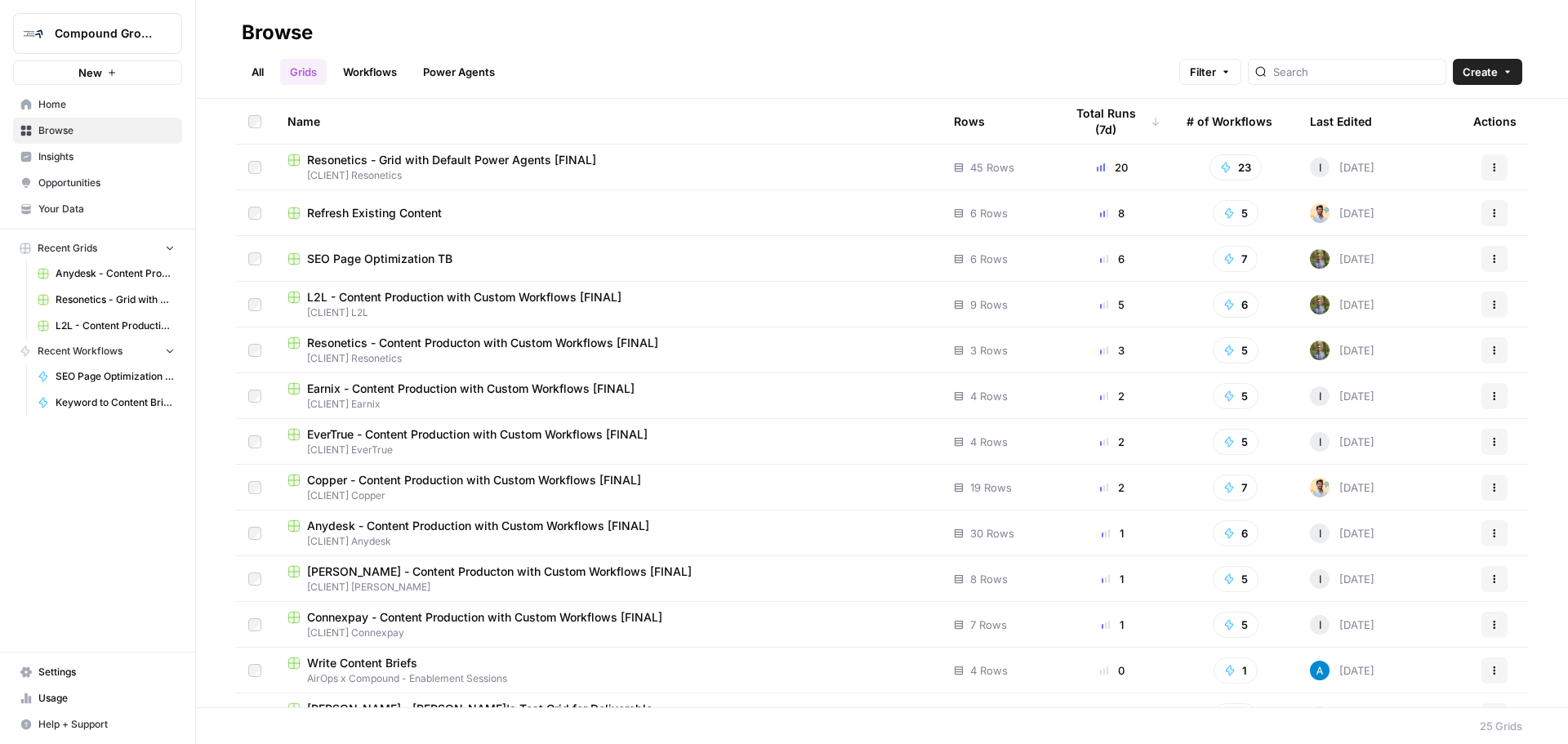
click at [418, 256] on span "SEO Page Optimization TB" at bounding box center [380, 259] width 146 height 16
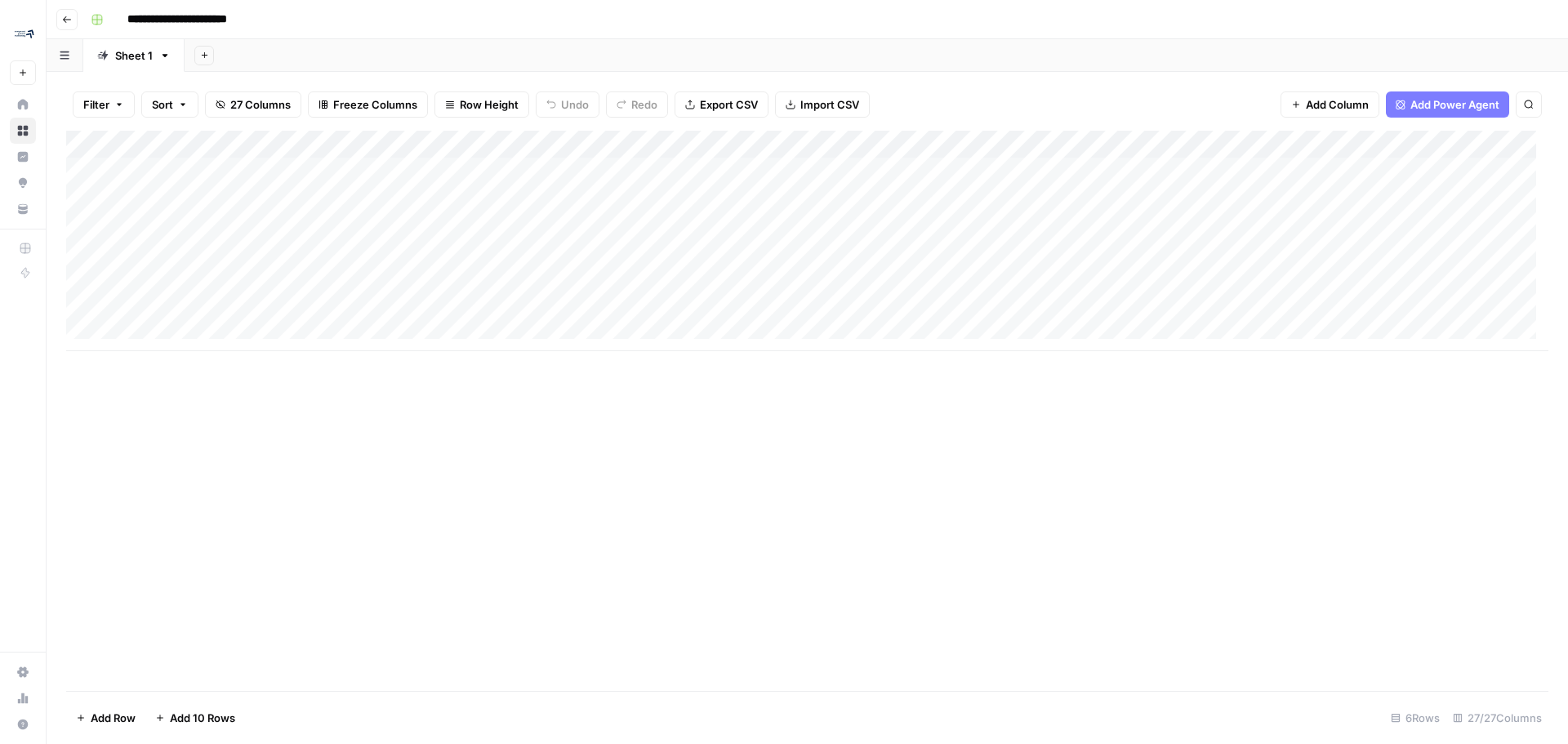
drag, startPoint x: 137, startPoint y: 54, endPoint x: 402, endPoint y: 24, distance: 266.7
click at [402, 8] on div "**********" at bounding box center [818, 20] width 1468 height 26
click at [166, 57] on icon "button" at bounding box center [165, 56] width 11 height 11
click at [221, 87] on span "Rename Sheet" at bounding box center [229, 87] width 79 height 16
type input "*"
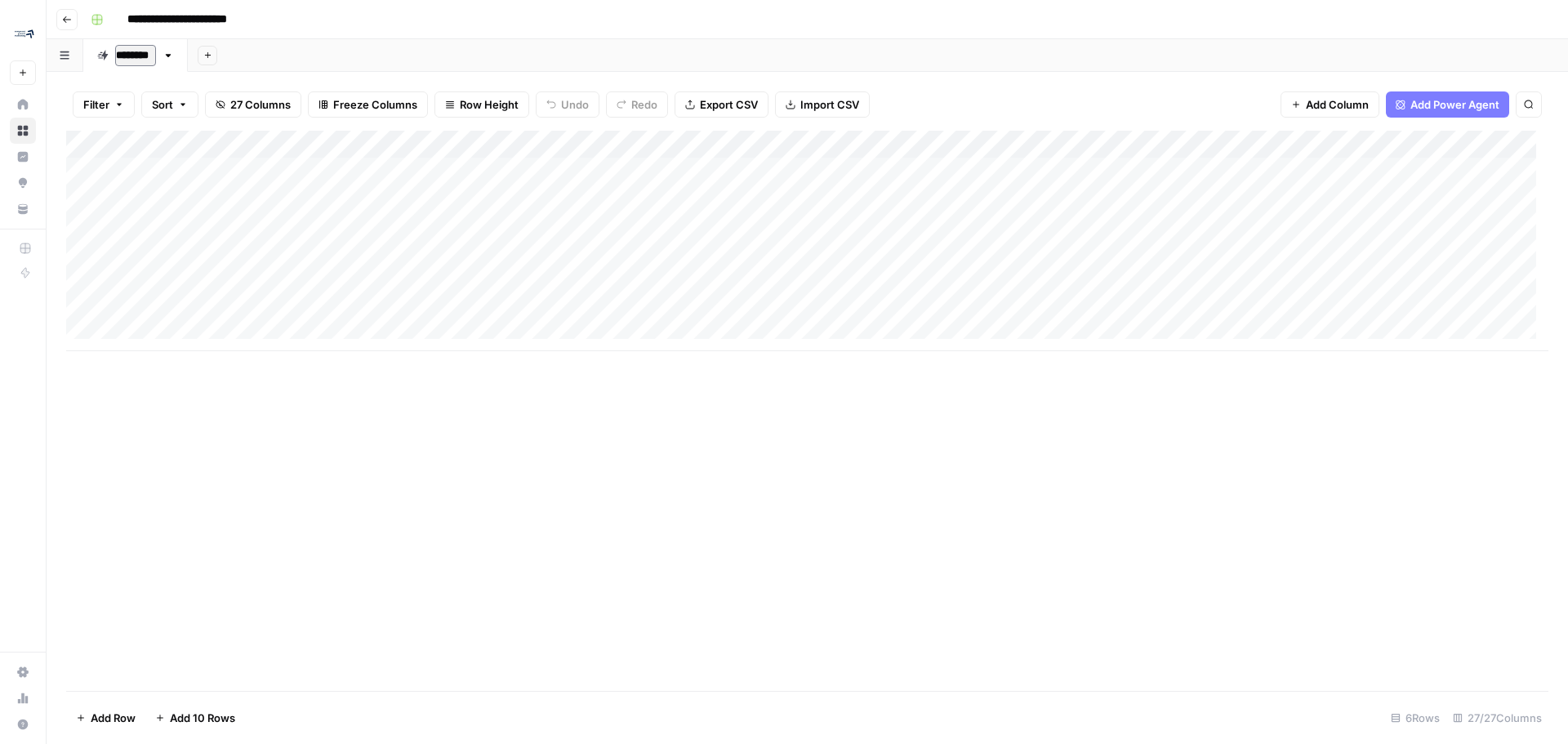
type input "*********"
click at [394, 29] on div "**********" at bounding box center [818, 20] width 1468 height 26
click at [88, 164] on div "Add Column" at bounding box center [807, 241] width 1483 height 220
click at [82, 201] on div "Add Column" at bounding box center [807, 241] width 1483 height 220
click at [83, 226] on div "Add Column" at bounding box center [807, 241] width 1483 height 220
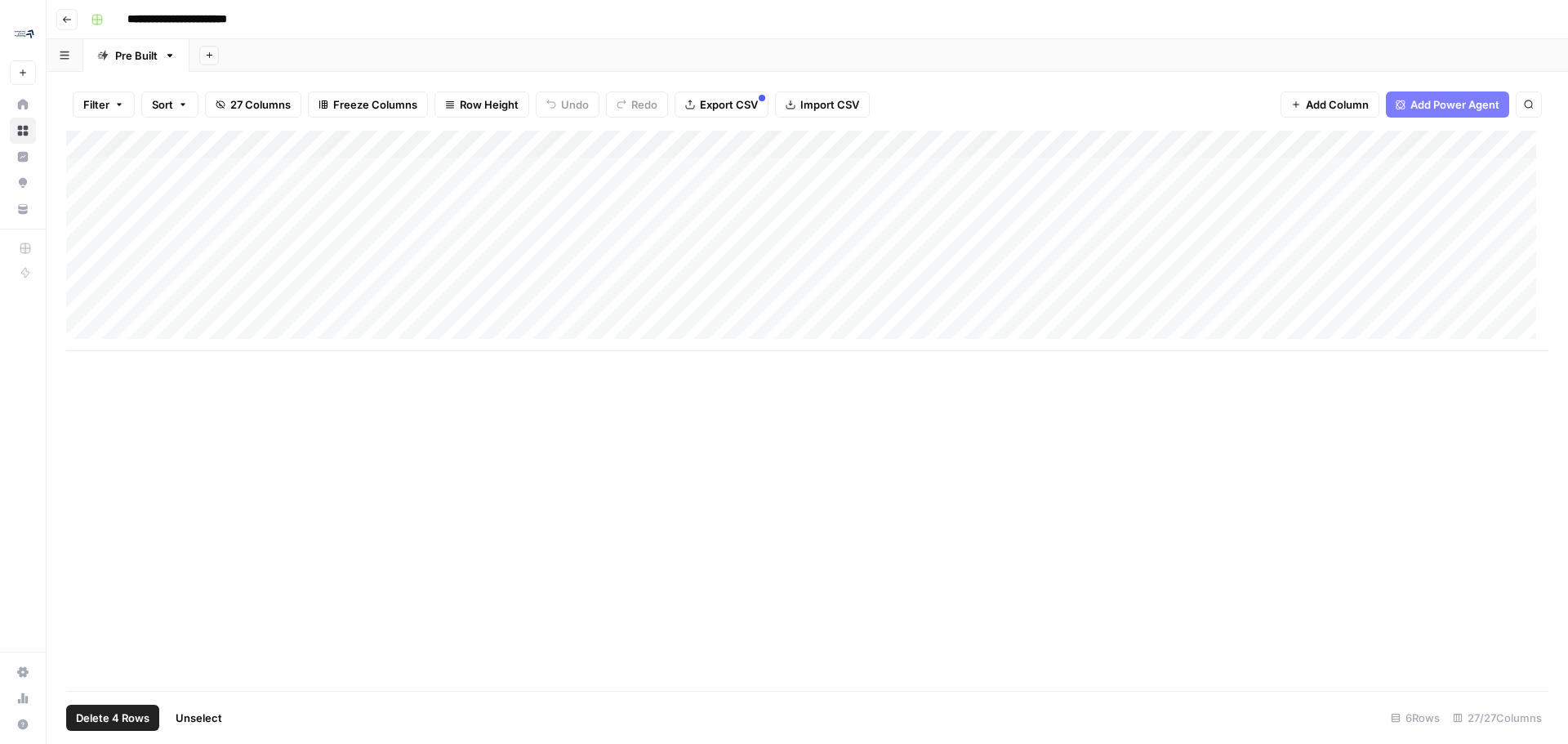
click at [79, 259] on div "Add Column" at bounding box center [807, 241] width 1483 height 220
click at [83, 279] on div "Add Column" at bounding box center [807, 241] width 1483 height 220
click at [84, 309] on div "Add Column" at bounding box center [807, 241] width 1483 height 220
click at [126, 717] on span "Delete 6 Rows" at bounding box center [112, 718] width 73 height 16
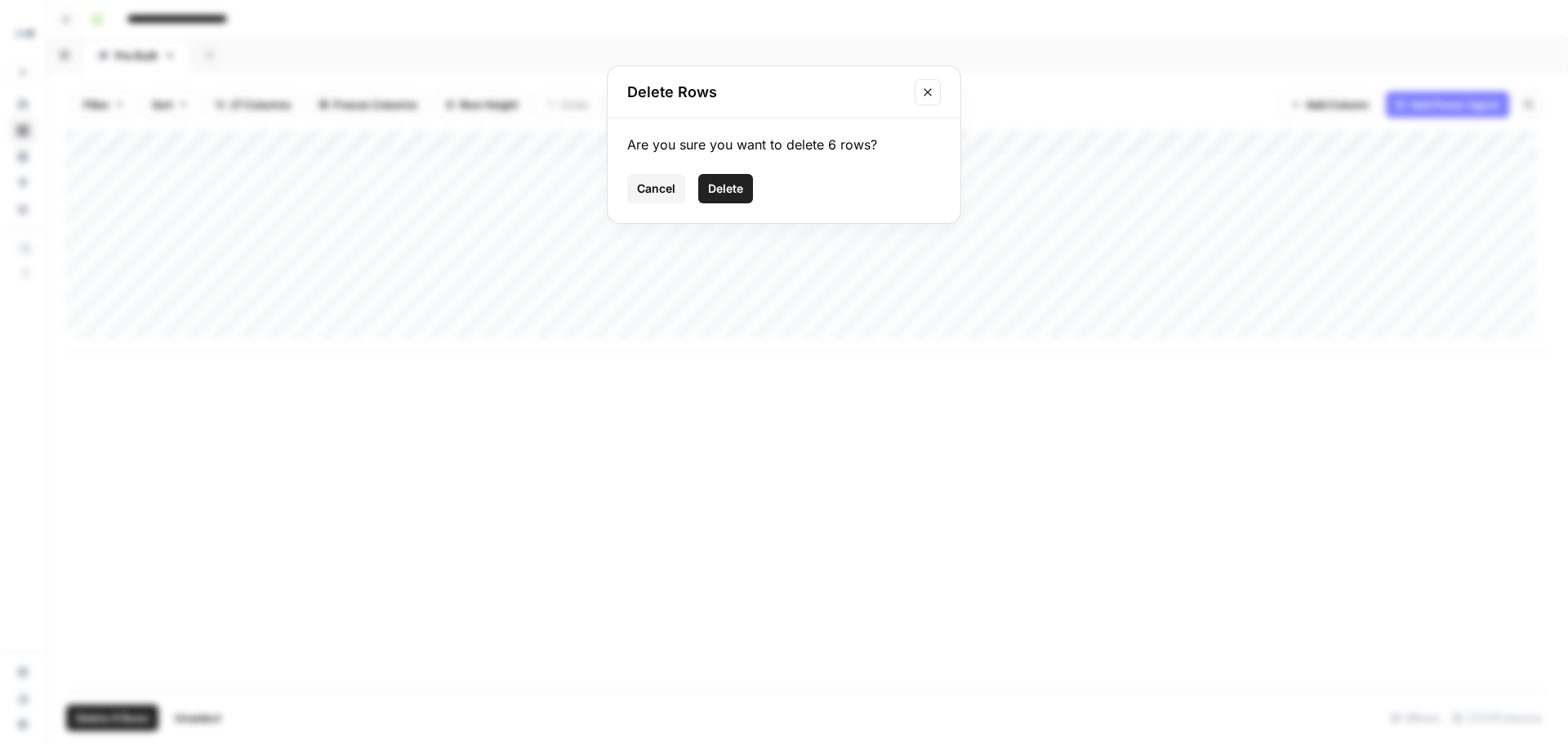
click at [716, 197] on button "Delete" at bounding box center [725, 188] width 55 height 29
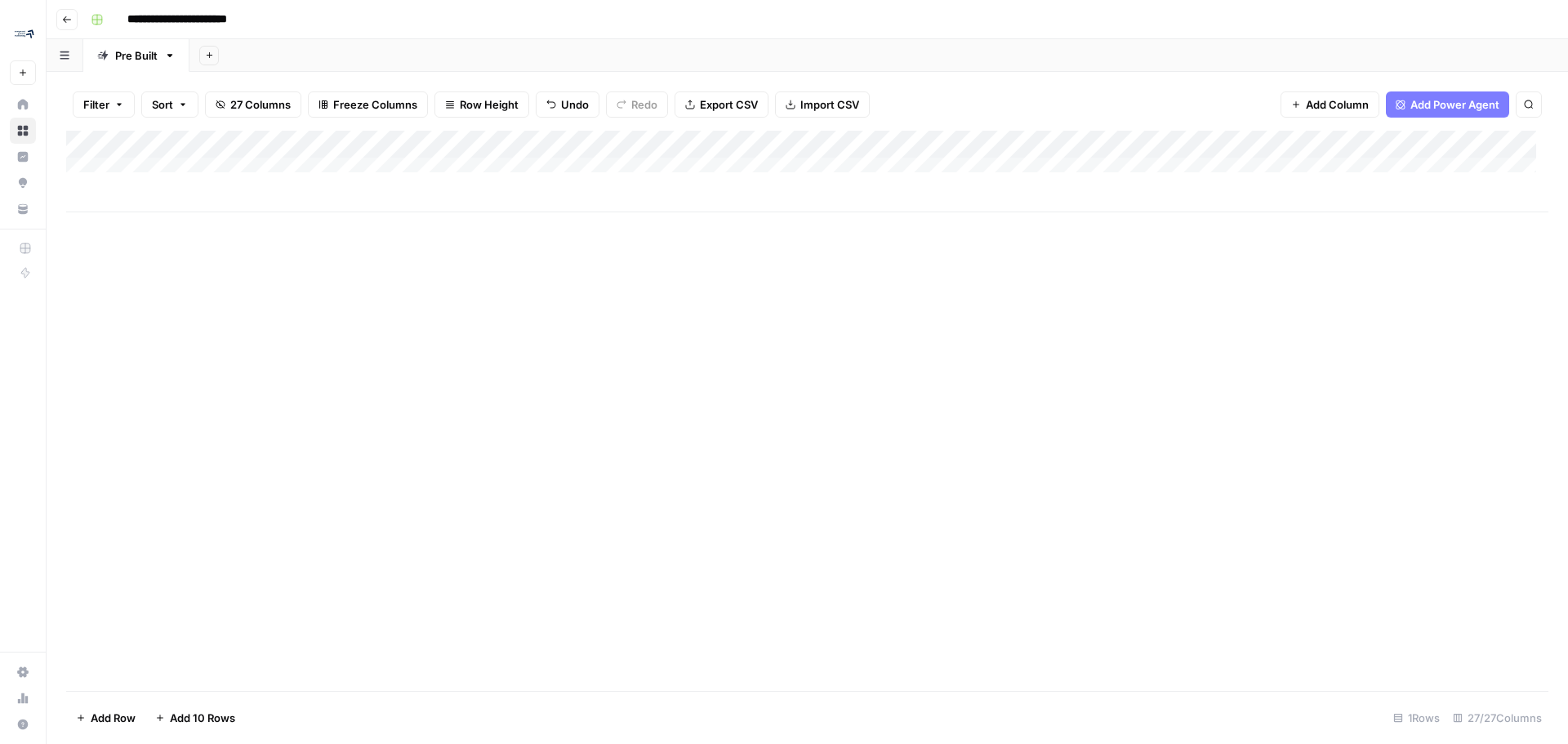
click at [158, 165] on div "Add Column" at bounding box center [807, 172] width 1483 height 82
click at [178, 177] on input at bounding box center [260, 175] width 261 height 20
paste input "**********"
type input "**********"
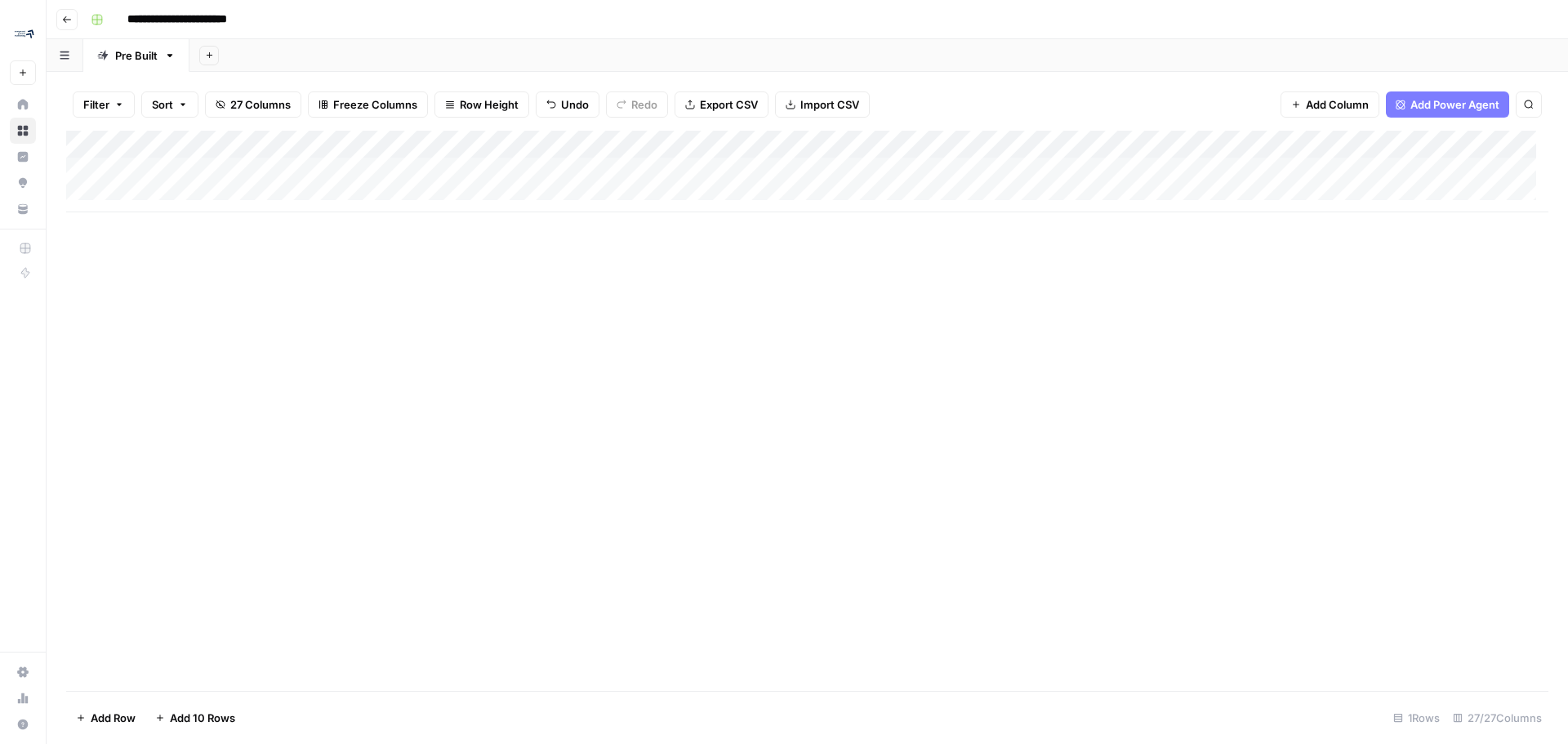
click at [372, 169] on div "Add Column" at bounding box center [807, 172] width 1483 height 82
click at [862, 163] on div "Add Column" at bounding box center [807, 172] width 1483 height 82
click at [288, 174] on div "Add Column" at bounding box center [807, 172] width 1483 height 82
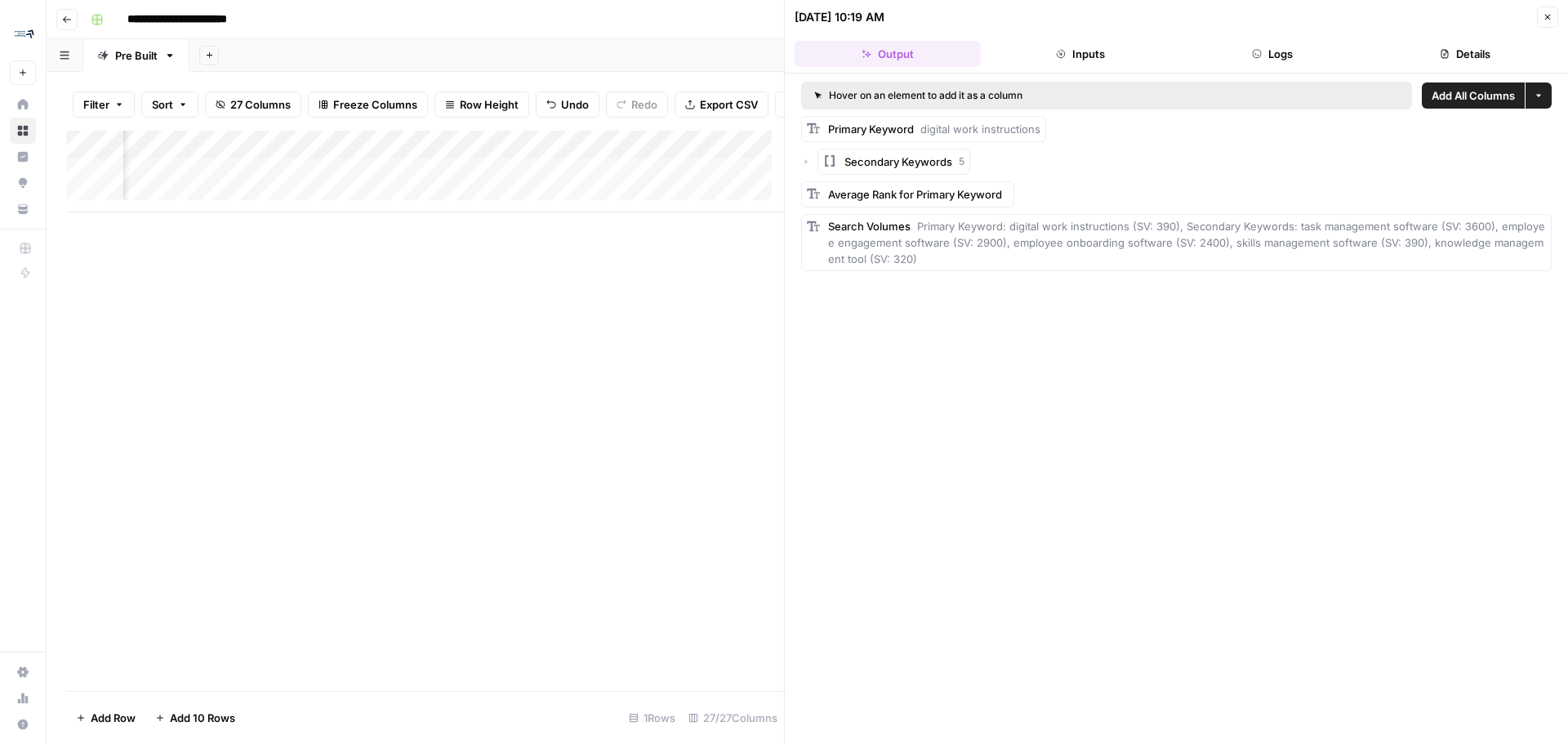
click at [802, 162] on icon "button" at bounding box center [807, 162] width 10 height 10
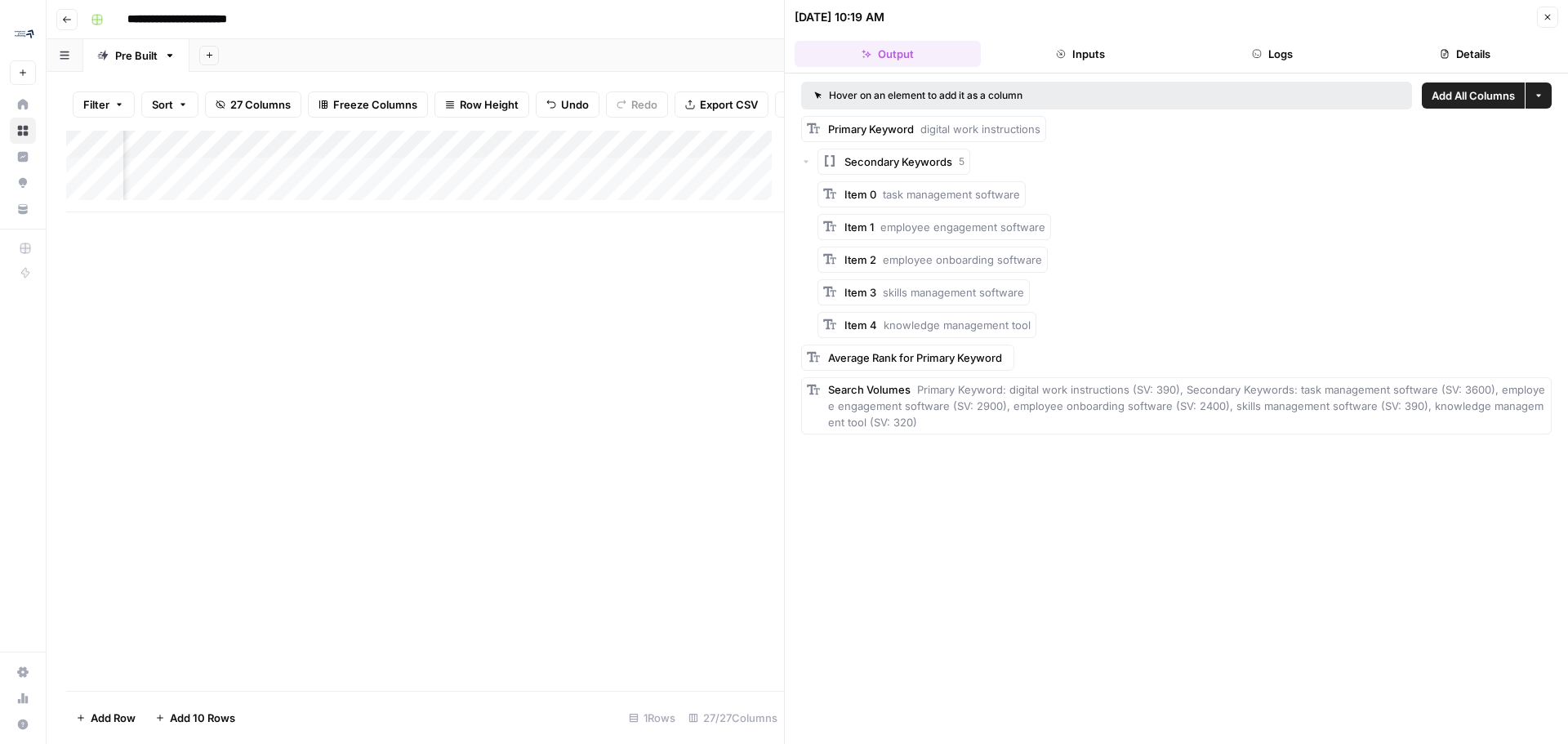
click at [811, 160] on div "Secondary Keywords 5" at bounding box center [1177, 162] width 751 height 26
click at [805, 161] on icon "button" at bounding box center [807, 162] width 5 height 2
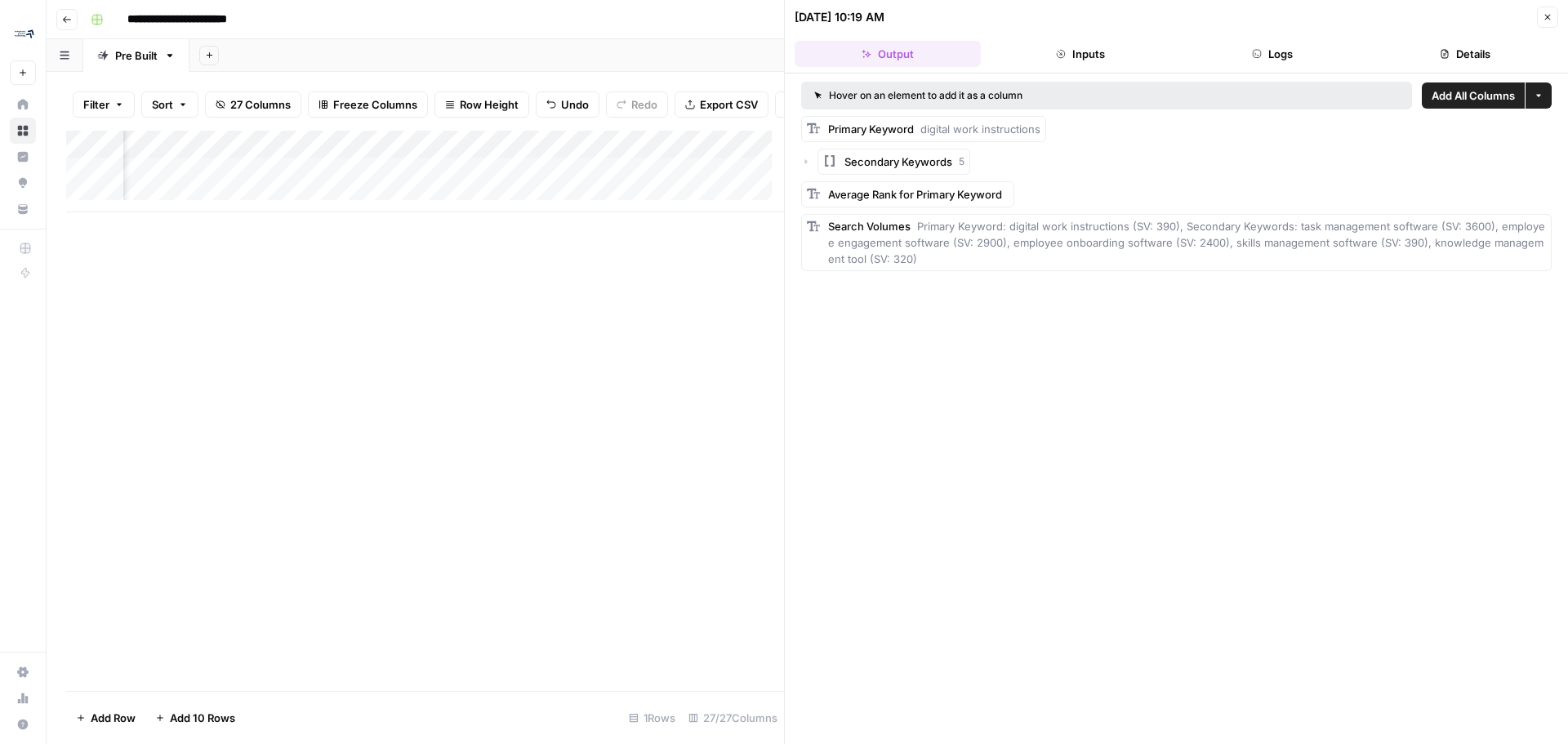
click at [969, 131] on span "digital work instructions" at bounding box center [980, 129] width 120 height 13
click at [1553, 17] on button "Close" at bounding box center [1548, 17] width 21 height 21
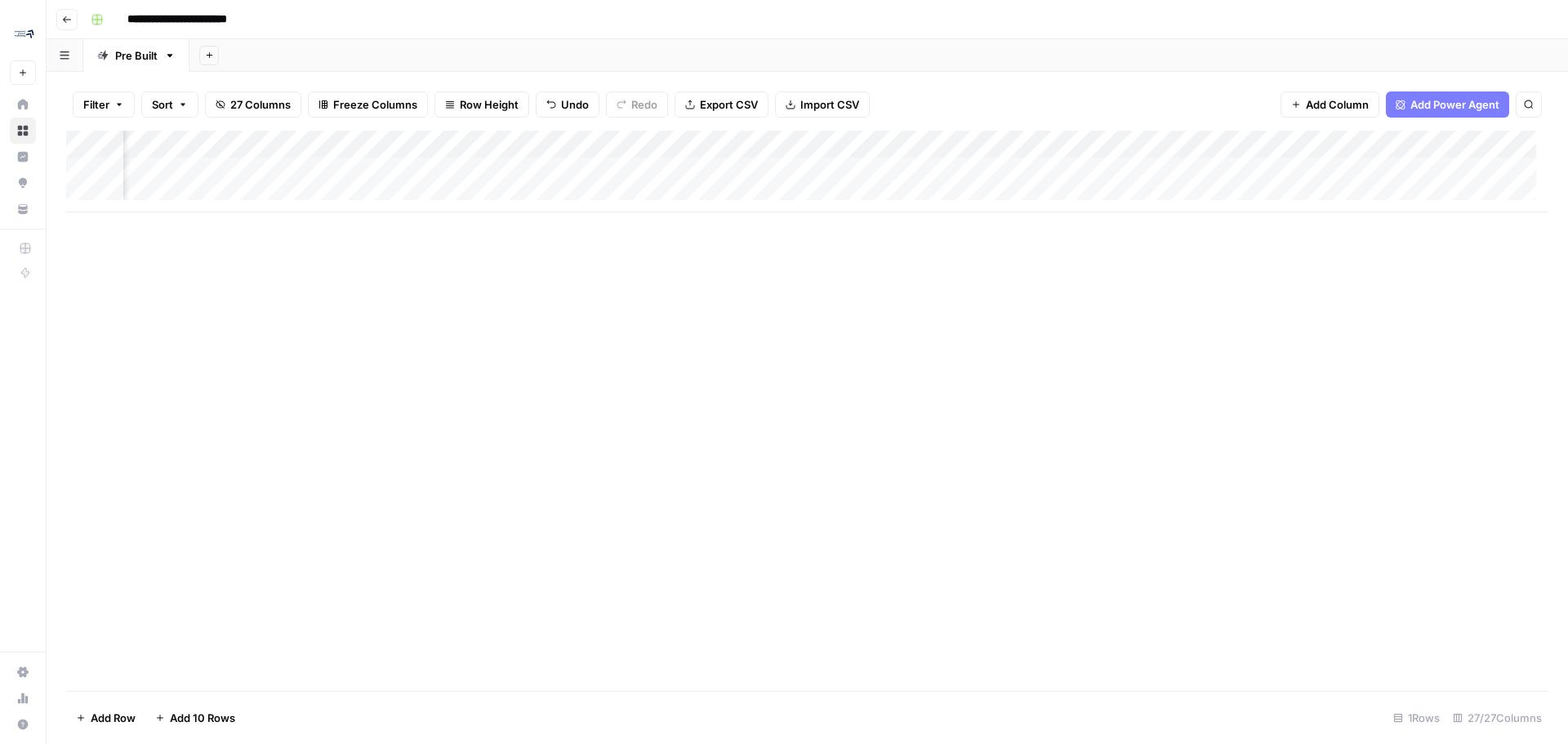
scroll to position [0, 482]
click at [933, 169] on div "Add Column" at bounding box center [807, 172] width 1483 height 82
click at [922, 173] on div "Add Column" at bounding box center [807, 172] width 1483 height 82
click at [578, 501] on div "Add Column" at bounding box center [807, 411] width 1483 height 560
click at [808, 144] on div "Add Column" at bounding box center [807, 172] width 1483 height 82
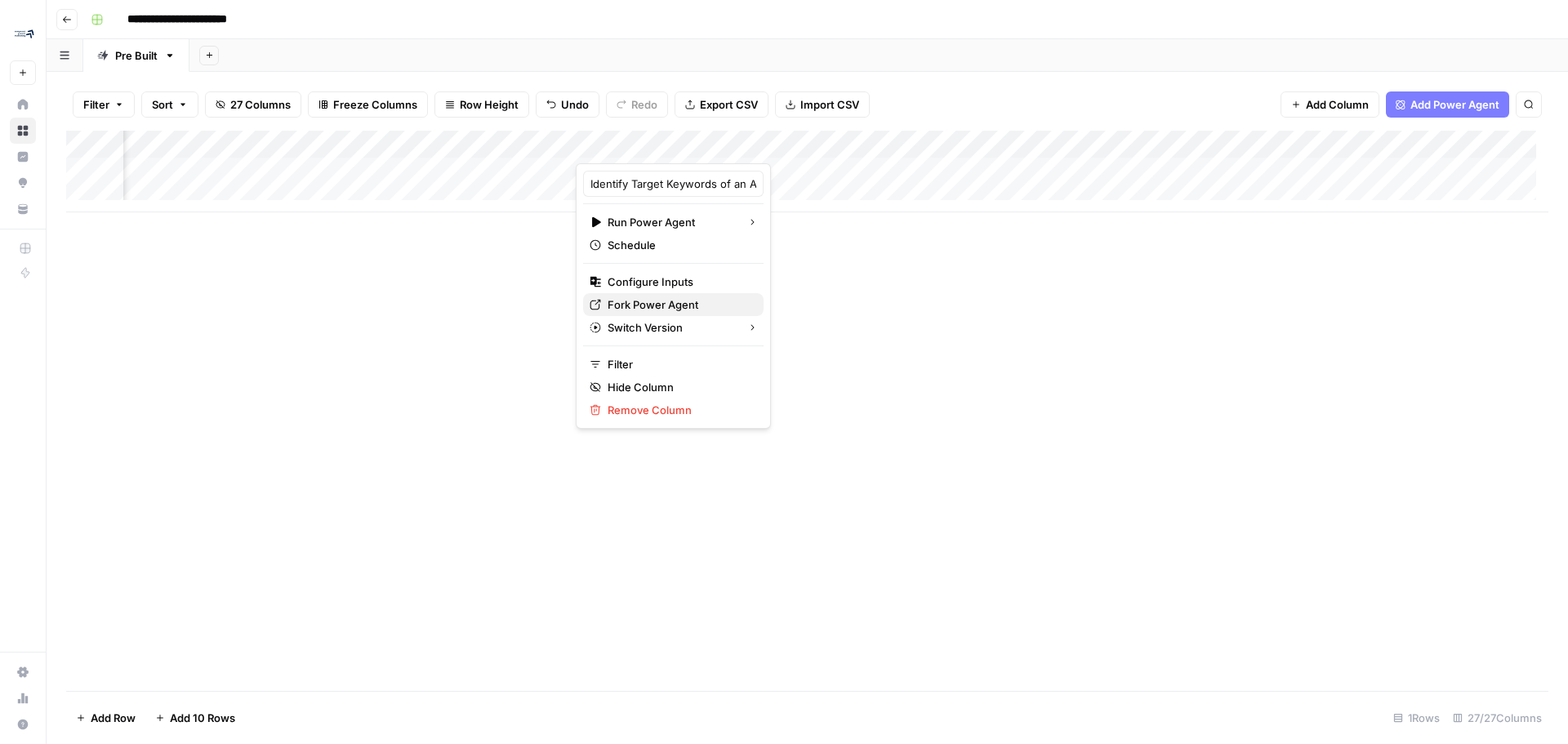
click at [662, 307] on span "Fork Power Agent" at bounding box center [679, 304] width 143 height 16
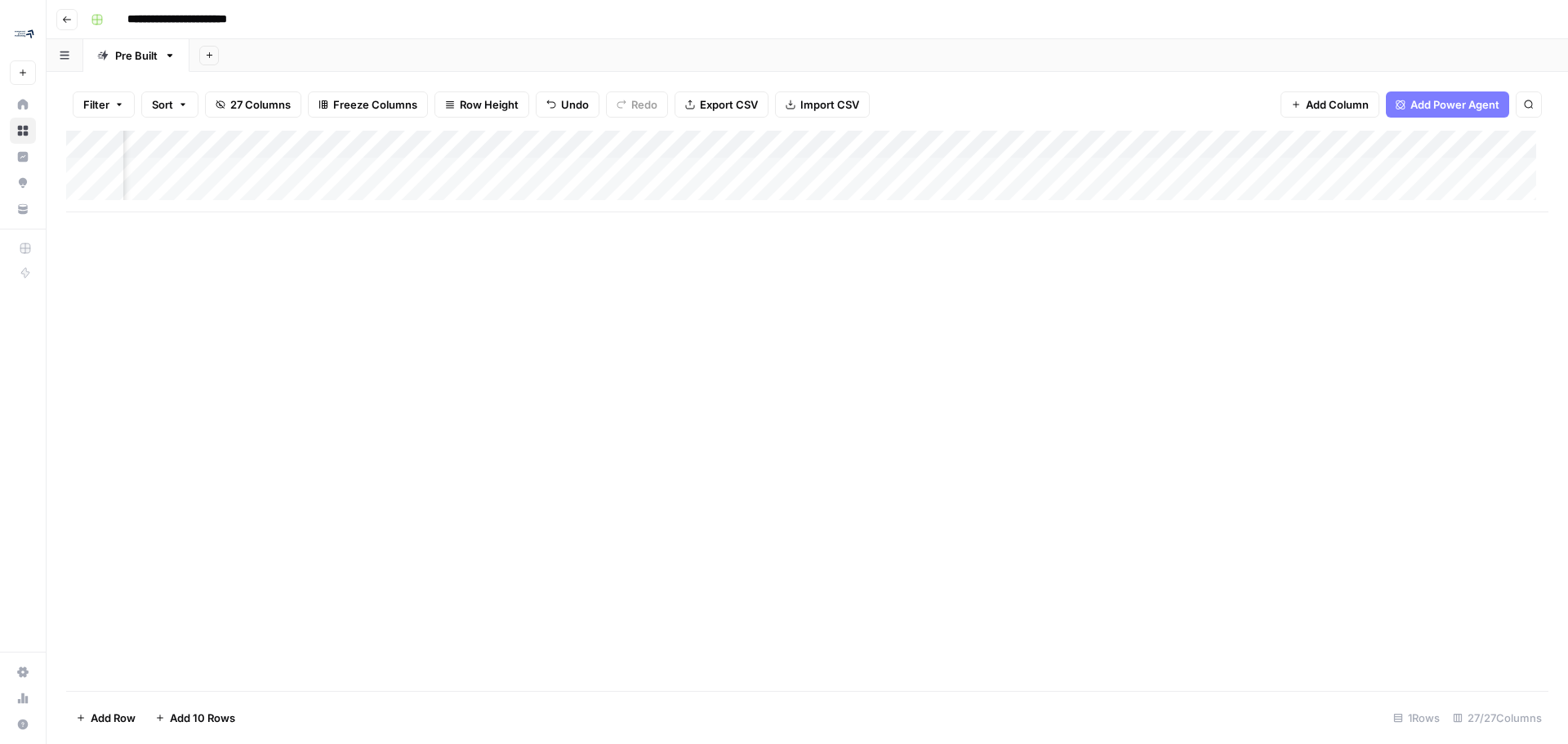
click at [816, 175] on div "Add Column" at bounding box center [807, 172] width 1483 height 82
click at [856, 174] on div "Add Column" at bounding box center [807, 172] width 1483 height 82
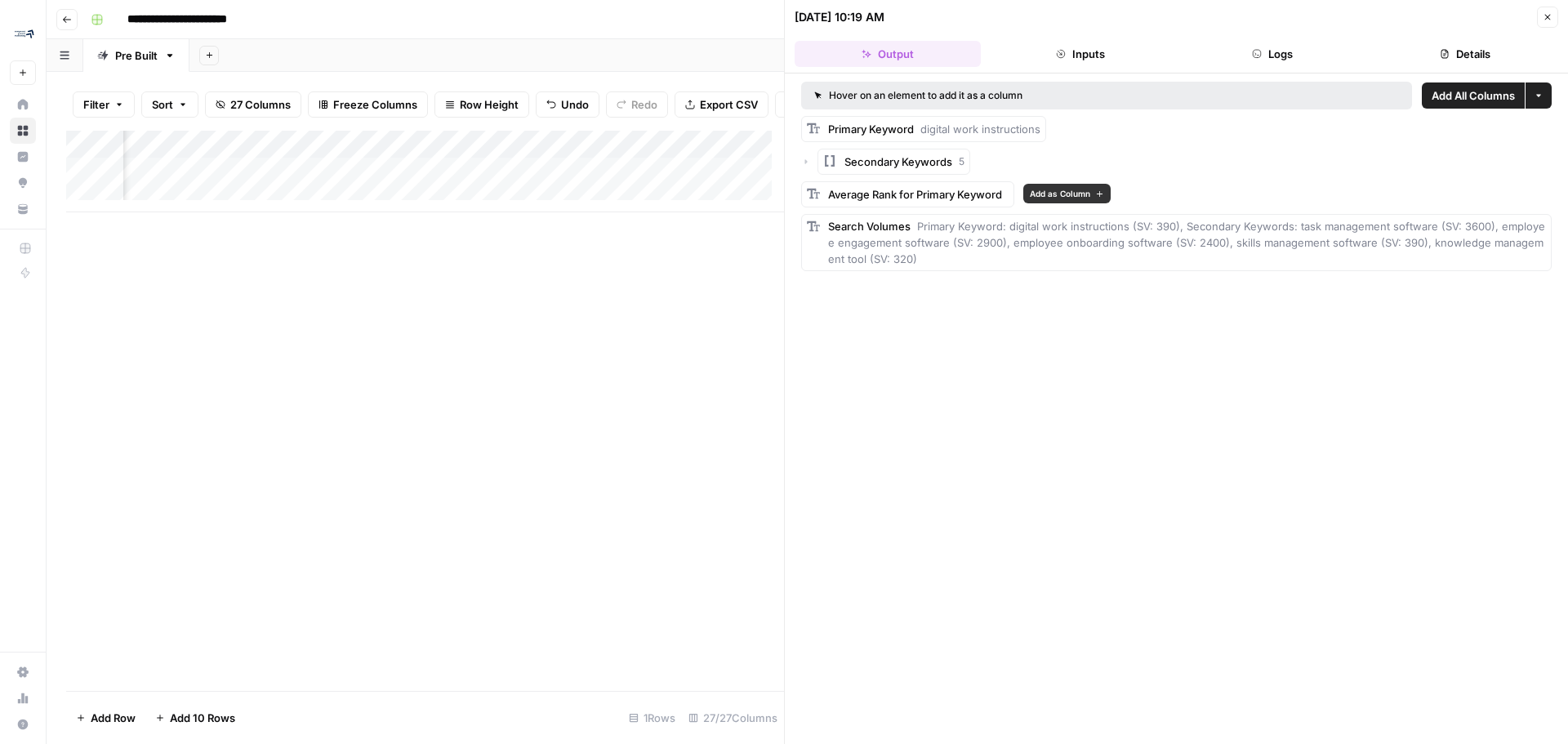
click at [911, 192] on span "Average Rank for Primary Keyword" at bounding box center [915, 194] width 174 height 13
click at [1064, 60] on button "Inputs" at bounding box center [1080, 54] width 186 height 26
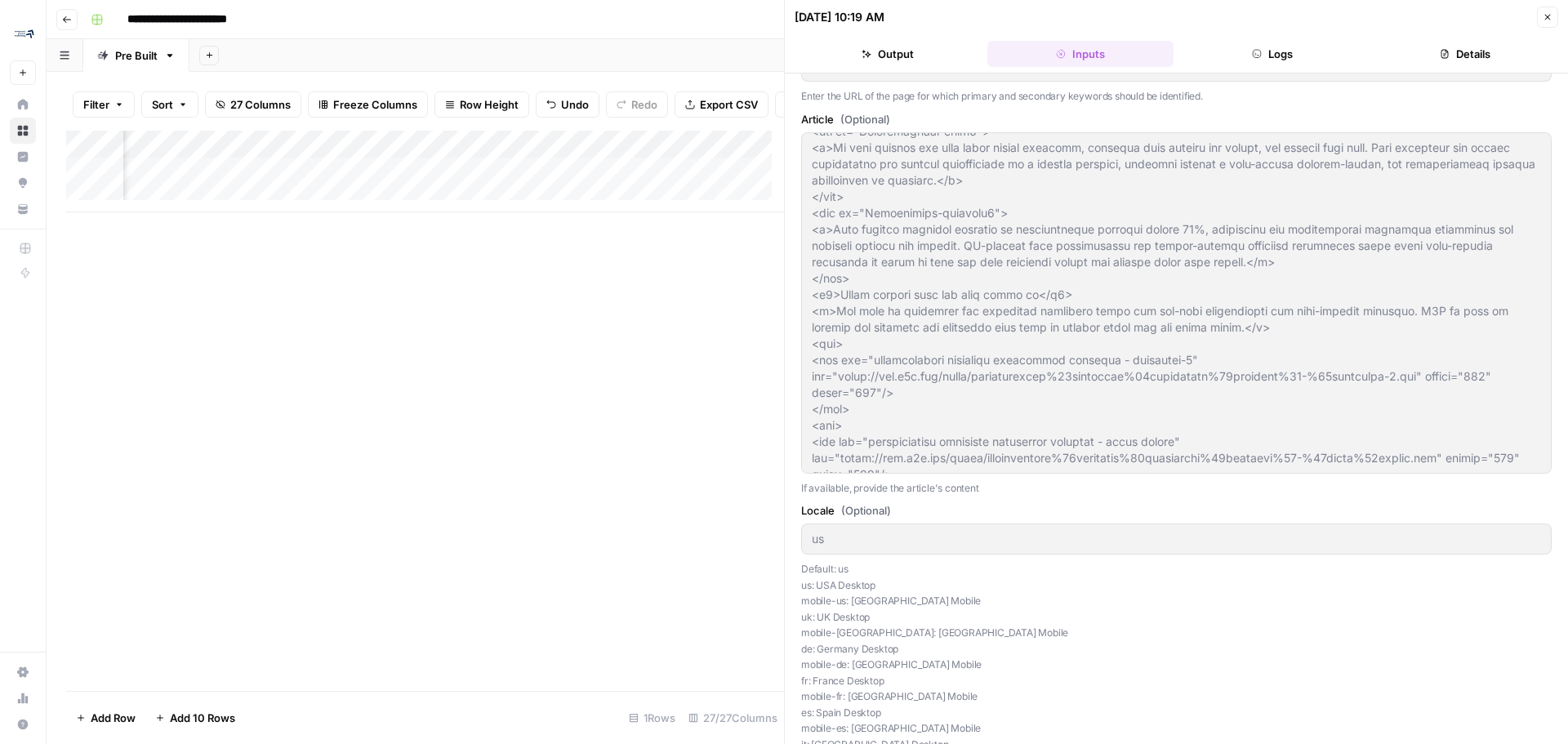
scroll to position [82, 0]
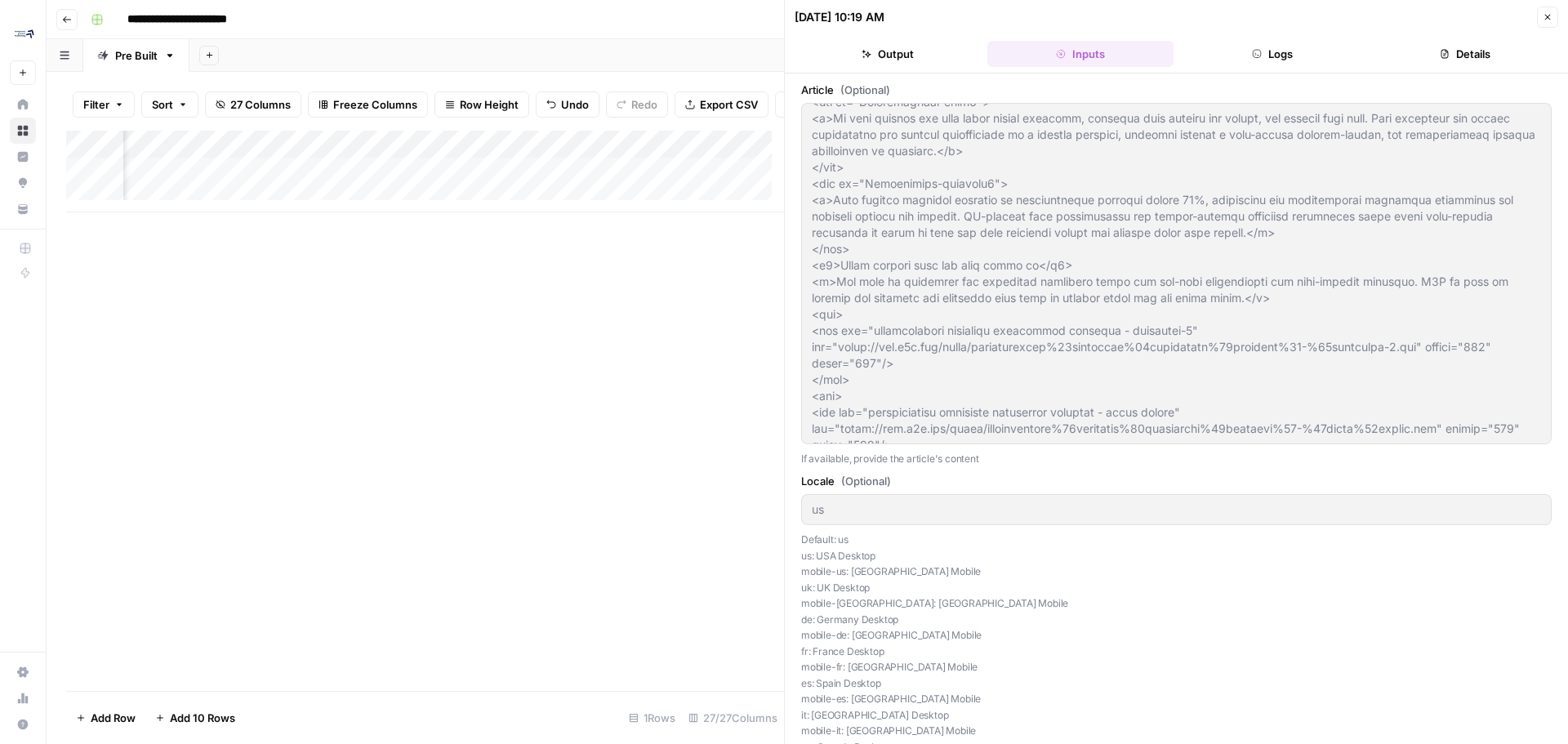
click at [1457, 46] on button "Details" at bounding box center [1465, 54] width 186 height 26
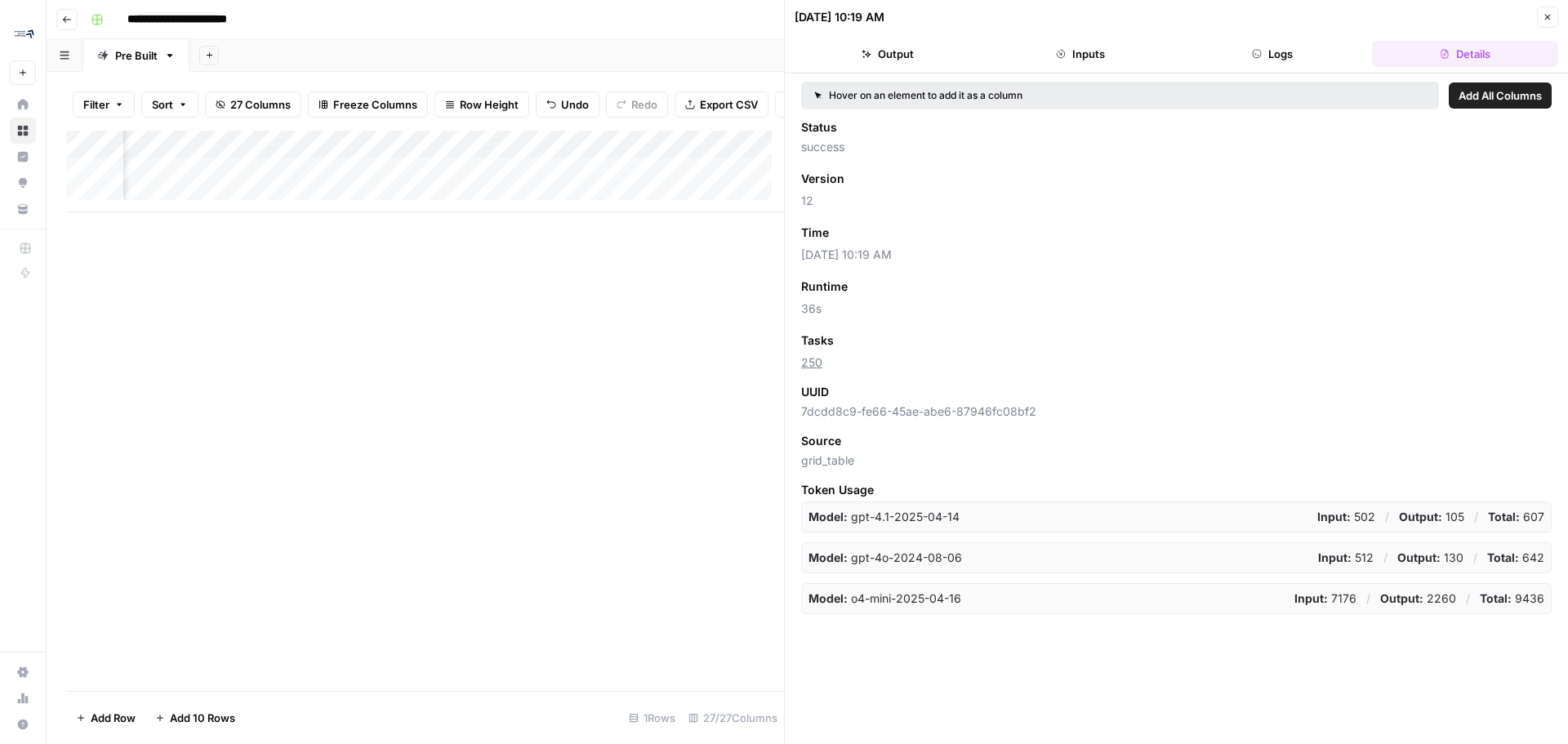
click at [903, 48] on button "Output" at bounding box center [888, 54] width 186 height 26
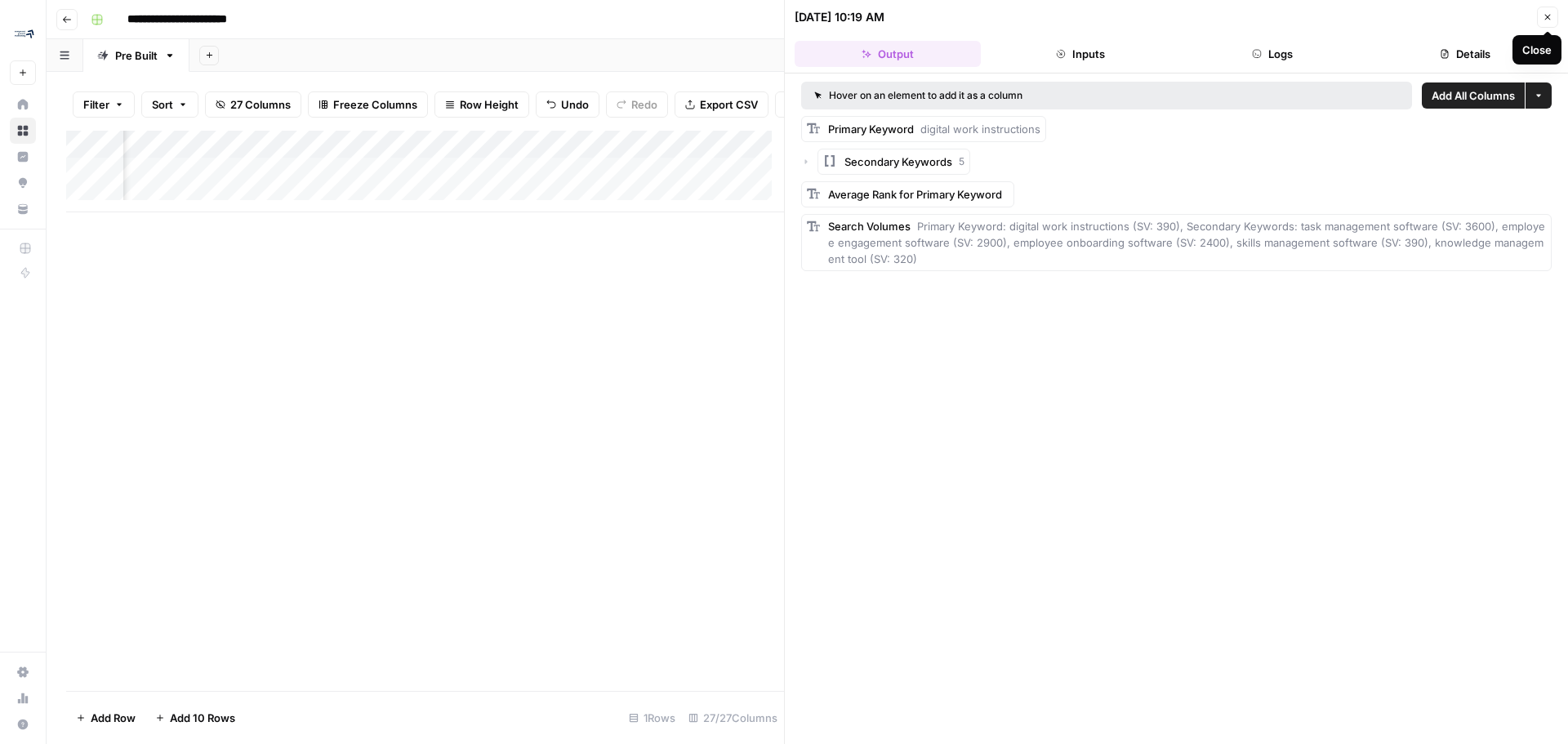
click at [1549, 20] on icon "button" at bounding box center [1548, 17] width 10 height 10
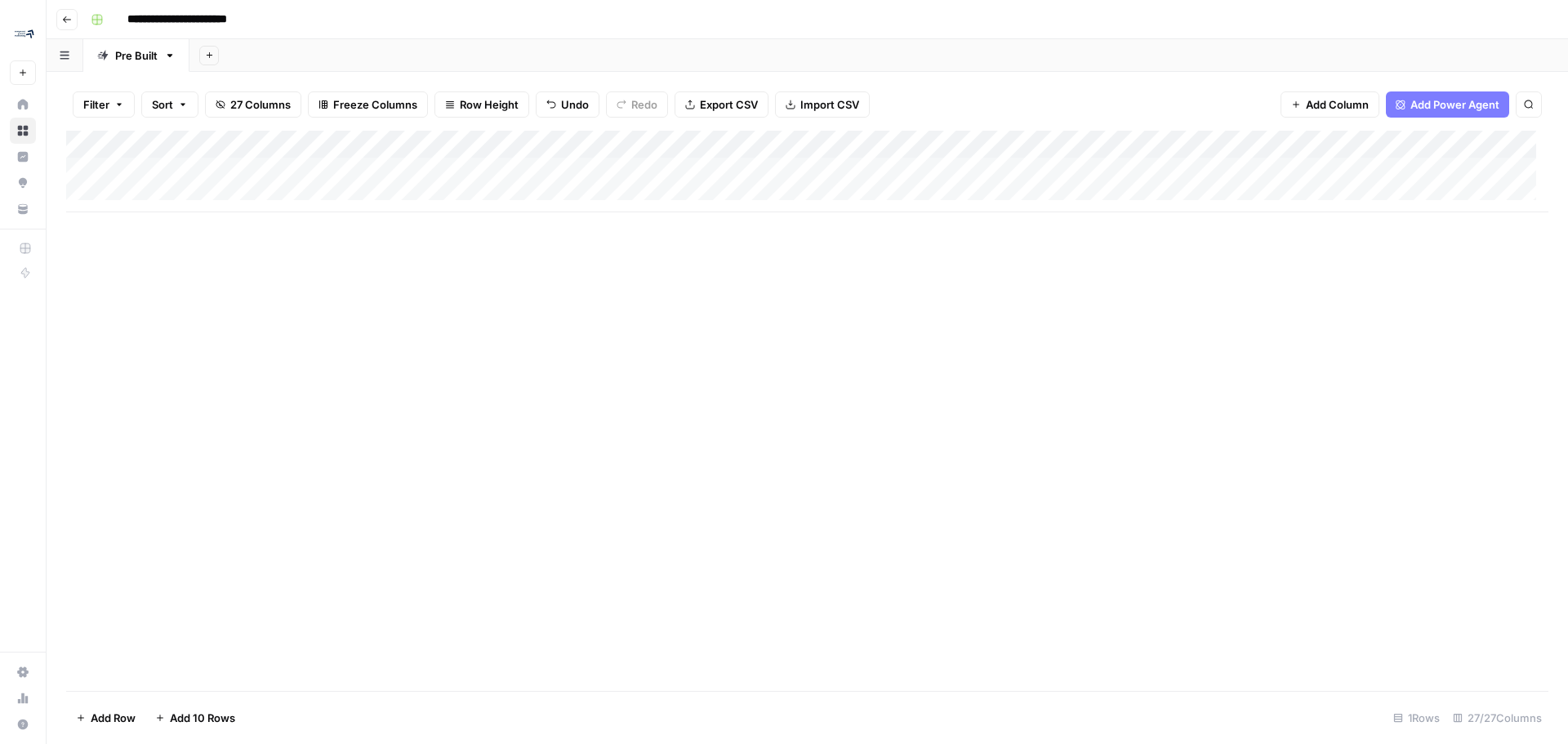
click at [166, 193] on div "Add Column" at bounding box center [807, 172] width 1483 height 82
click at [168, 193] on input at bounding box center [260, 203] width 261 height 20
paste input "**********"
type input "**********"
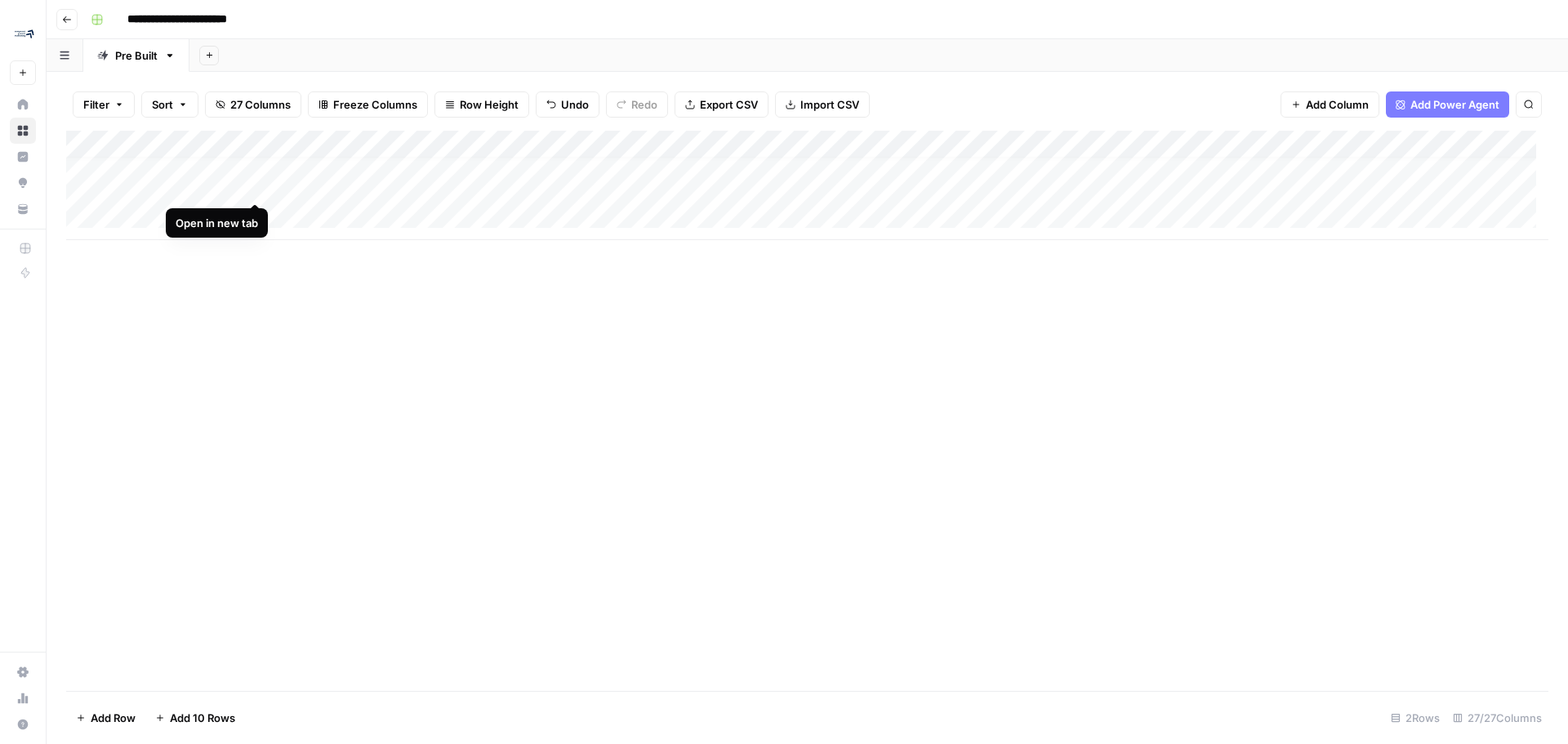
click at [258, 184] on div "Add Column" at bounding box center [807, 186] width 1483 height 110
click at [332, 184] on div "Add Column" at bounding box center [807, 186] width 1483 height 110
click at [1047, 140] on div "Add Column" at bounding box center [807, 186] width 1483 height 110
click at [1154, 304] on div "Add Column" at bounding box center [807, 411] width 1483 height 560
